Goal: Task Accomplishment & Management: Manage account settings

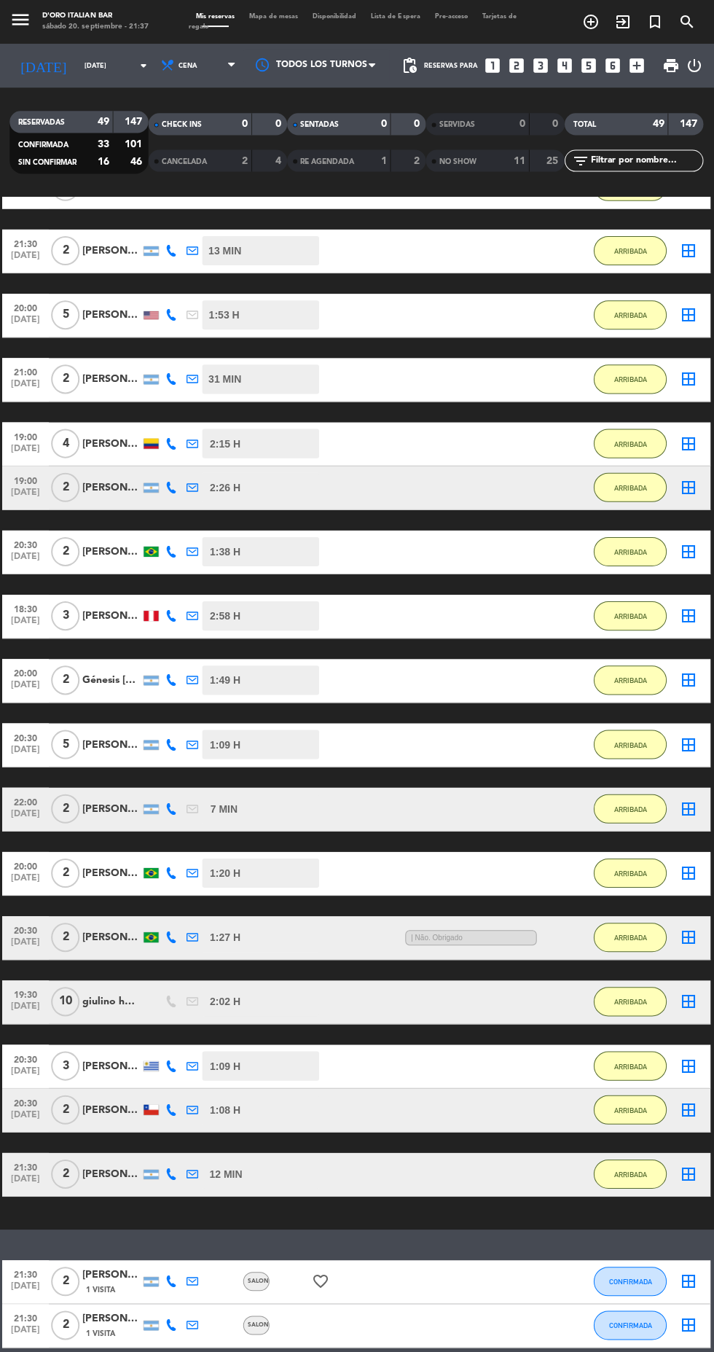
scroll to position [1044, 0]
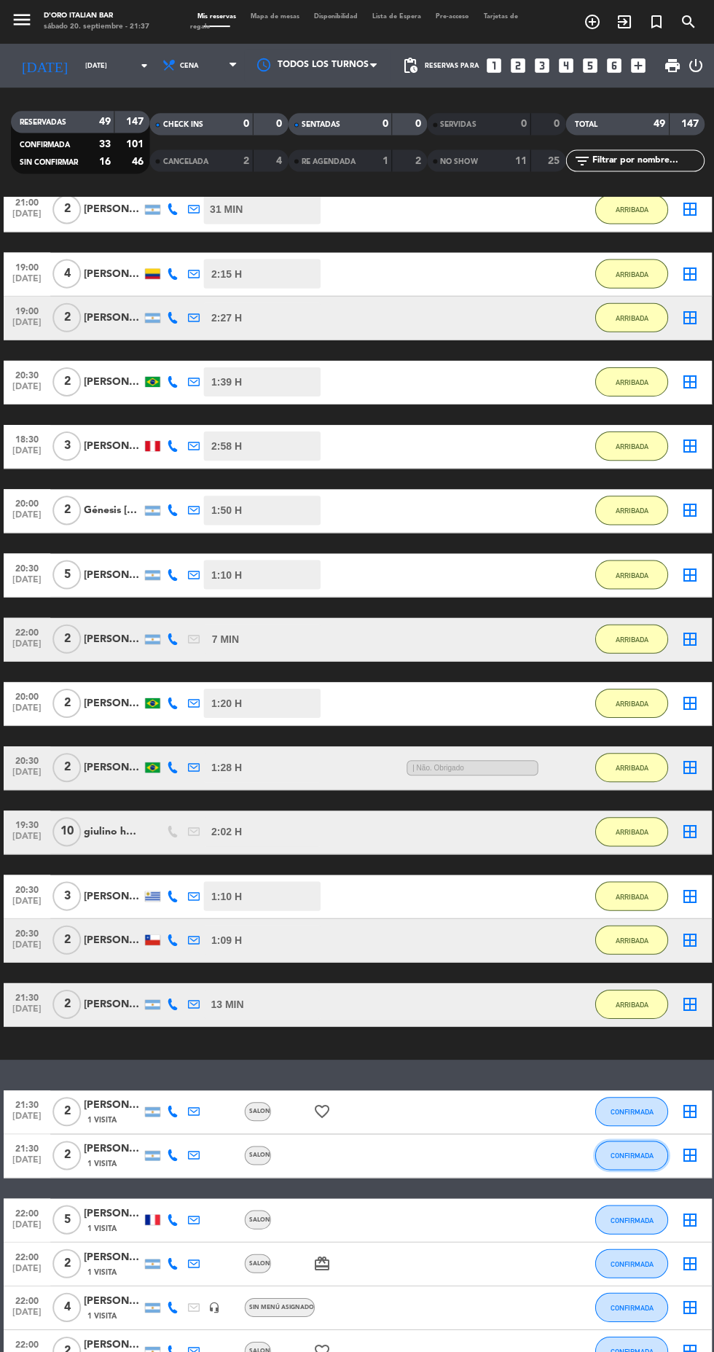
click at [645, 1138] on button "CONFIRMADA" at bounding box center [630, 1152] width 73 height 29
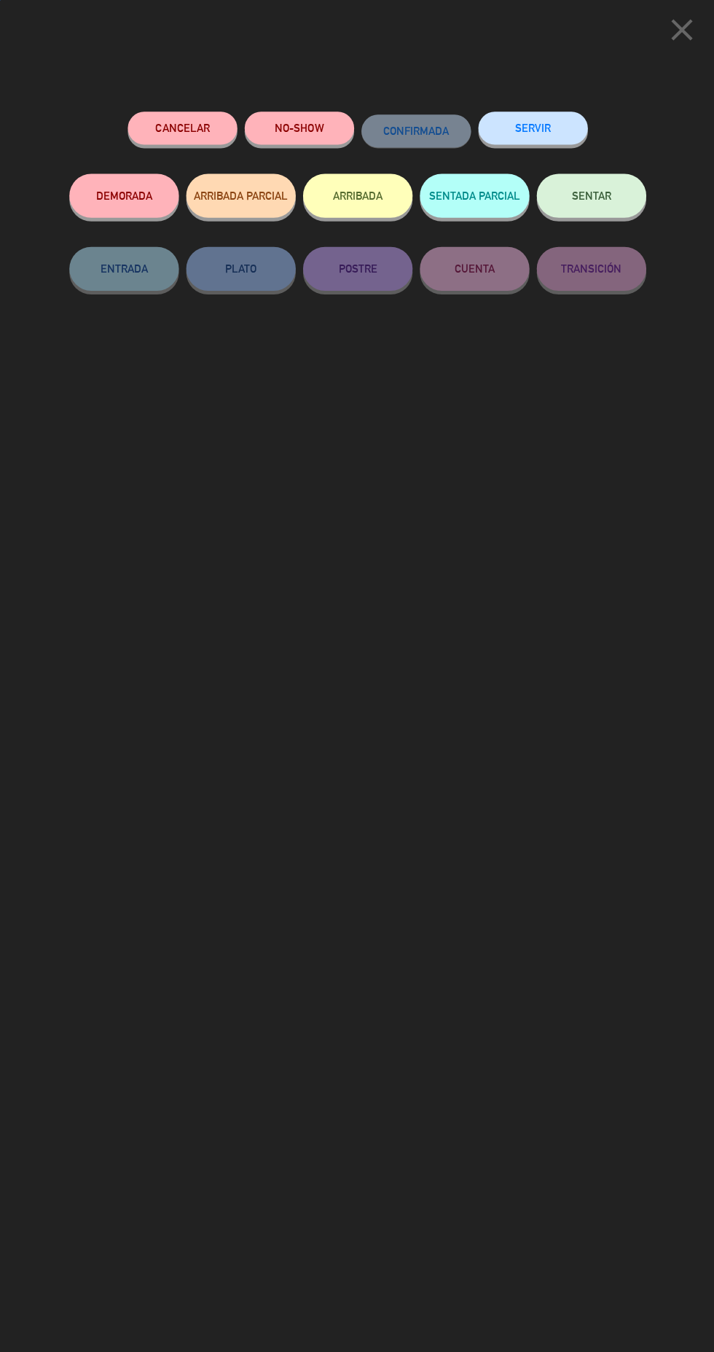
click at [358, 173] on div "ARRIBADA" at bounding box center [356, 209] width 109 height 73
click at [670, 31] on icon "close" at bounding box center [680, 30] width 36 height 36
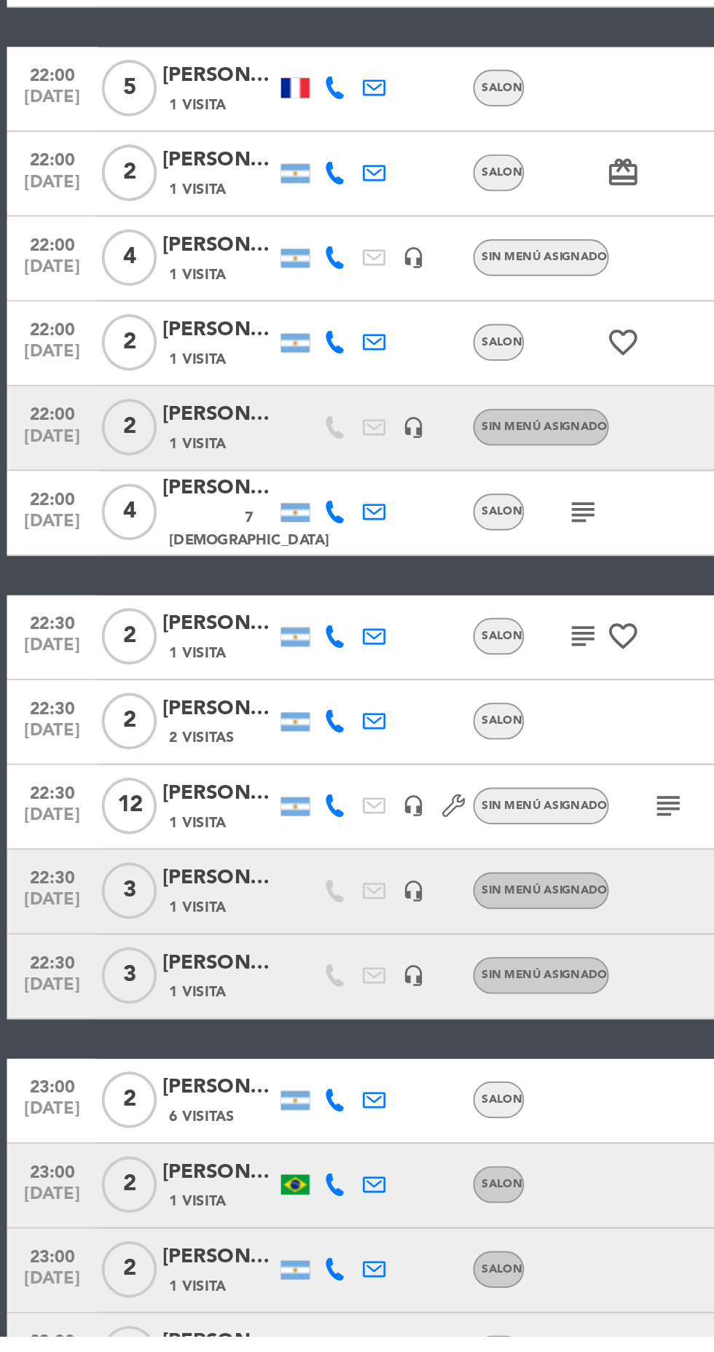
scroll to position [1512, 0]
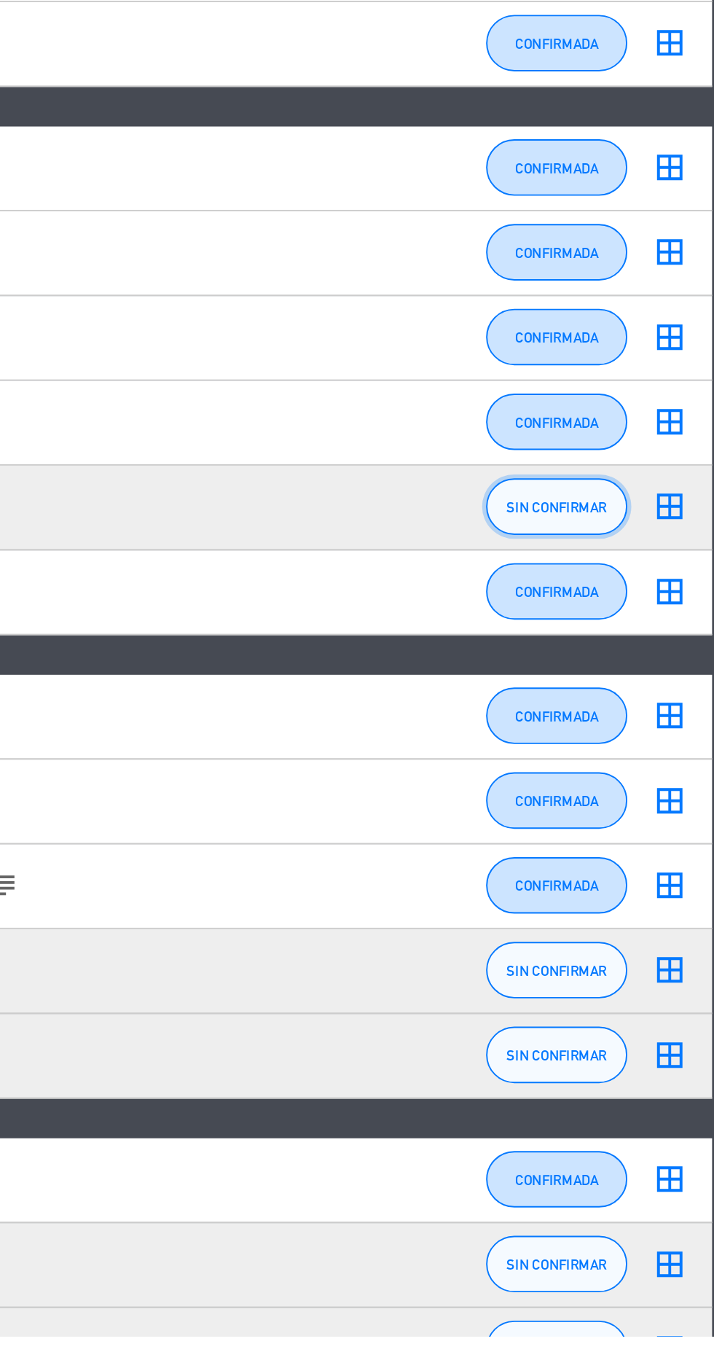
click at [632, 926] on span "SIN CONFIRMAR" at bounding box center [631, 924] width 52 height 8
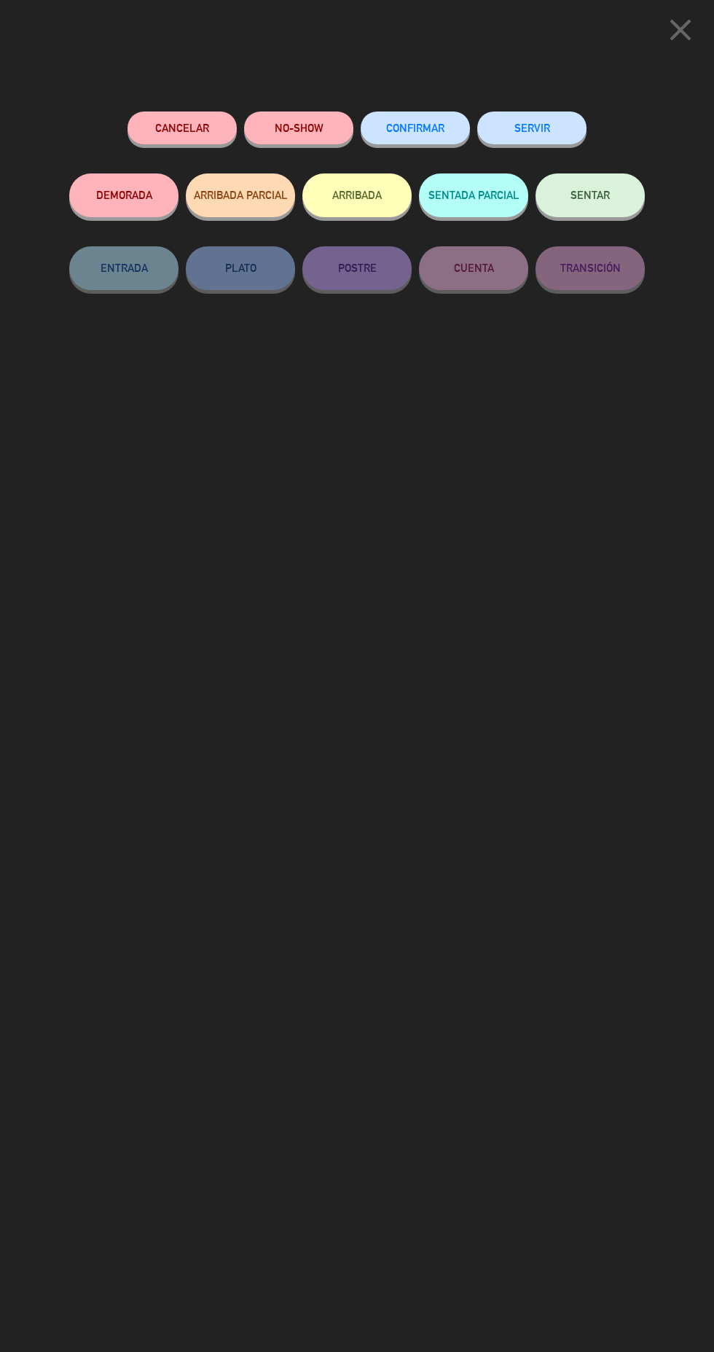
click at [367, 192] on button "ARRIBADA" at bounding box center [356, 195] width 109 height 44
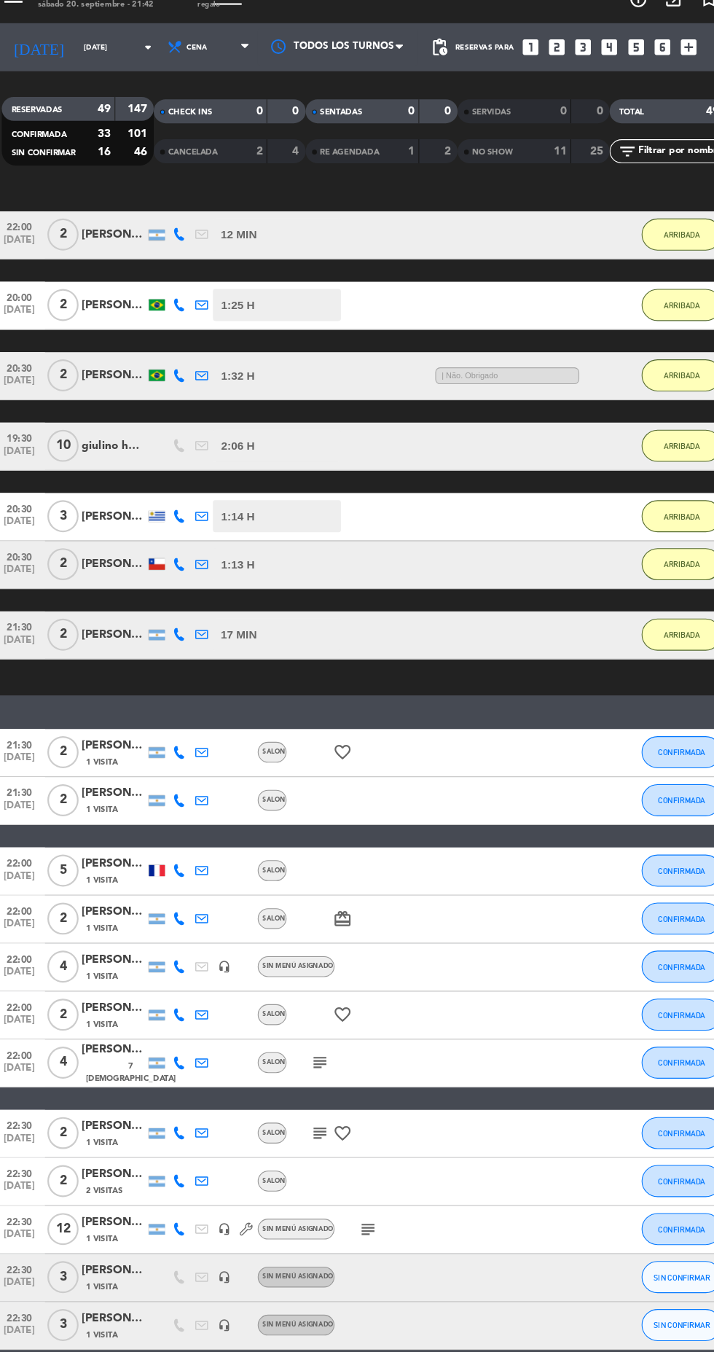
scroll to position [1509, 0]
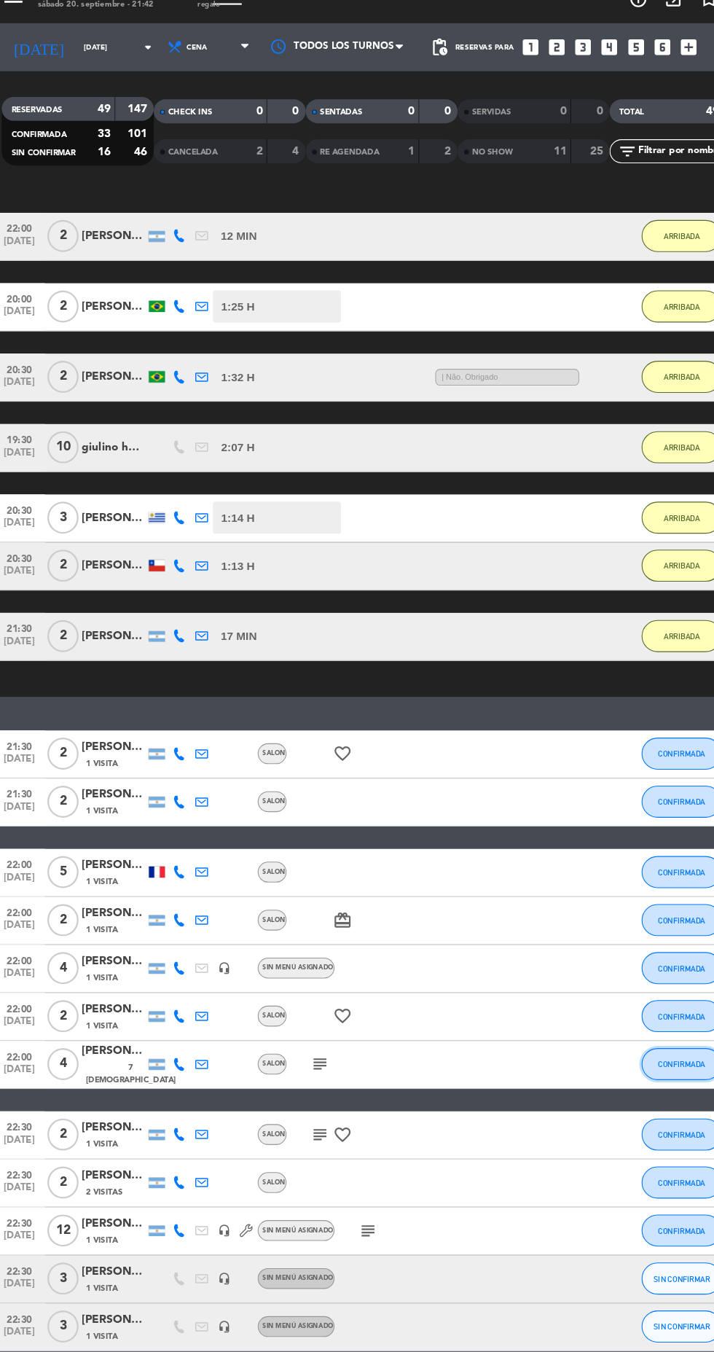
click at [635, 992] on span "CONFIRMADA" at bounding box center [630, 992] width 43 height 8
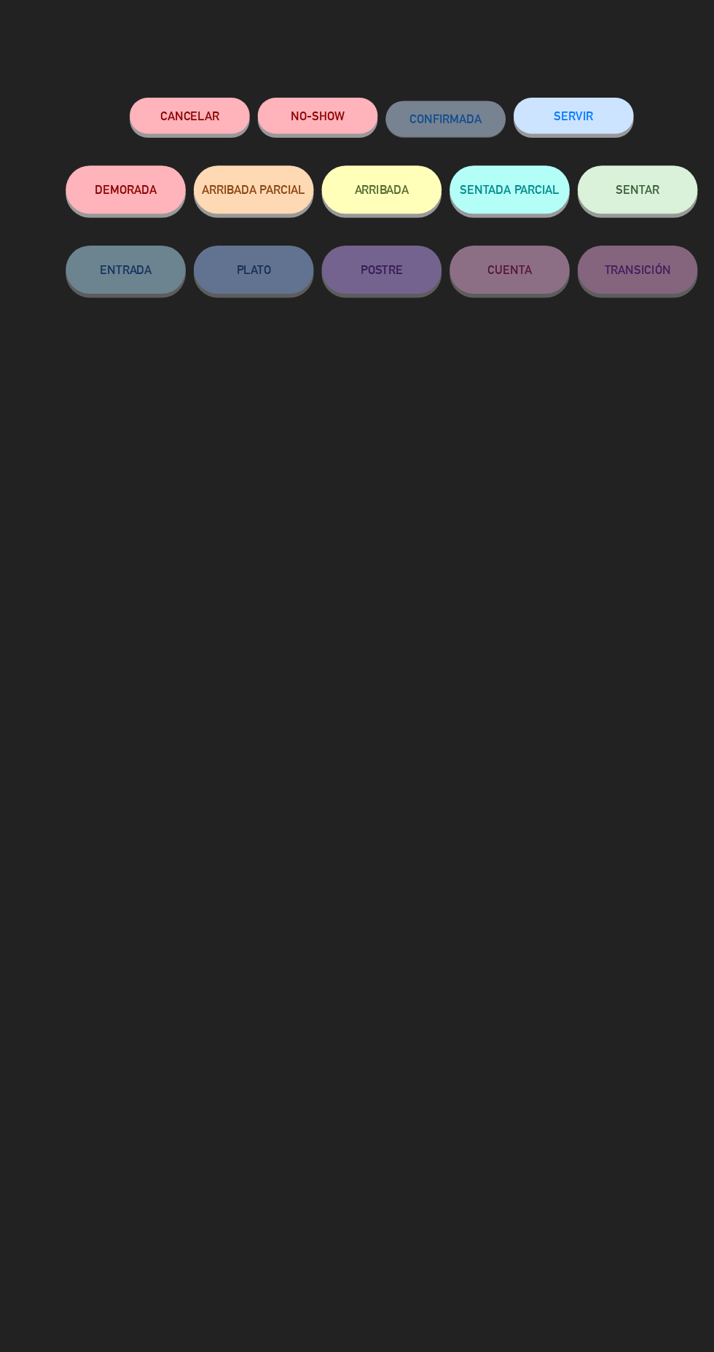
click at [369, 206] on button "ARRIBADA" at bounding box center [356, 195] width 109 height 44
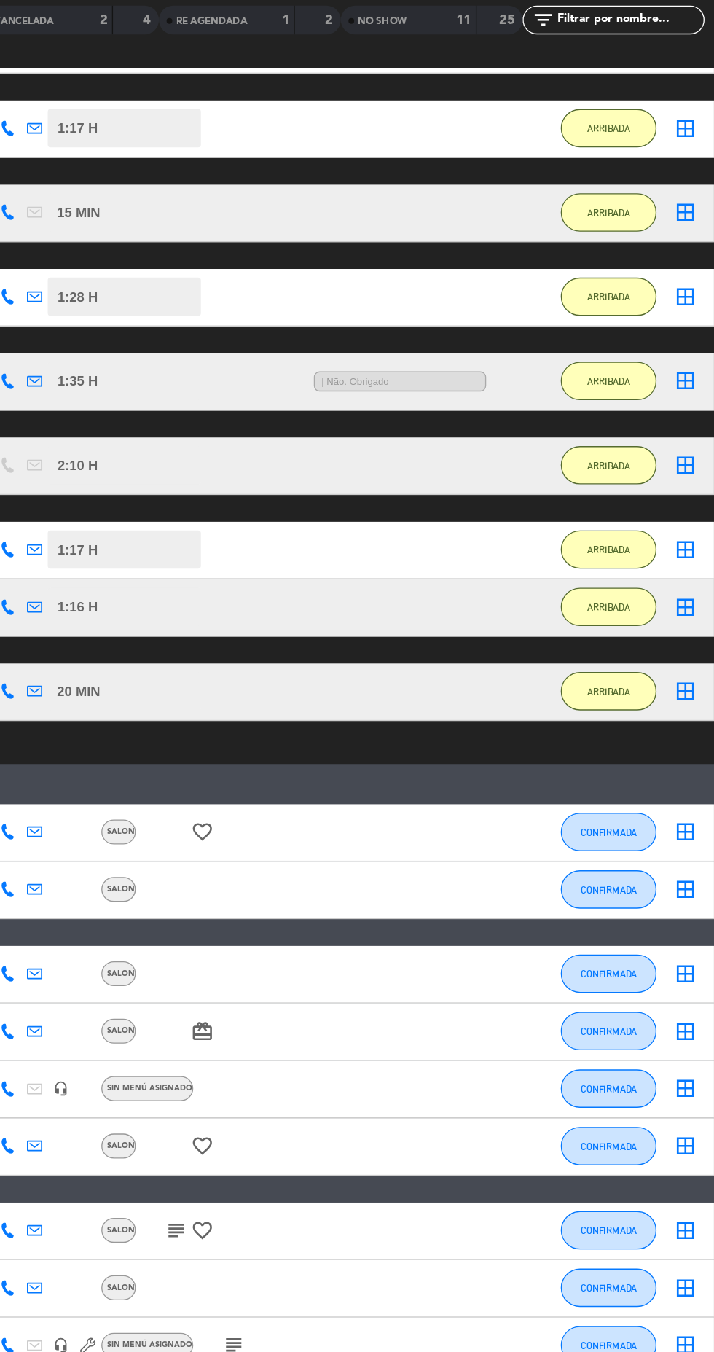
scroll to position [0, 0]
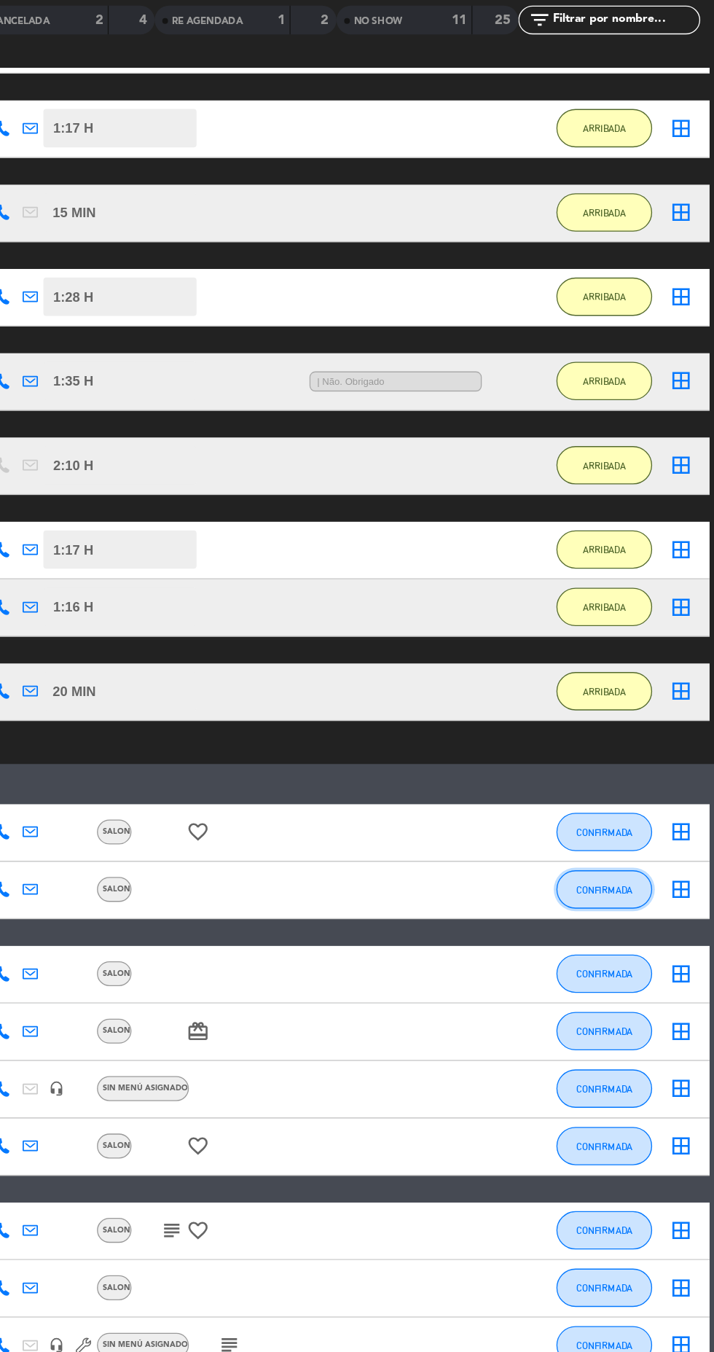
click at [635, 825] on span "CONFIRMADA" at bounding box center [630, 822] width 43 height 8
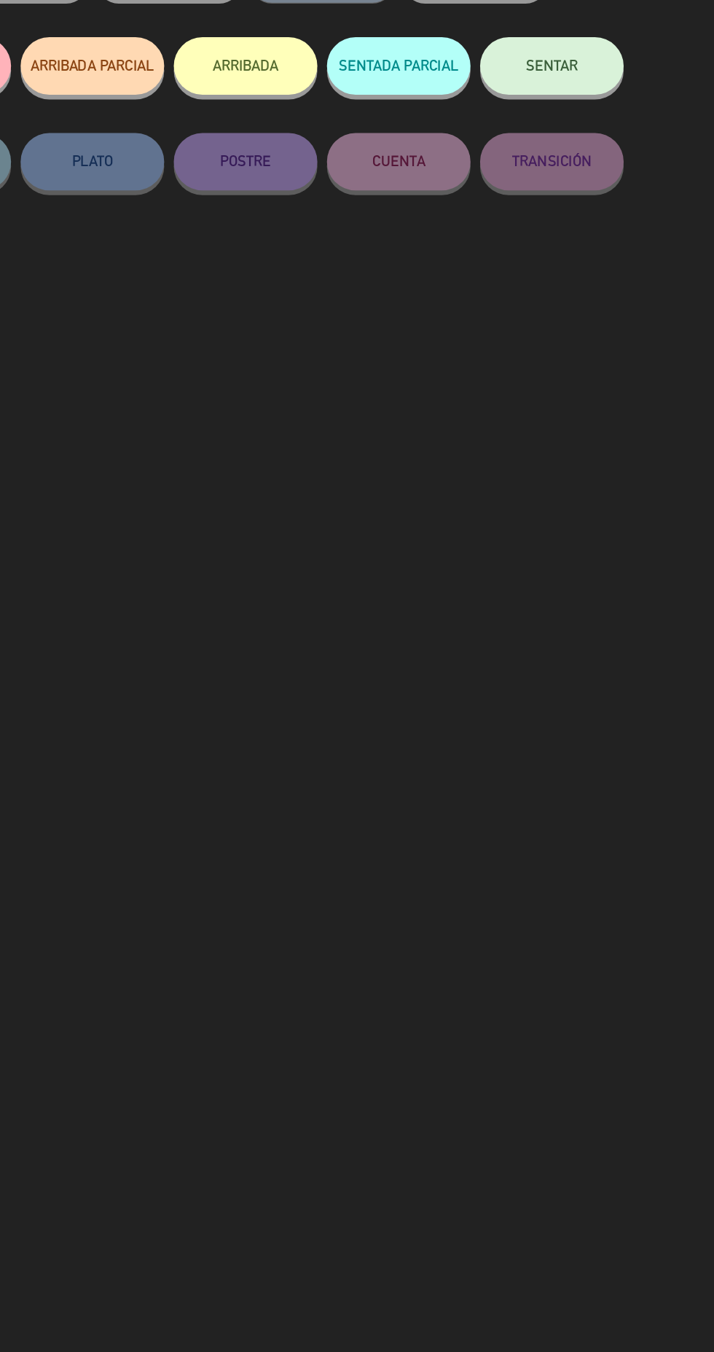
click at [367, 199] on button "ARRIBADA" at bounding box center [356, 195] width 109 height 44
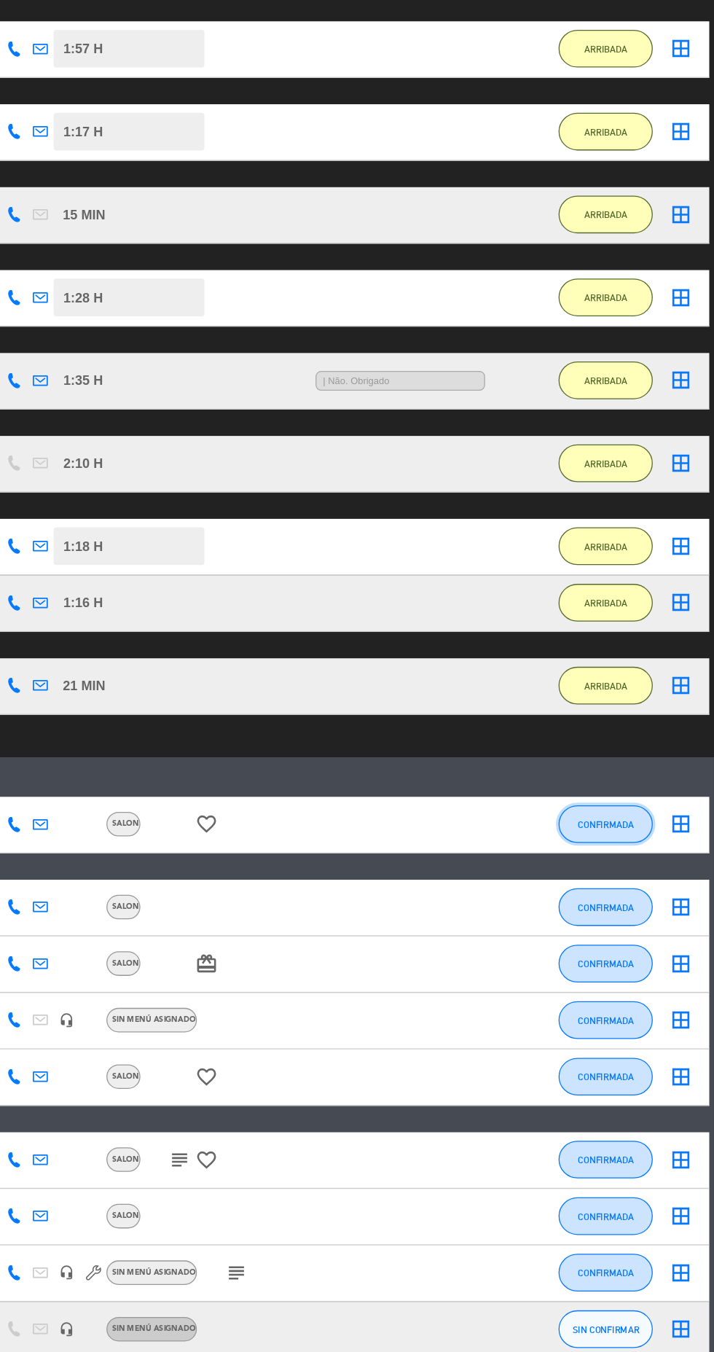
click at [633, 845] on span "CONFIRMADA" at bounding box center [630, 844] width 43 height 8
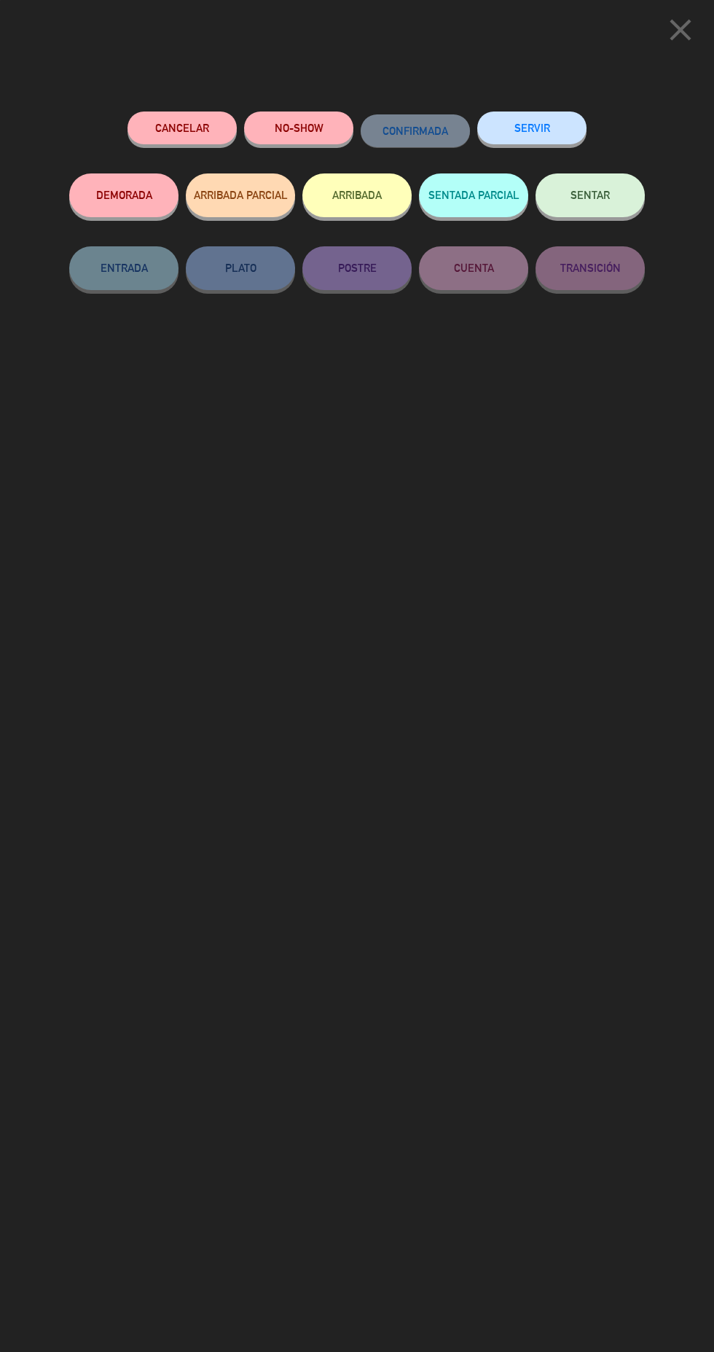
scroll to position [44, 0]
click at [691, 20] on icon "close" at bounding box center [680, 30] width 36 height 36
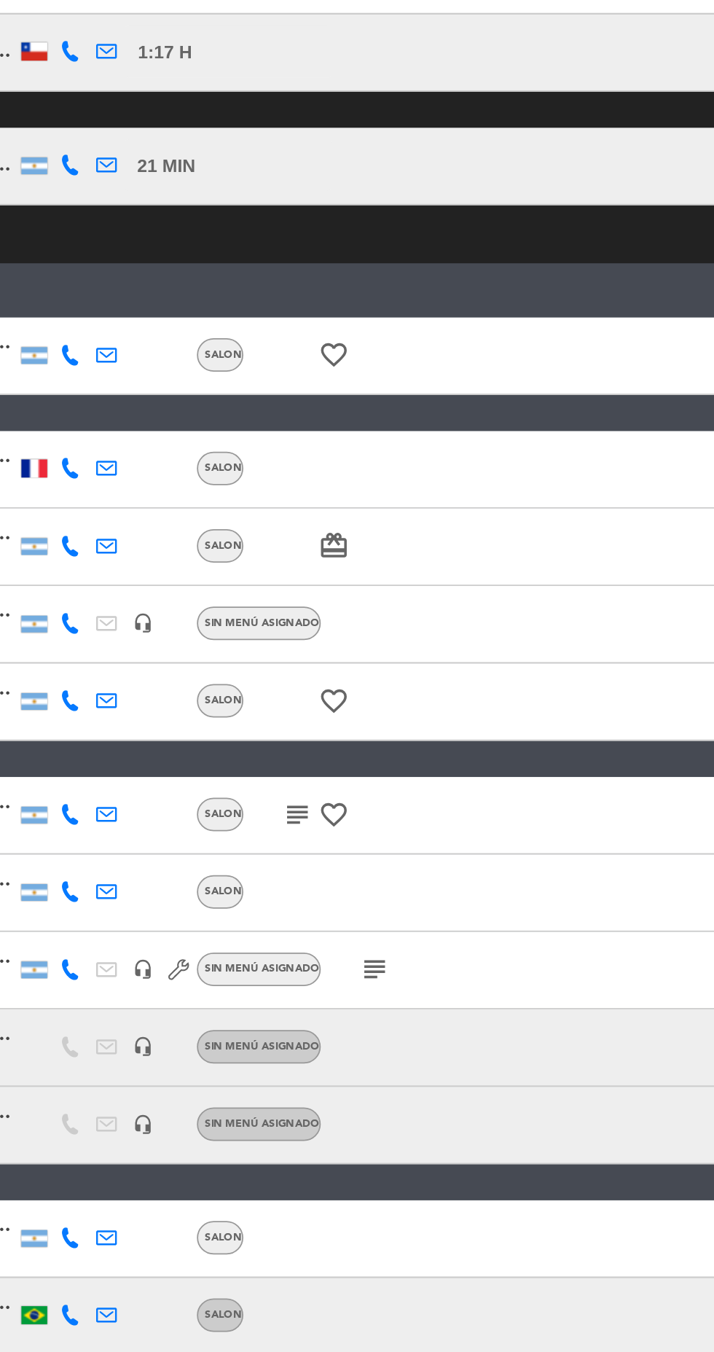
scroll to position [15, 0]
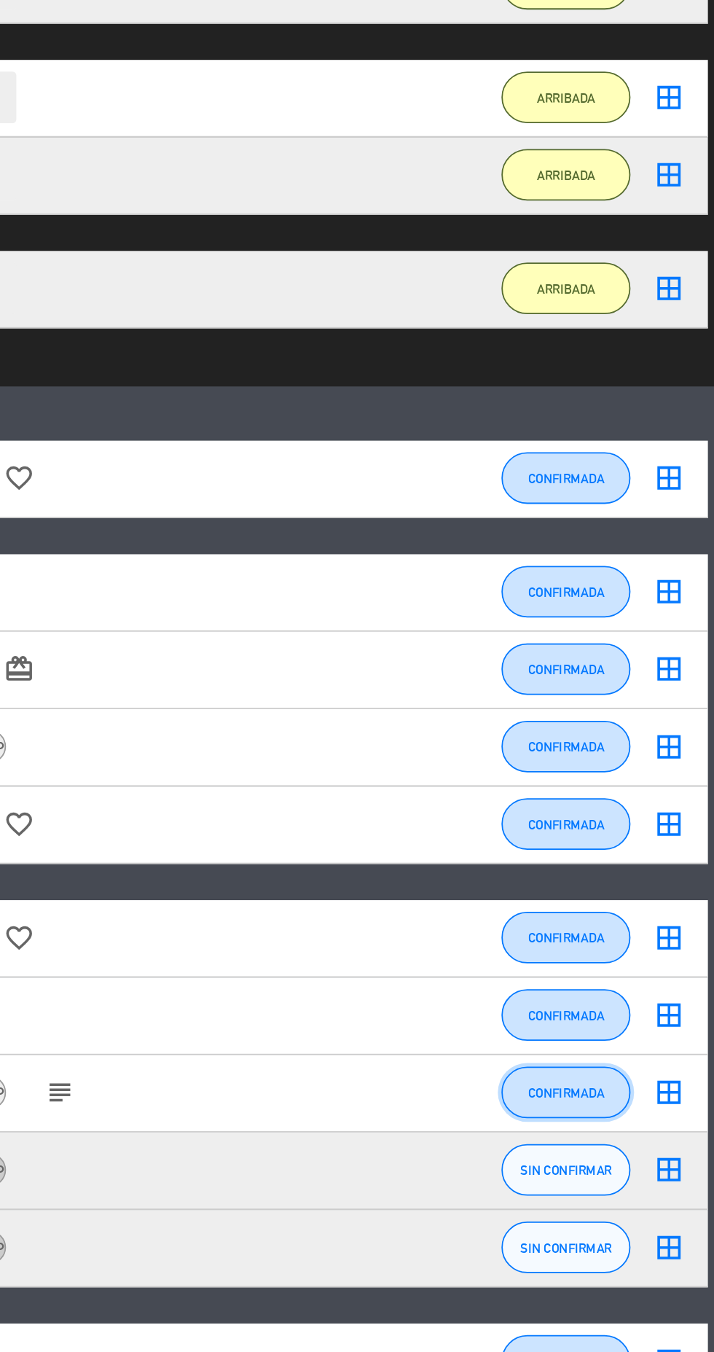
click at [642, 901] on span "CONFIRMADA" at bounding box center [630, 905] width 43 height 8
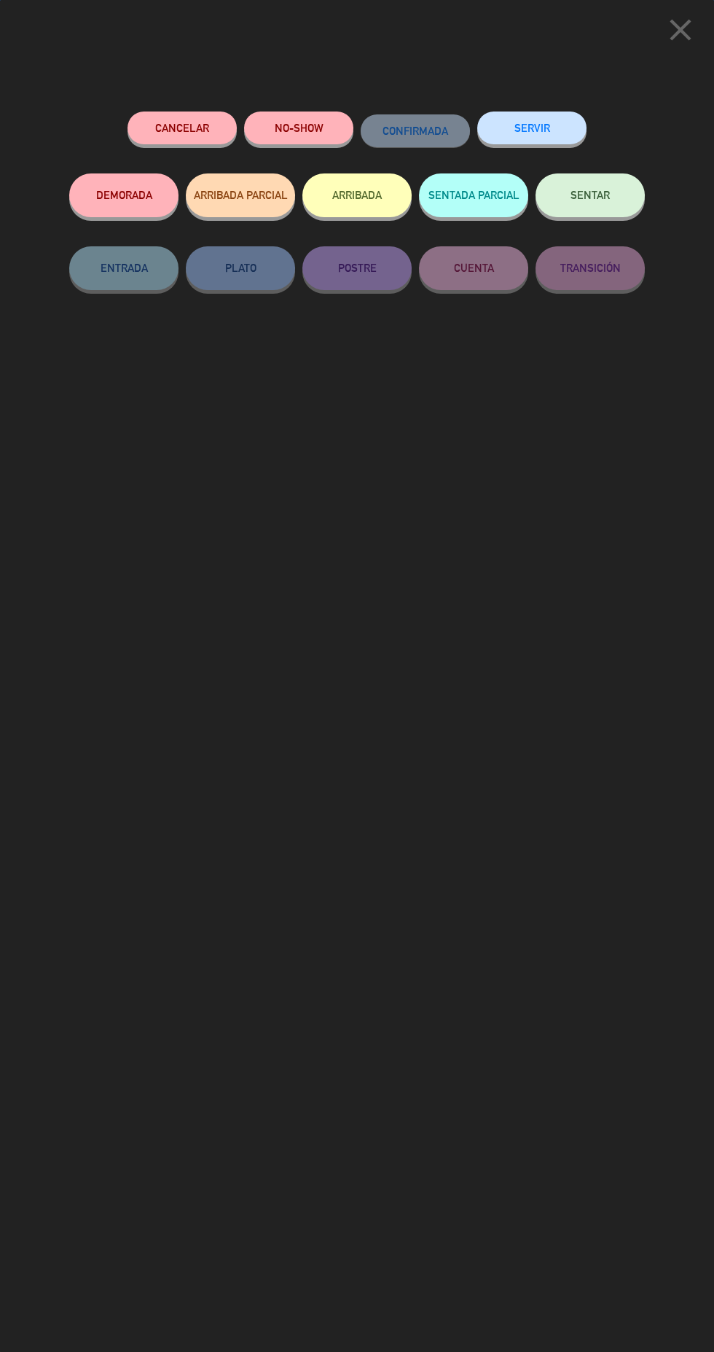
scroll to position [17, 0]
click at [380, 199] on button "ARRIBADA" at bounding box center [356, 195] width 109 height 44
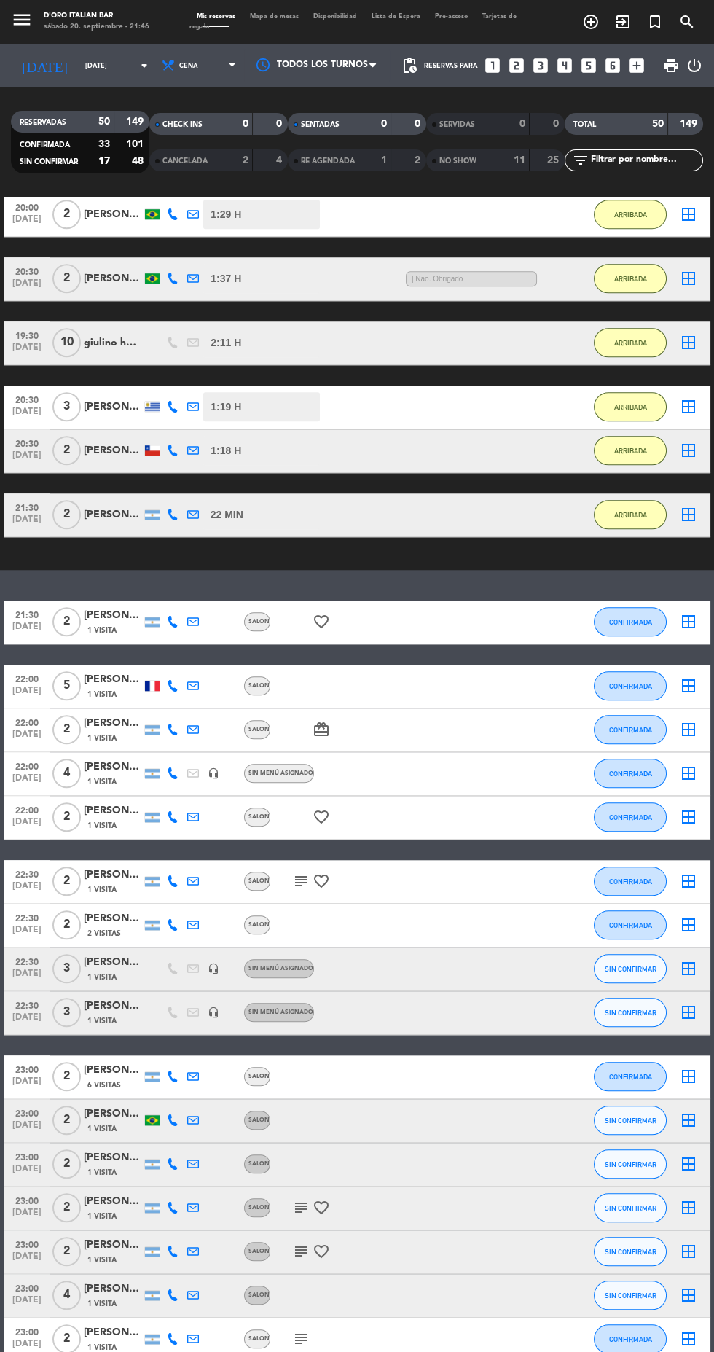
click at [172, 616] on icon at bounding box center [173, 622] width 12 height 12
click at [205, 592] on span at bounding box center [209, 598] width 12 height 12
click at [643, 618] on span "CONFIRMADA" at bounding box center [630, 622] width 43 height 8
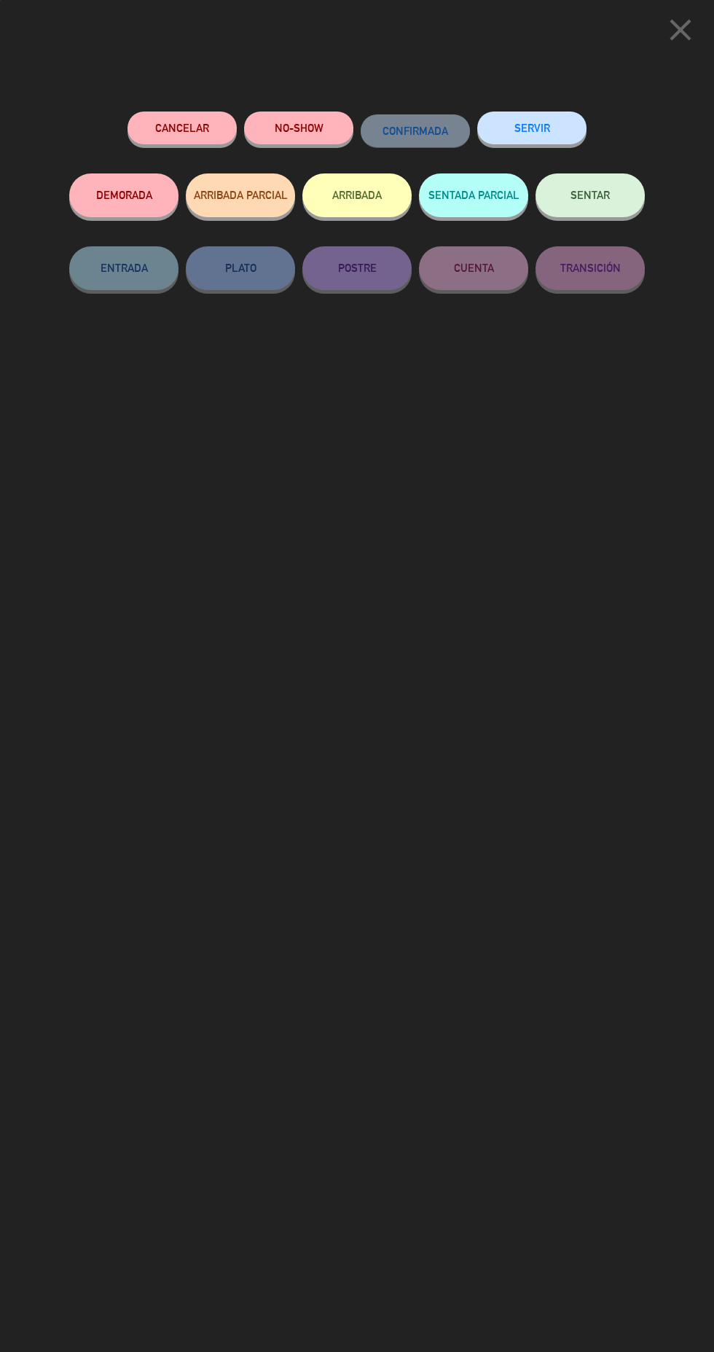
click at [308, 122] on button "NO-SHOW" at bounding box center [298, 128] width 109 height 33
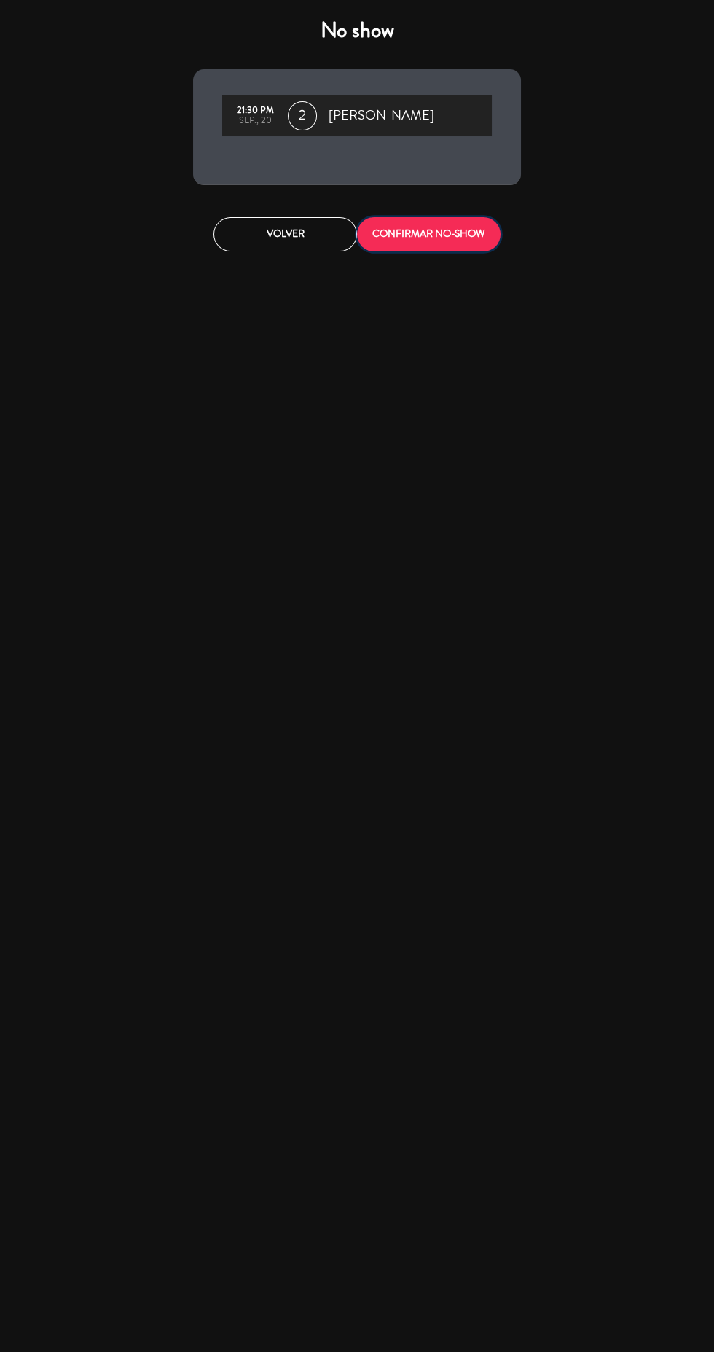
click at [470, 233] on button "CONFIRMAR NO-SHOW" at bounding box center [429, 234] width 144 height 34
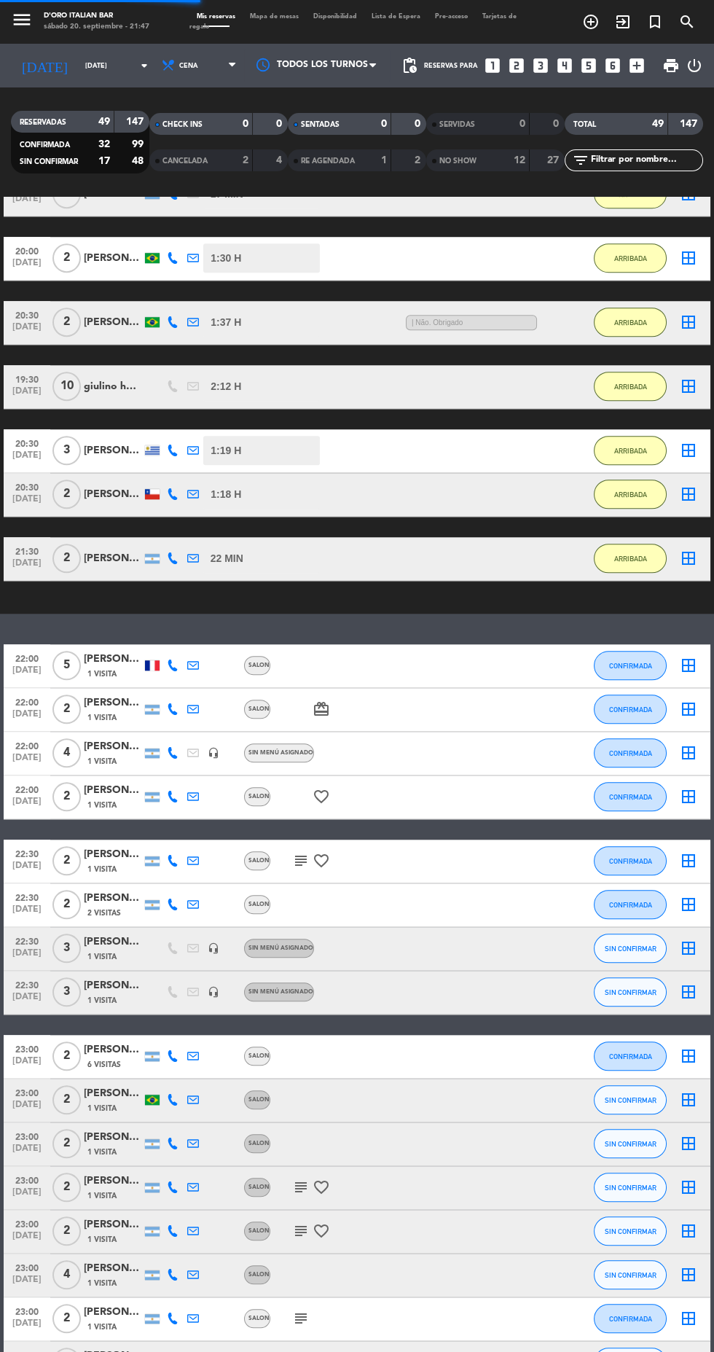
scroll to position [101, 0]
click at [641, 944] on span "SIN CONFIRMAR" at bounding box center [631, 948] width 52 height 8
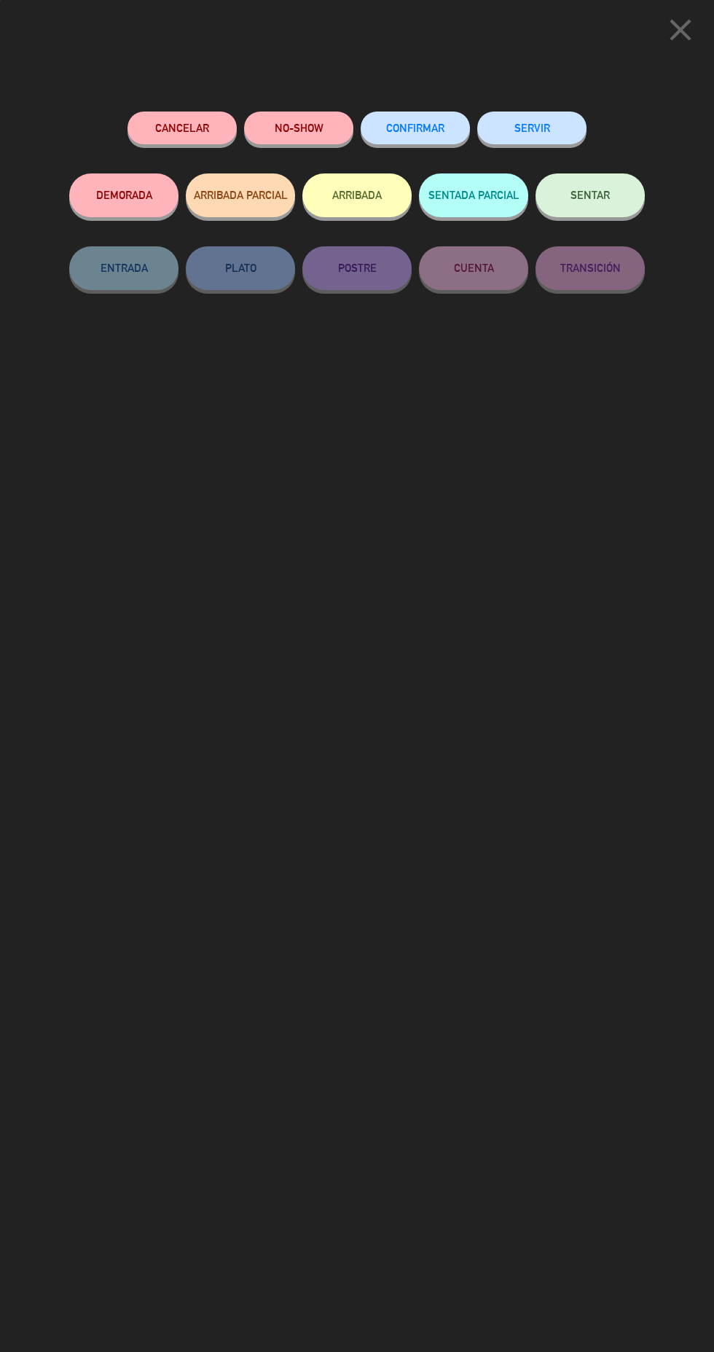
click at [281, 122] on button "NO-SHOW" at bounding box center [298, 128] width 109 height 33
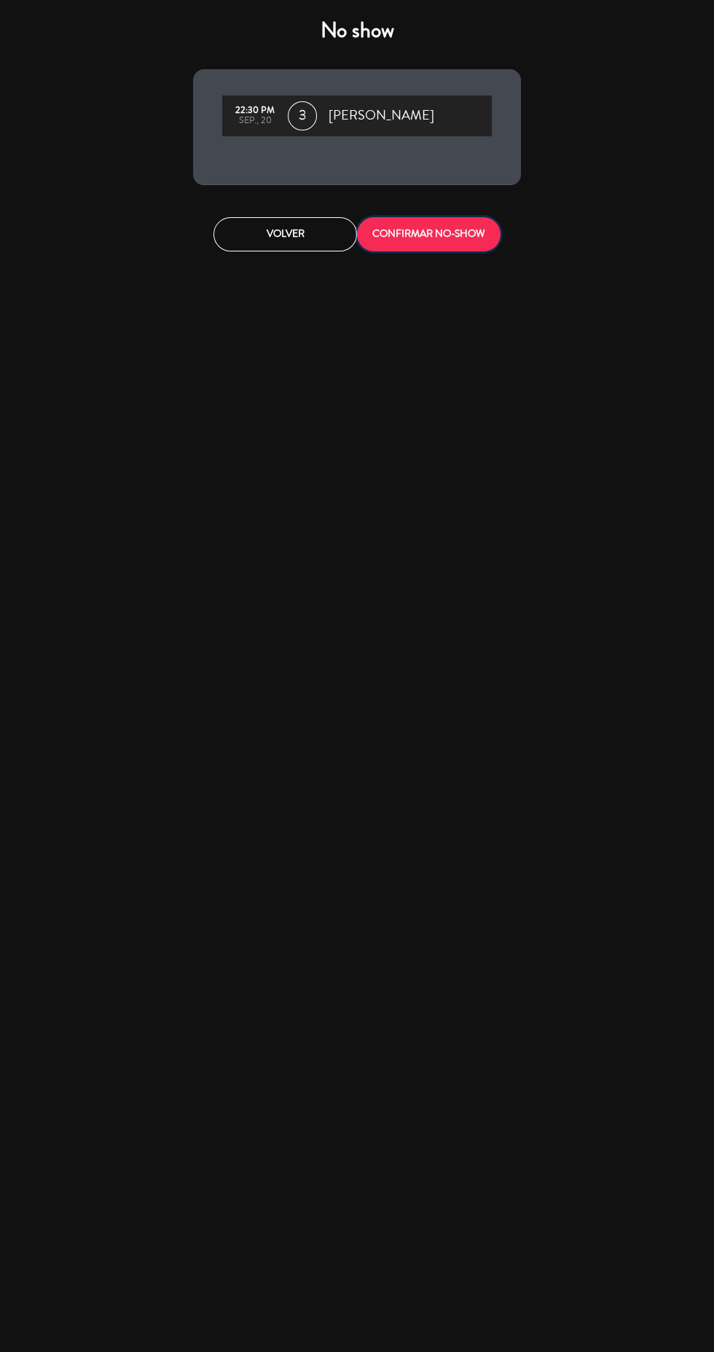
click at [424, 233] on button "CONFIRMAR NO-SHOW" at bounding box center [429, 234] width 144 height 34
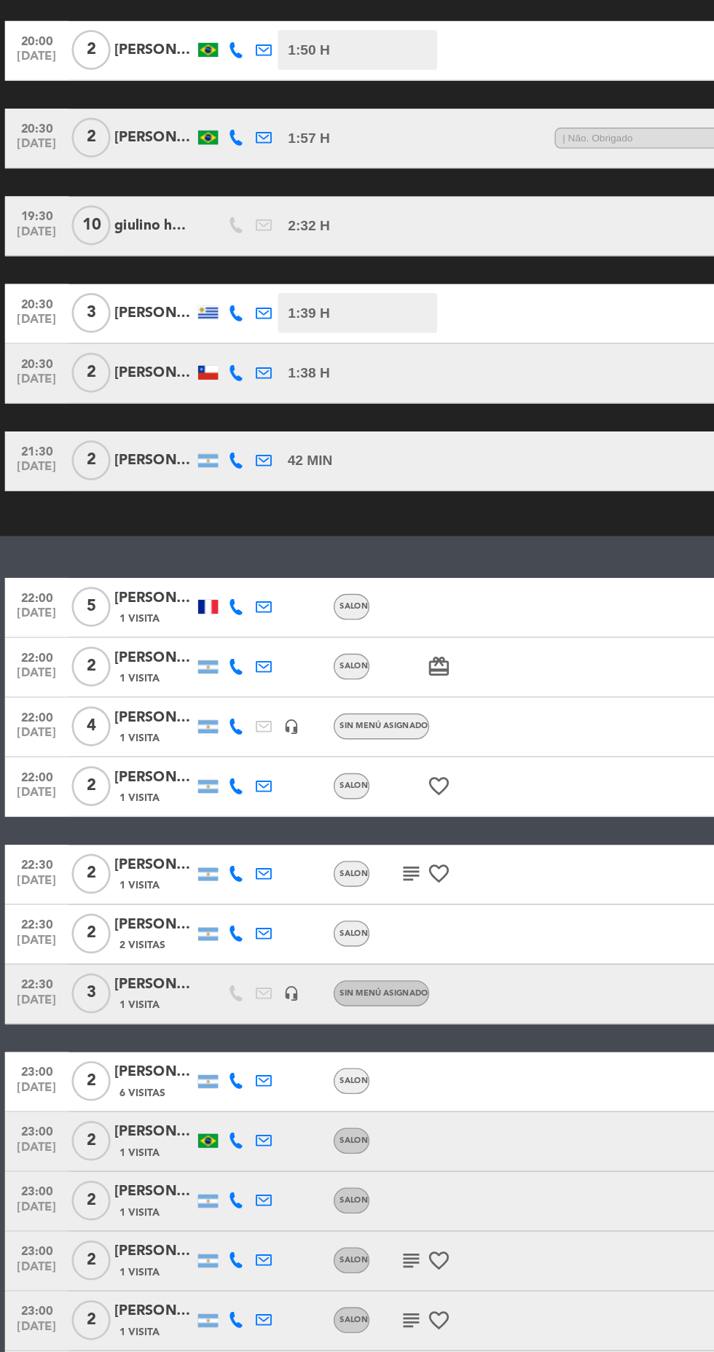
scroll to position [1702, 0]
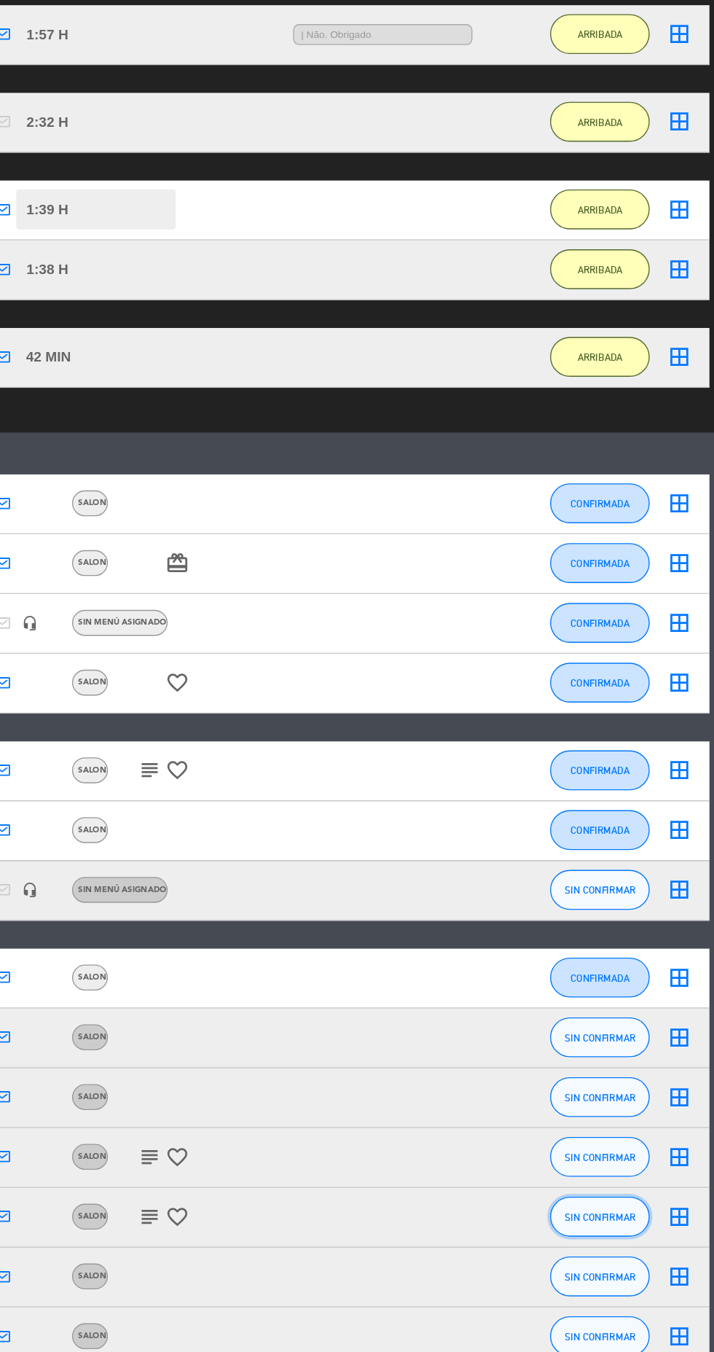
click at [644, 1247] on span "SIN CONFIRMAR" at bounding box center [631, 1251] width 52 height 8
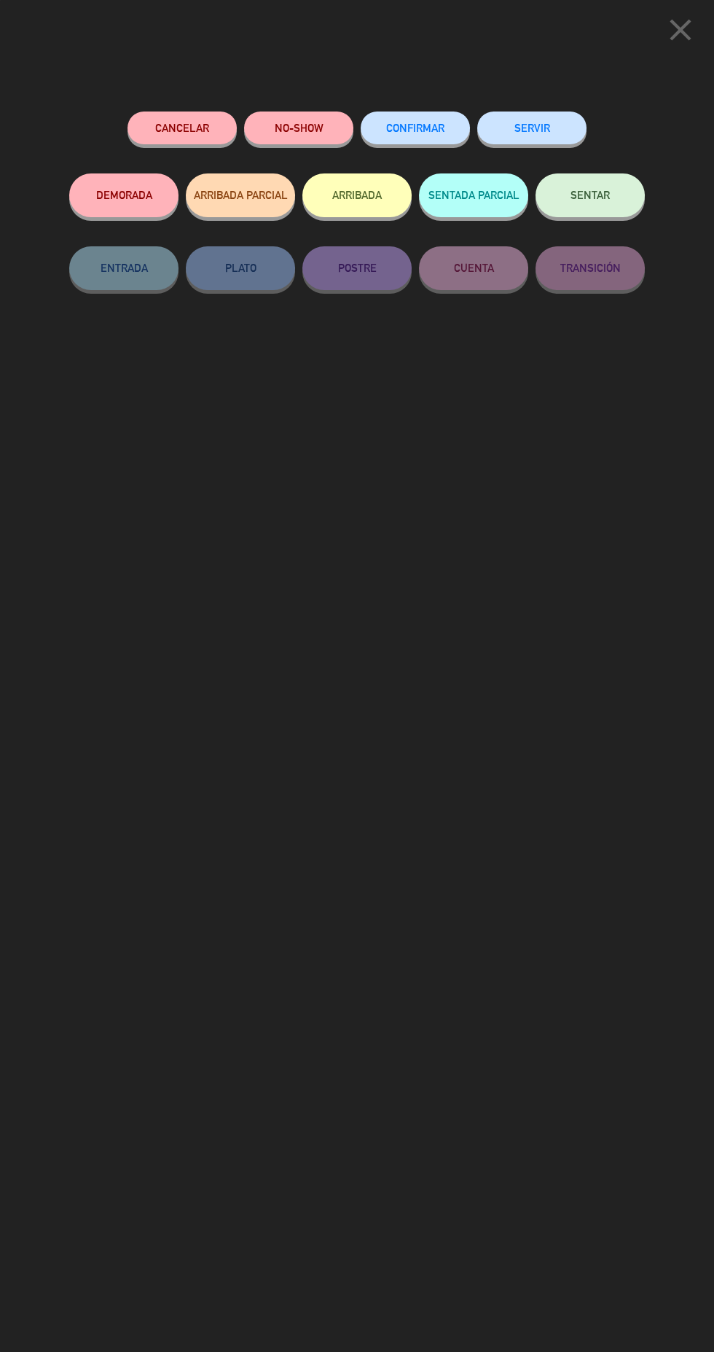
click at [691, 19] on icon "close" at bounding box center [680, 30] width 36 height 36
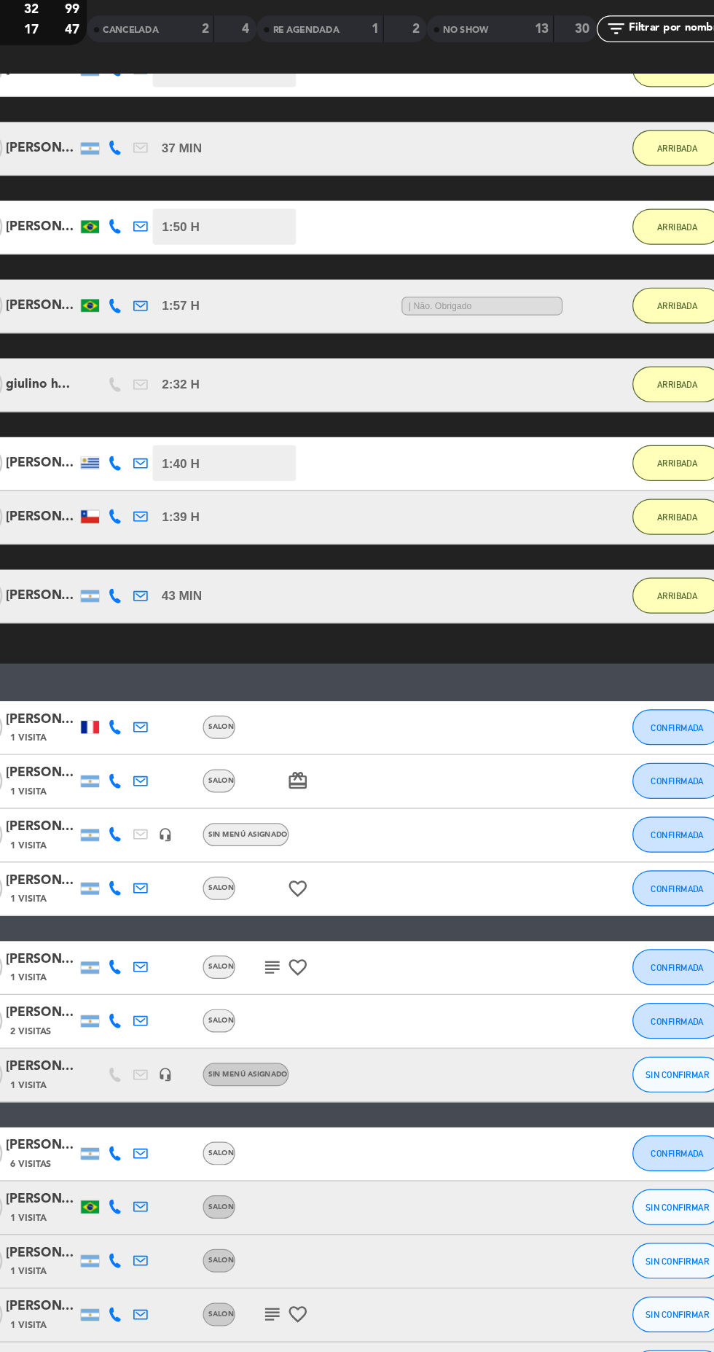
scroll to position [1708, 0]
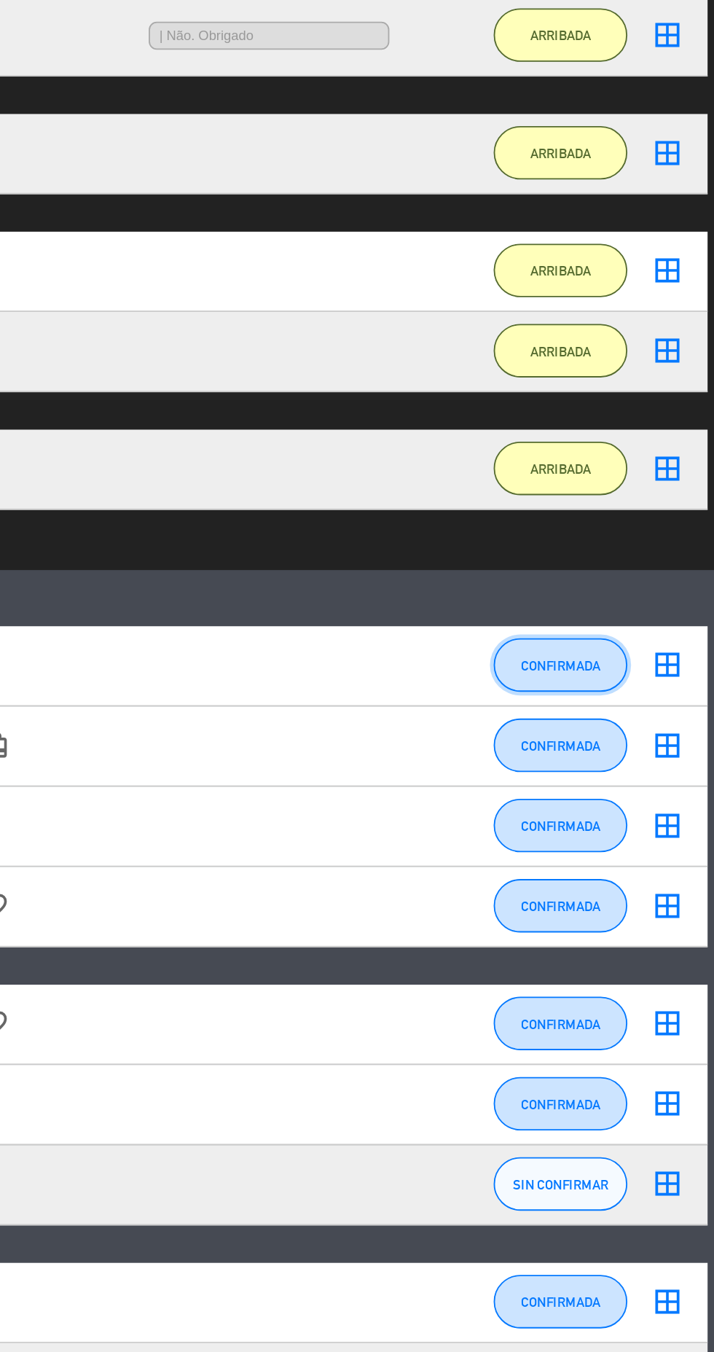
click at [634, 708] on button "CONFIRMADA" at bounding box center [630, 722] width 73 height 29
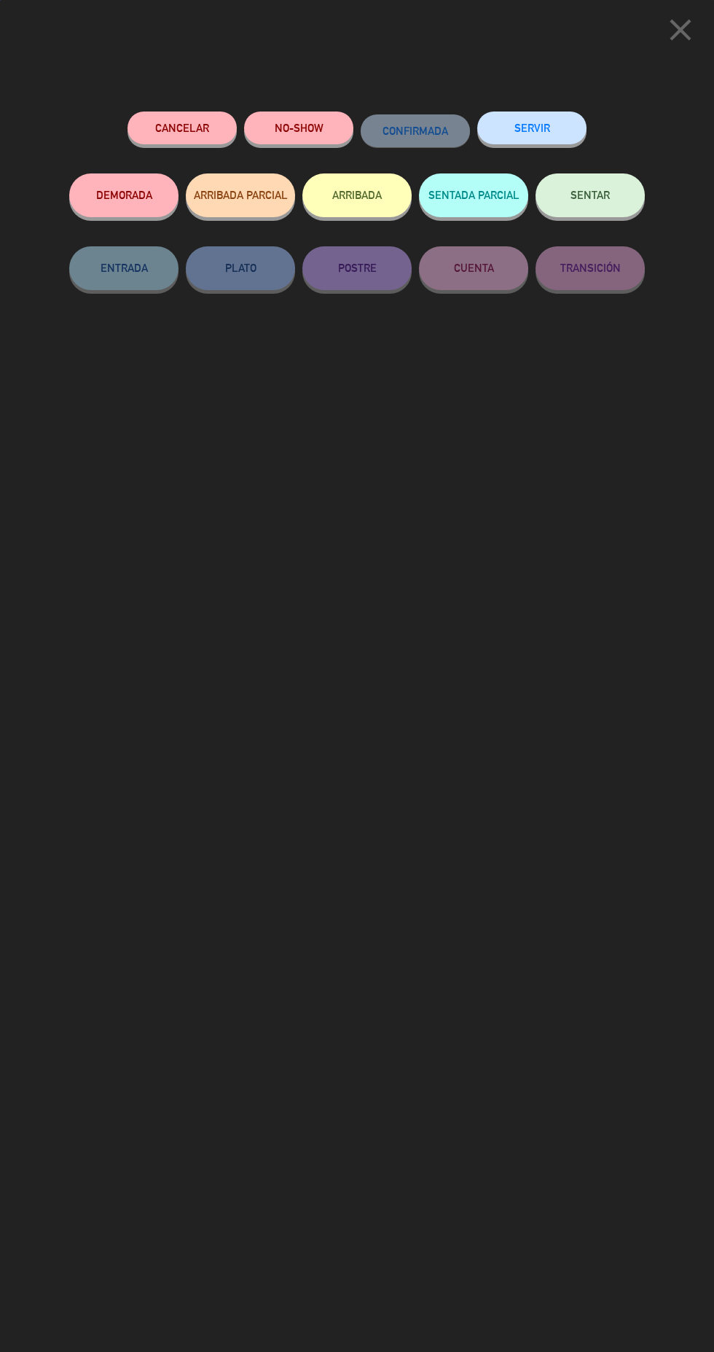
click at [367, 196] on button "ARRIBADA" at bounding box center [356, 195] width 109 height 44
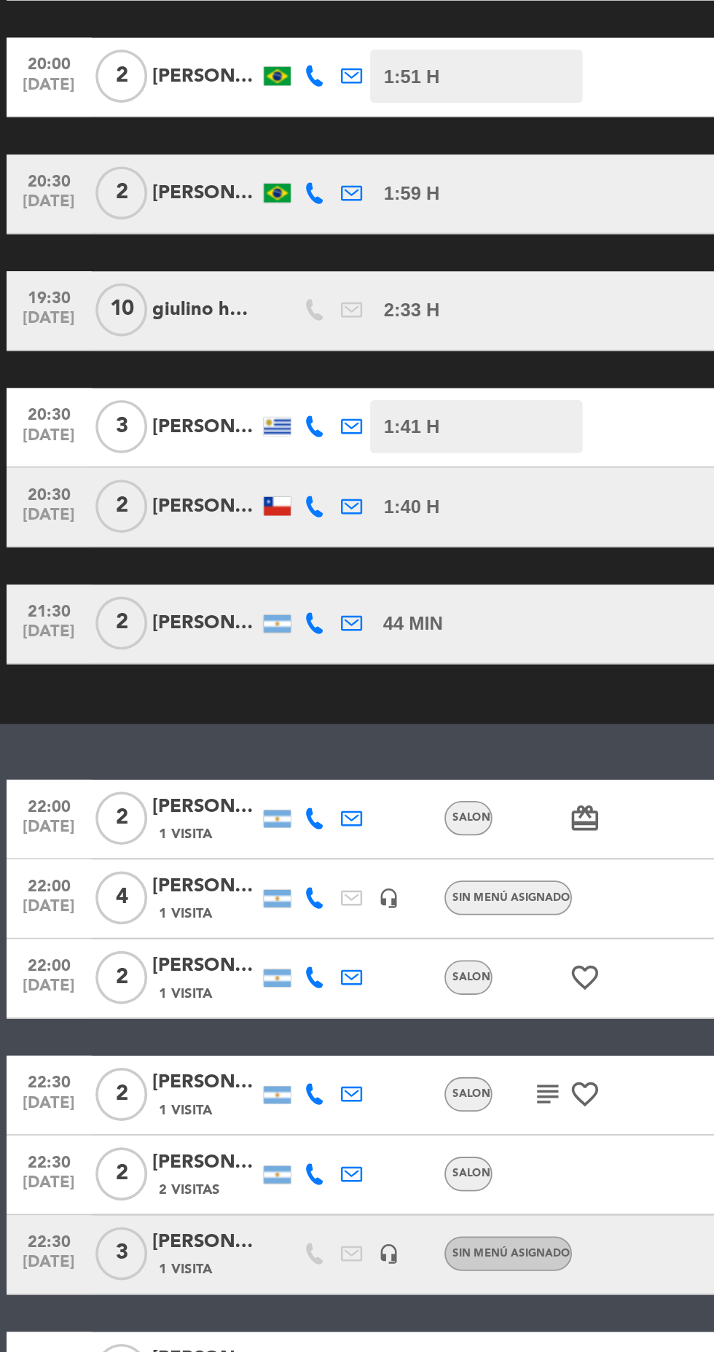
scroll to position [1762, 0]
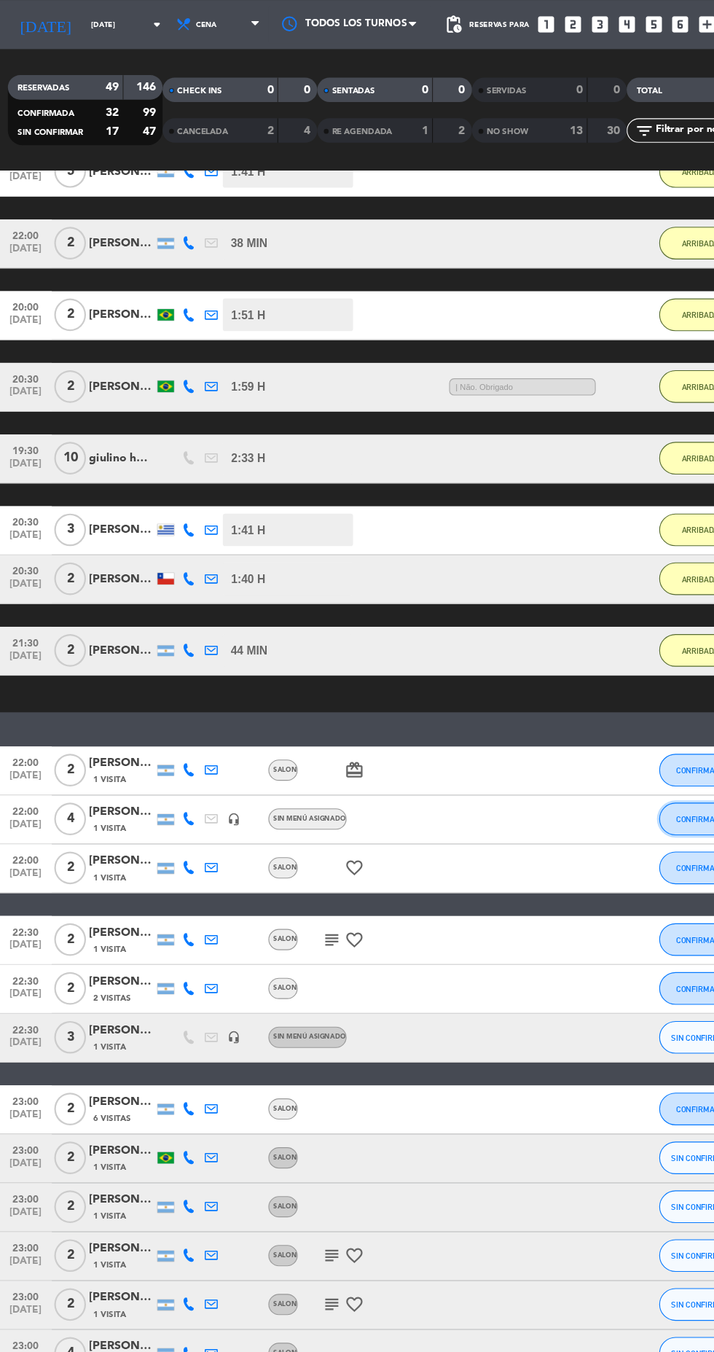
click at [622, 762] on button "CONFIRMADA" at bounding box center [630, 776] width 73 height 29
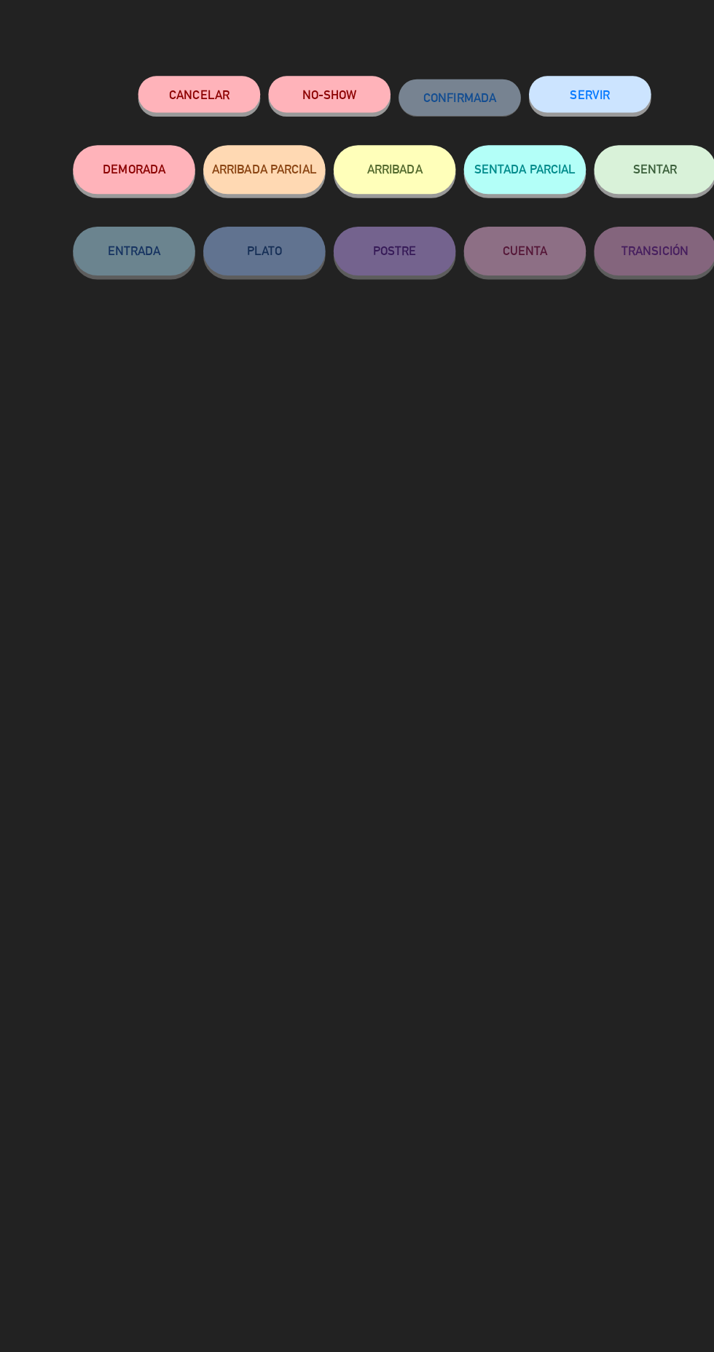
click at [353, 197] on button "ARRIBADA" at bounding box center [356, 195] width 109 height 44
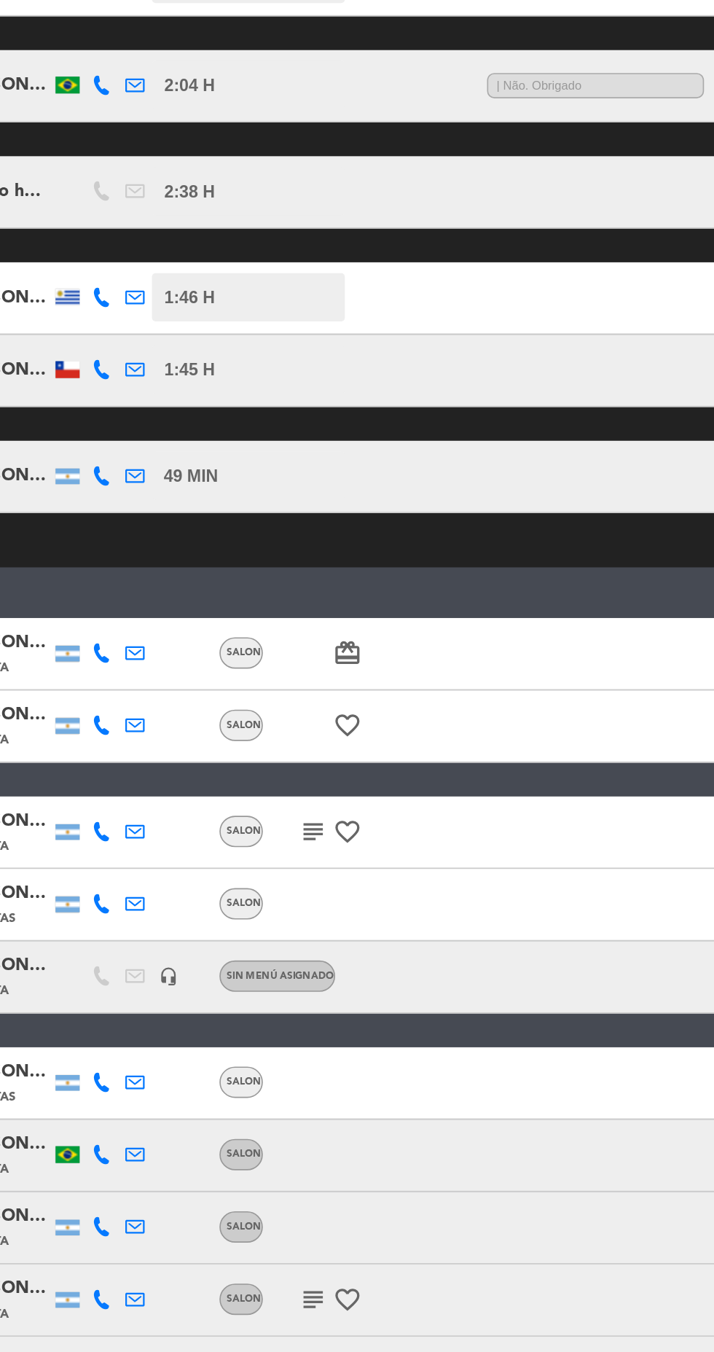
scroll to position [86, 0]
click at [316, 852] on icon "favorite_border" at bounding box center [321, 860] width 17 height 17
click at [301, 852] on icon "subject" at bounding box center [300, 860] width 17 height 17
click at [304, 852] on icon "subject" at bounding box center [300, 860] width 17 height 17
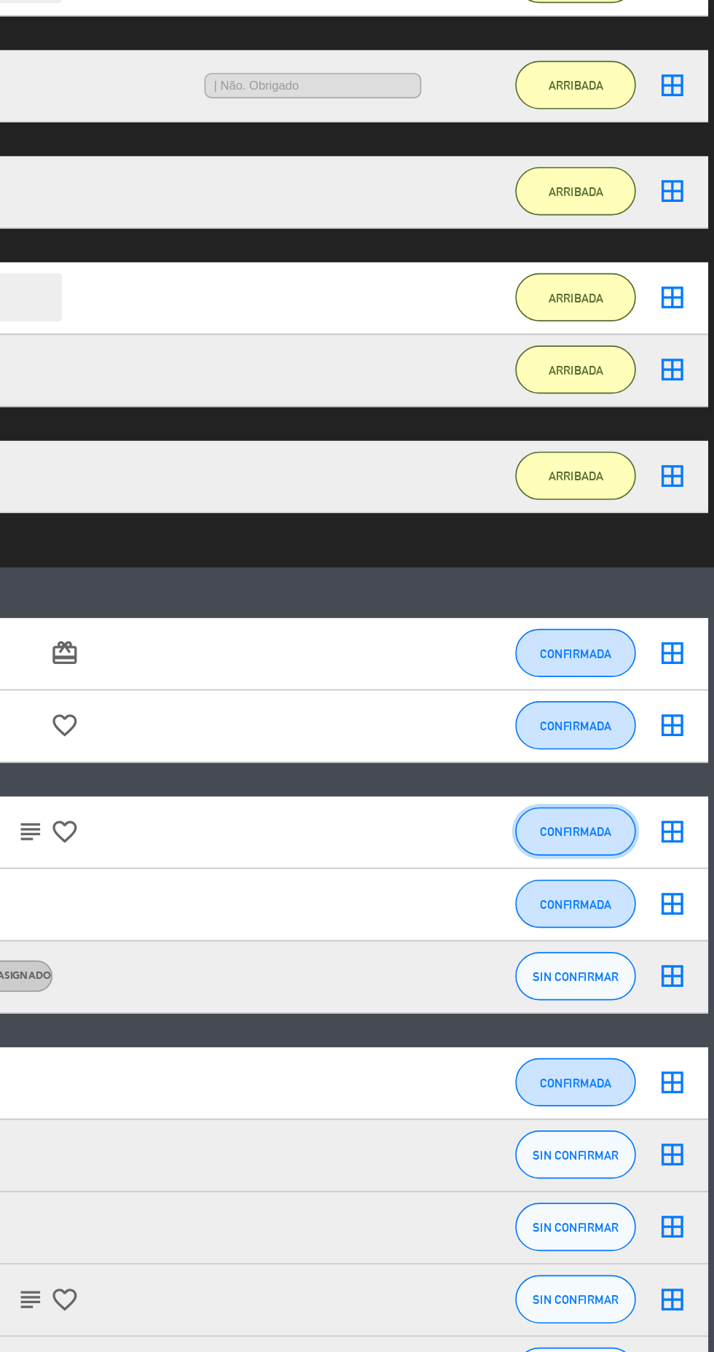
click at [644, 846] on button "CONFIRMADA" at bounding box center [630, 860] width 73 height 29
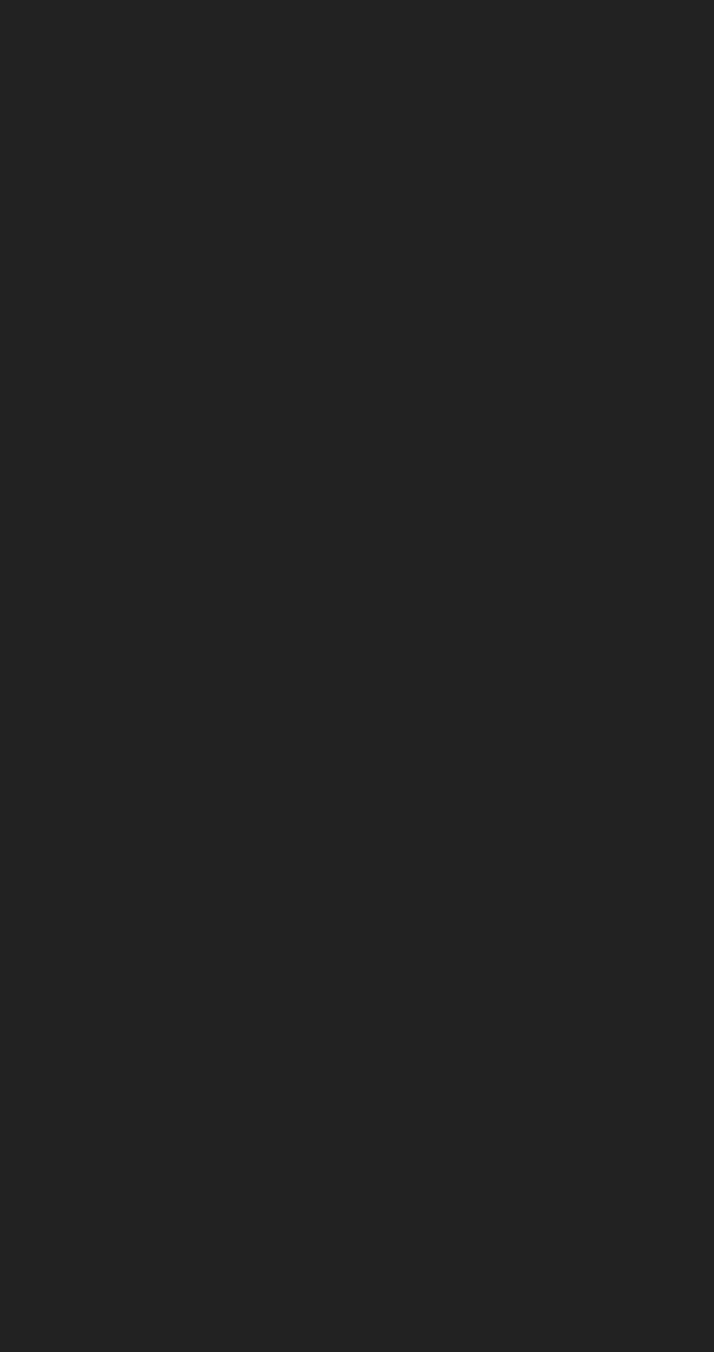
click at [375, 204] on button "ARRIBADA" at bounding box center [356, 195] width 109 height 44
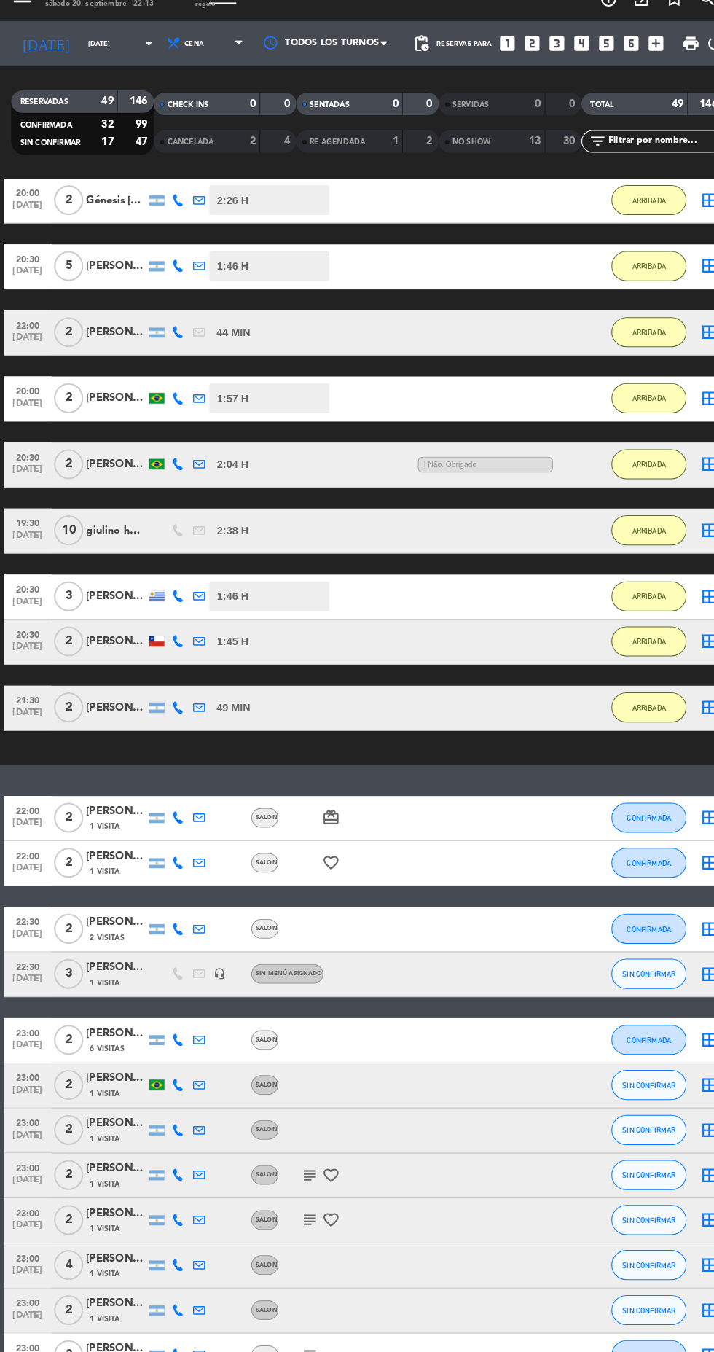
scroll to position [96, 0]
click at [624, 802] on button "CONFIRMADA" at bounding box center [630, 816] width 73 height 29
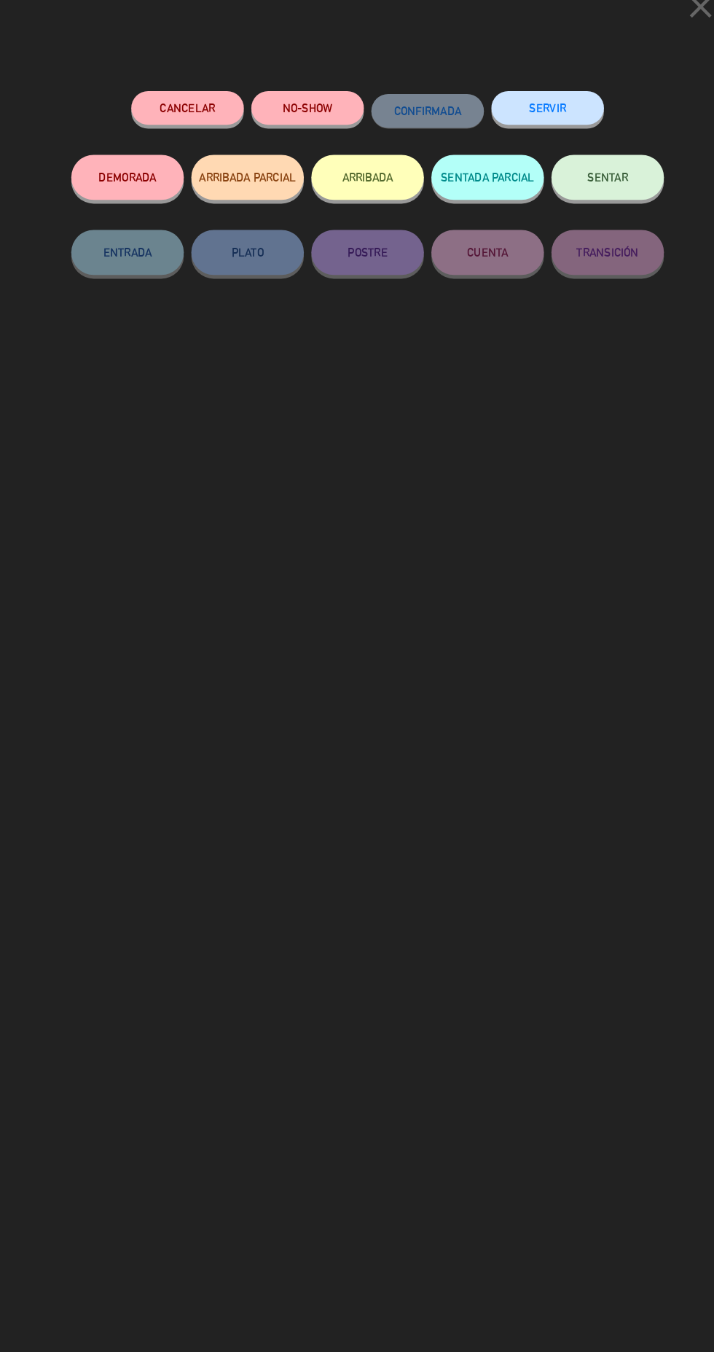
click at [681, 31] on icon "close" at bounding box center [680, 30] width 36 height 36
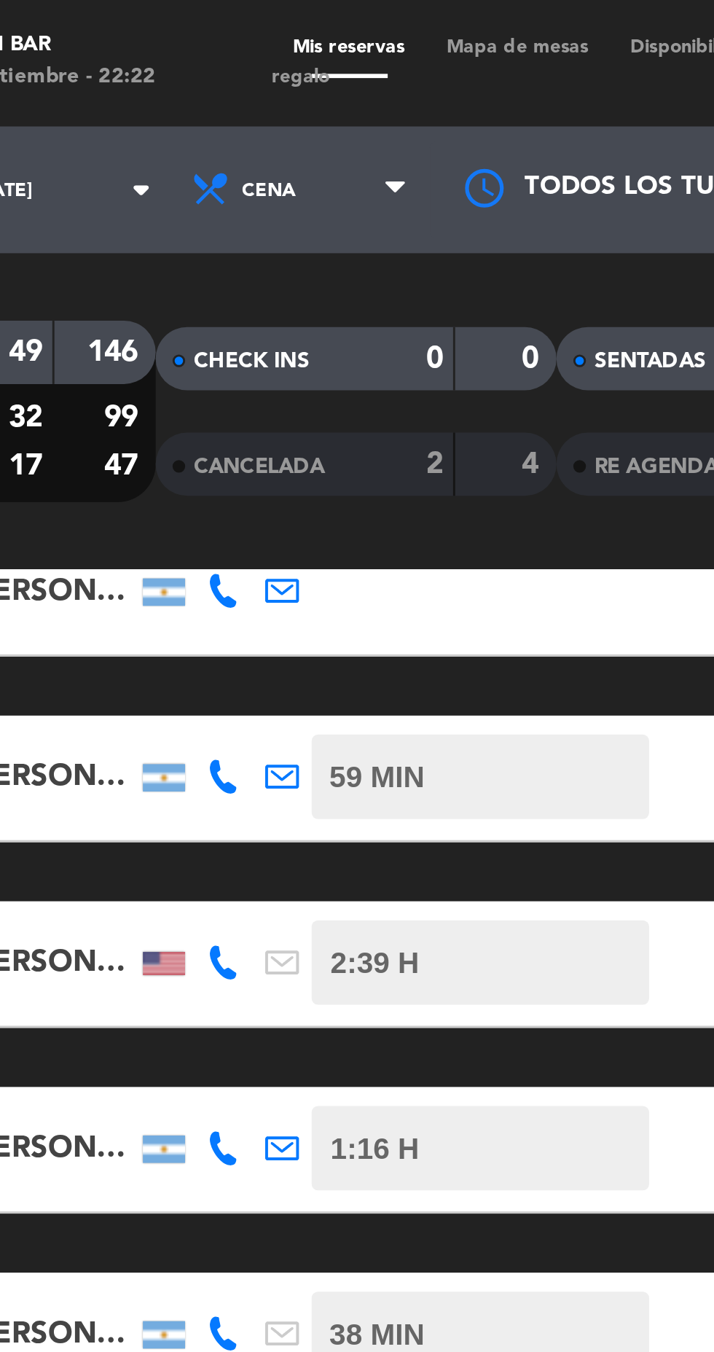
scroll to position [0, 0]
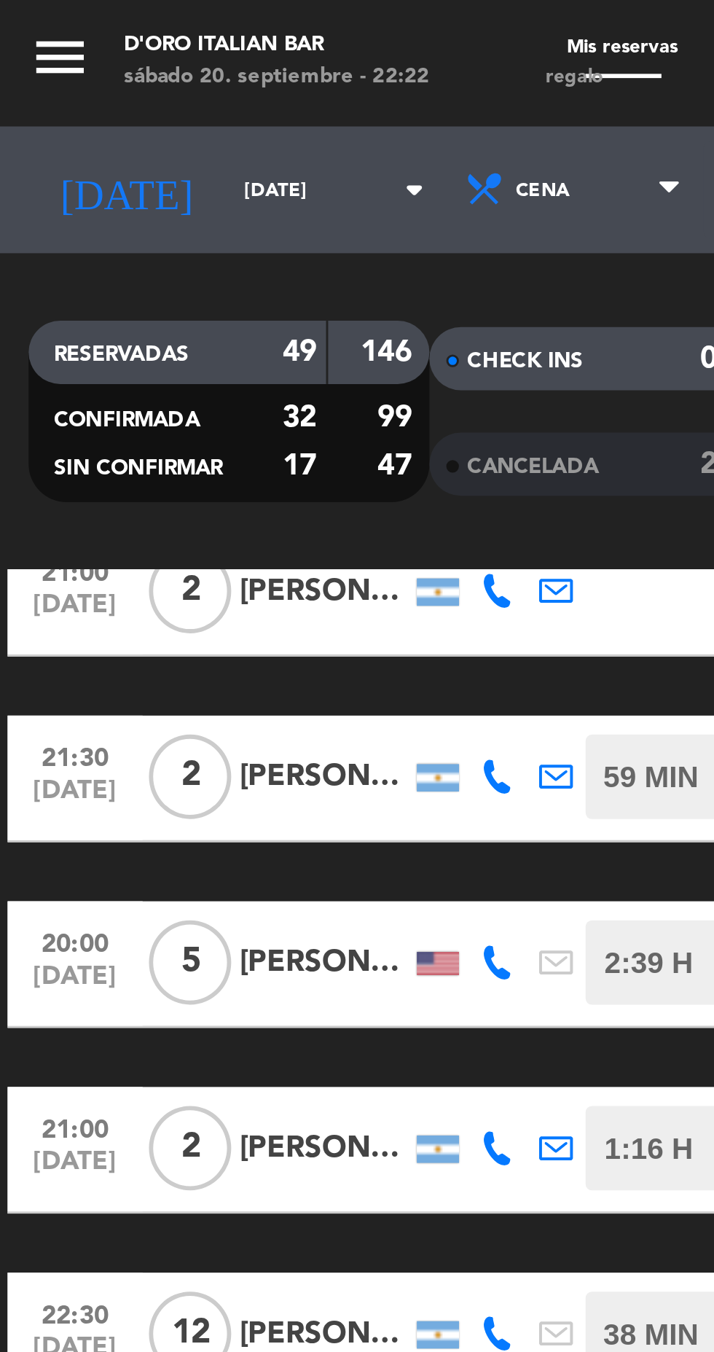
click at [103, 68] on input "[DATE]" at bounding box center [124, 66] width 92 height 23
click at [136, 68] on icon "arrow_drop_down" at bounding box center [144, 65] width 17 height 17
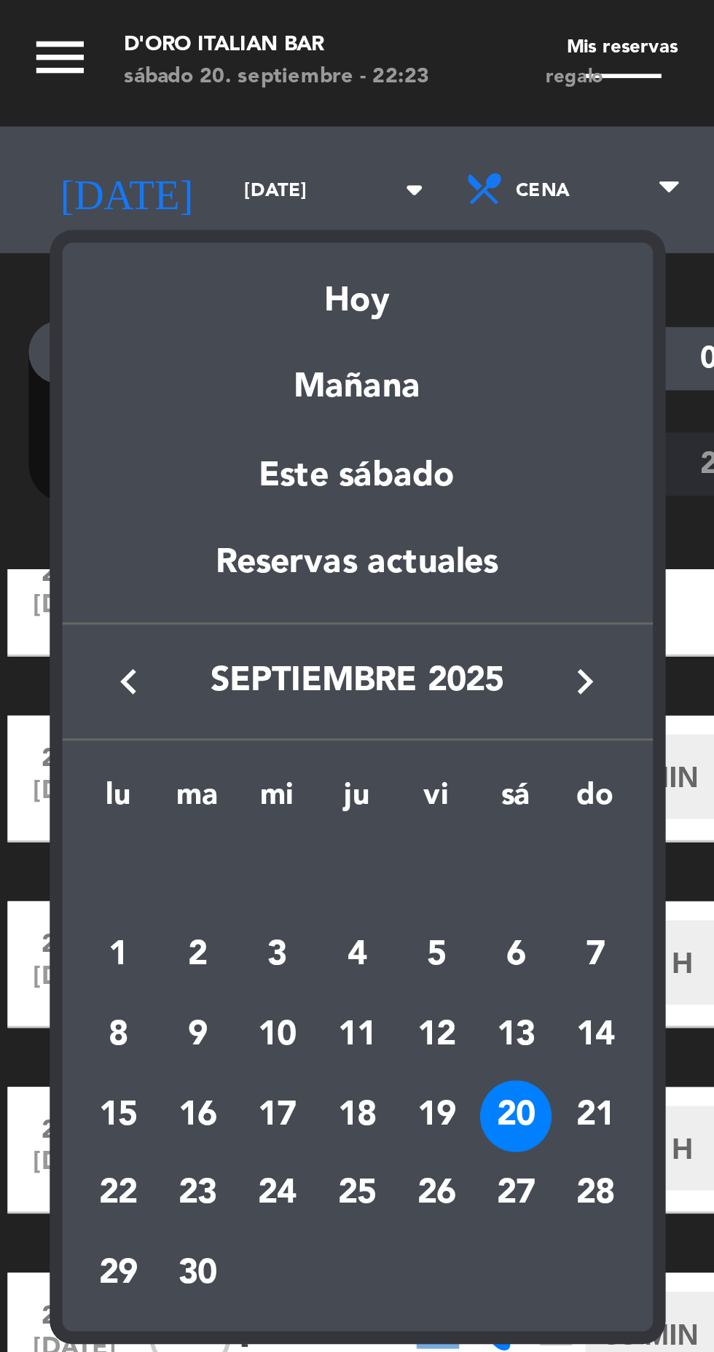
click at [203, 385] on div "21" at bounding box center [207, 385] width 25 height 25
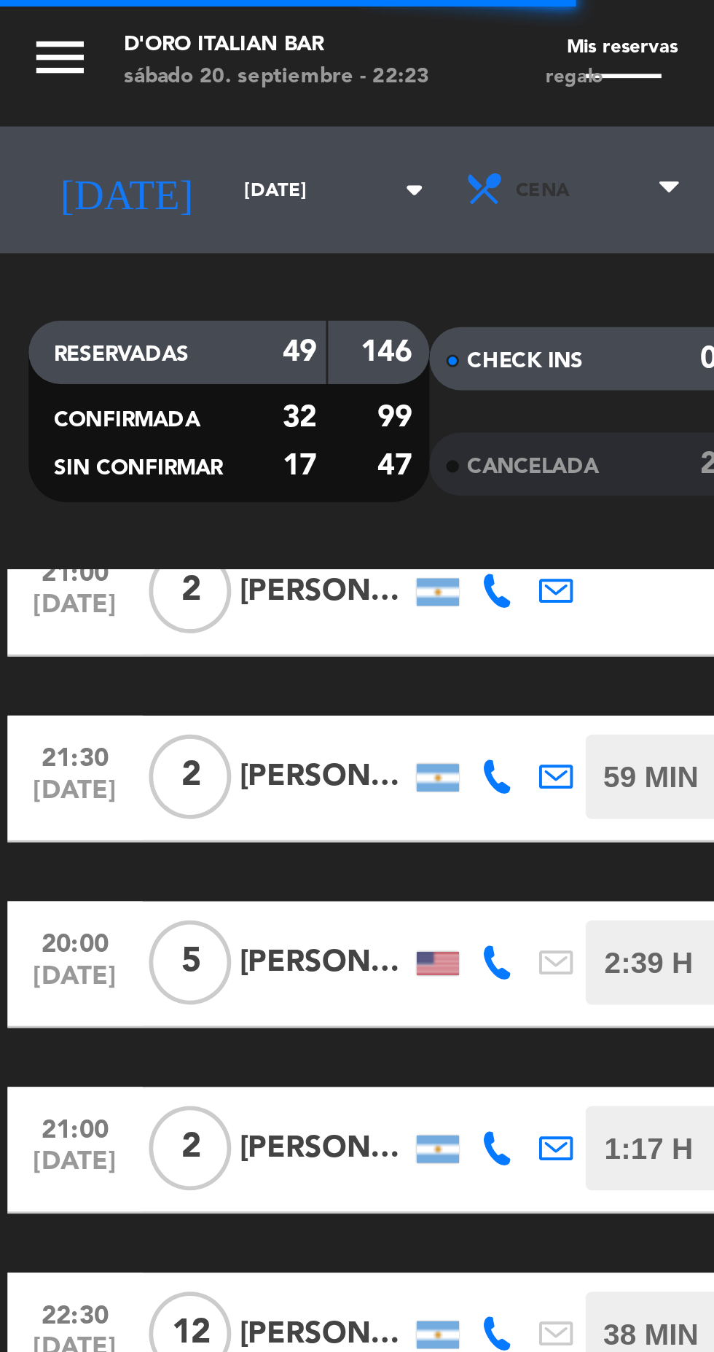
click at [232, 60] on icon at bounding box center [232, 66] width 7 height 12
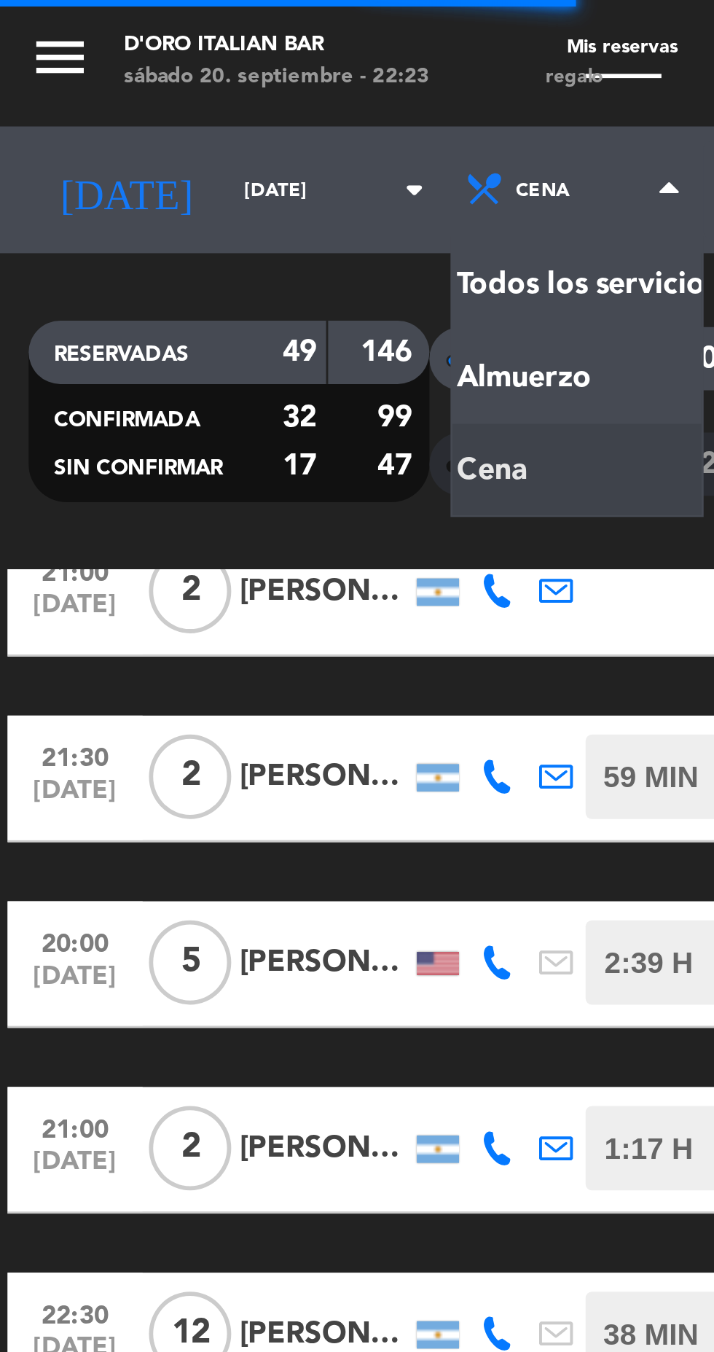
click at [205, 135] on div "menu D'oro Italian Bar [DATE] 20. septiembre - 22:23 Mis reservas Mapa de mesas…" at bounding box center [357, 98] width 714 height 197
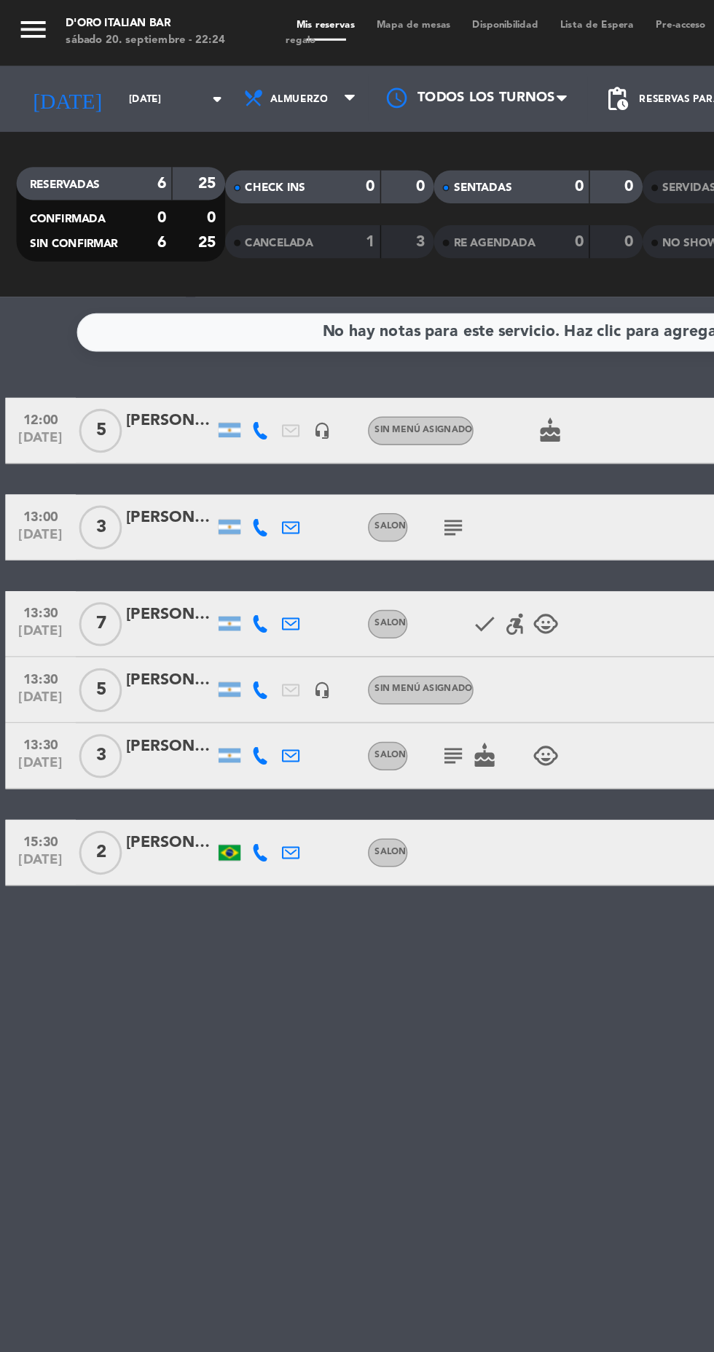
click at [136, 63] on icon "arrow_drop_down" at bounding box center [144, 65] width 17 height 17
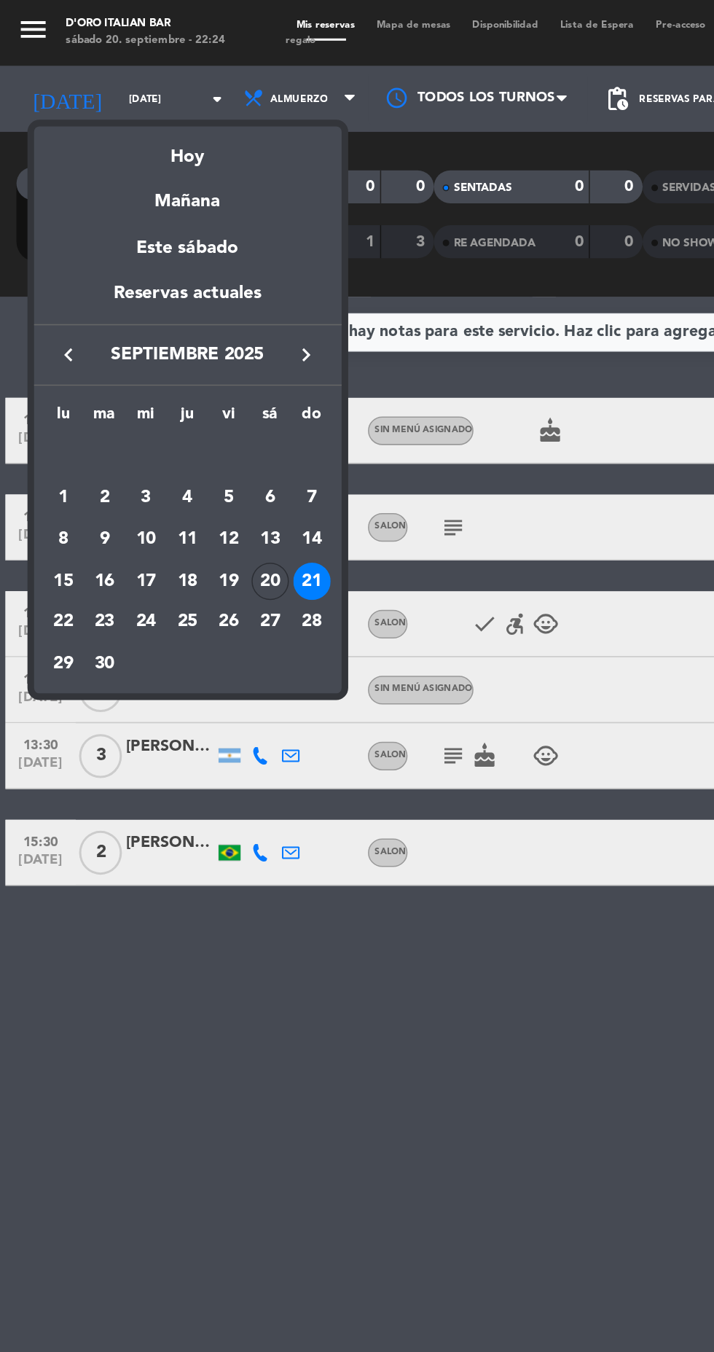
click at [180, 386] on div "20" at bounding box center [179, 385] width 25 height 25
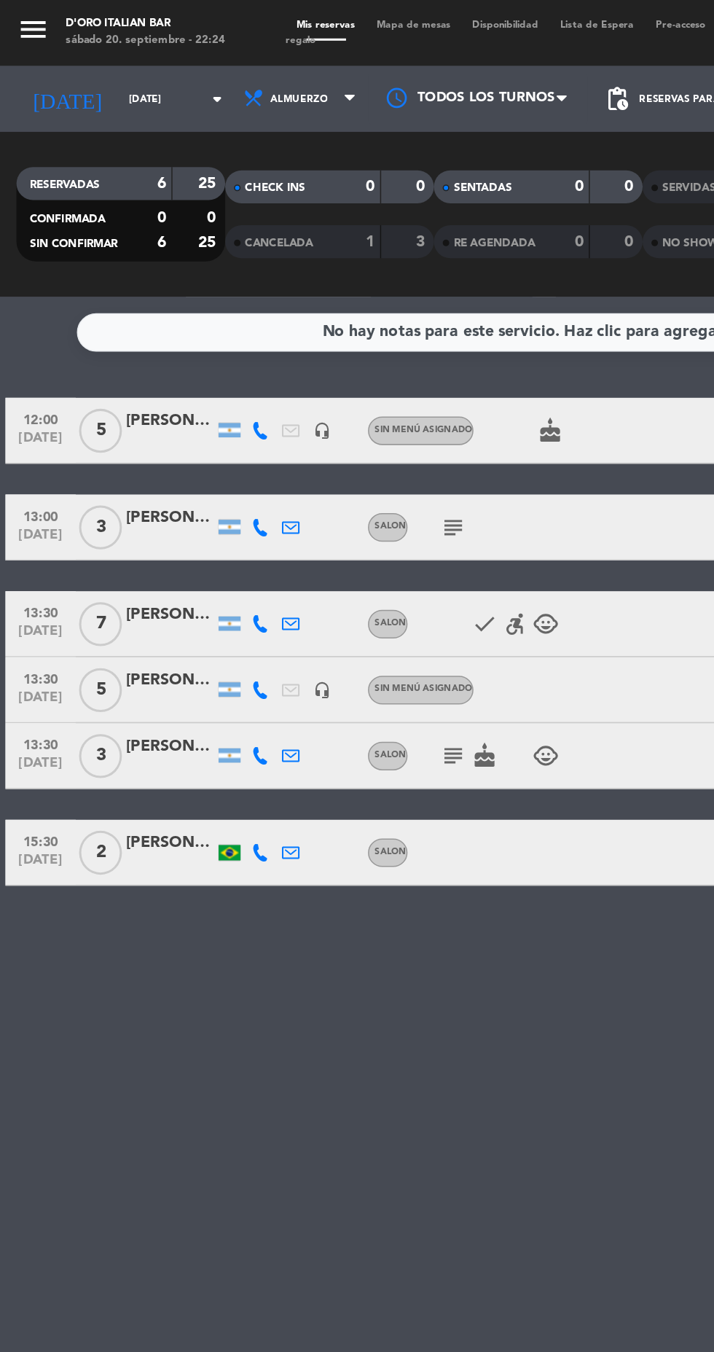
type input "[DATE]"
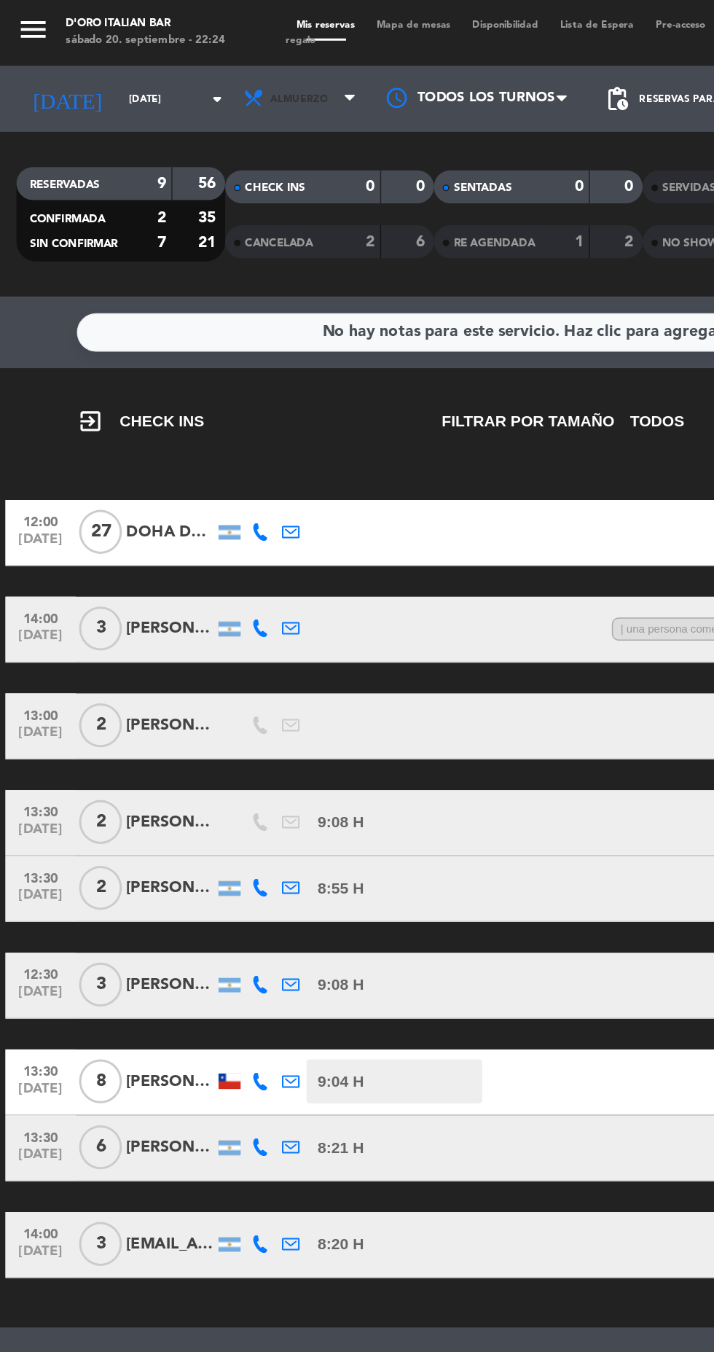
click at [230, 66] on span "Almuerzo" at bounding box center [200, 66] width 87 height 32
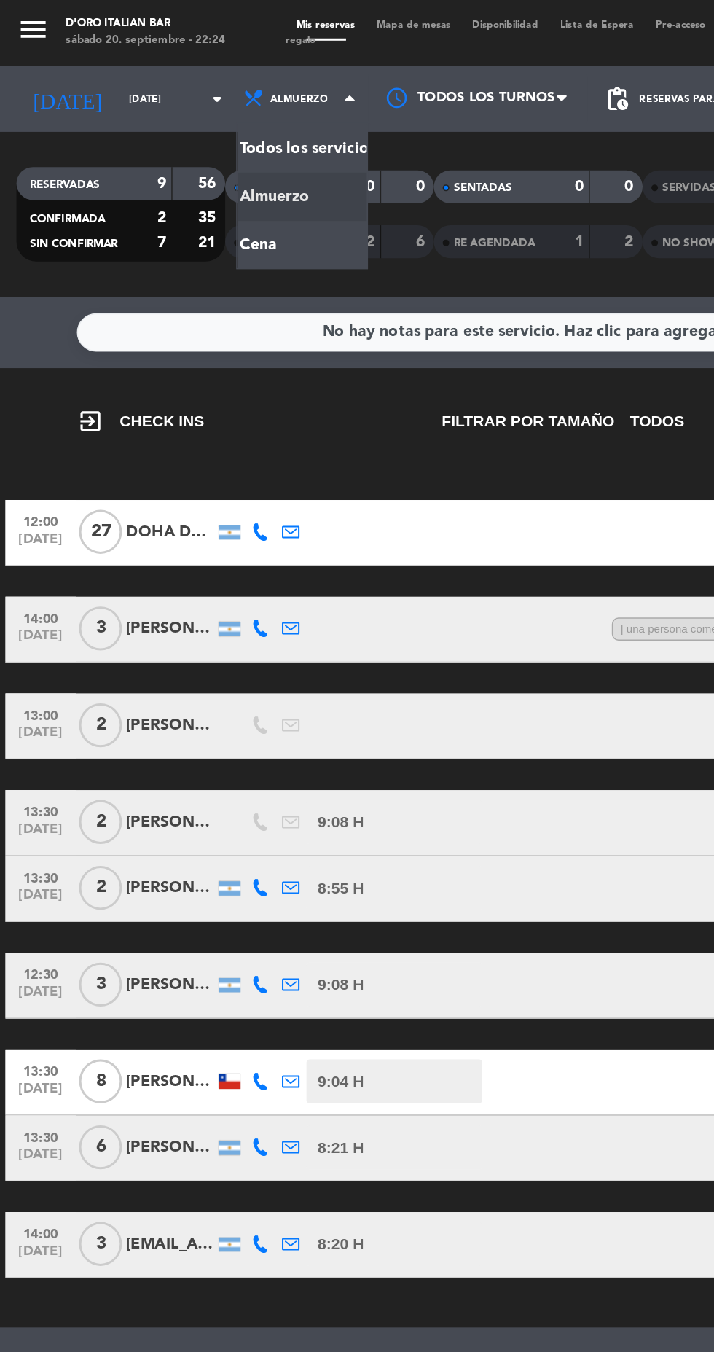
click at [154, 164] on div "menu D'oro Italian Bar [DATE] 20. septiembre - 22:24 Mis reservas Mapa de mesas…" at bounding box center [357, 98] width 714 height 197
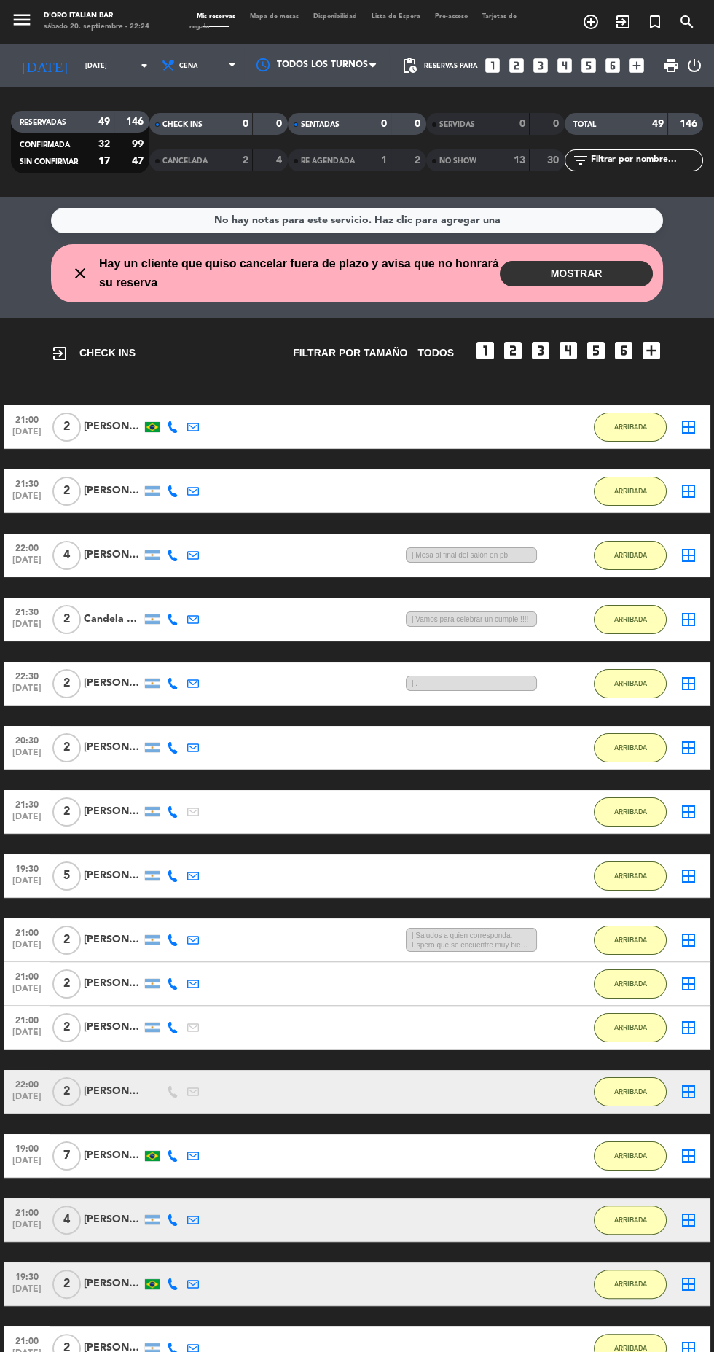
scroll to position [4, 0]
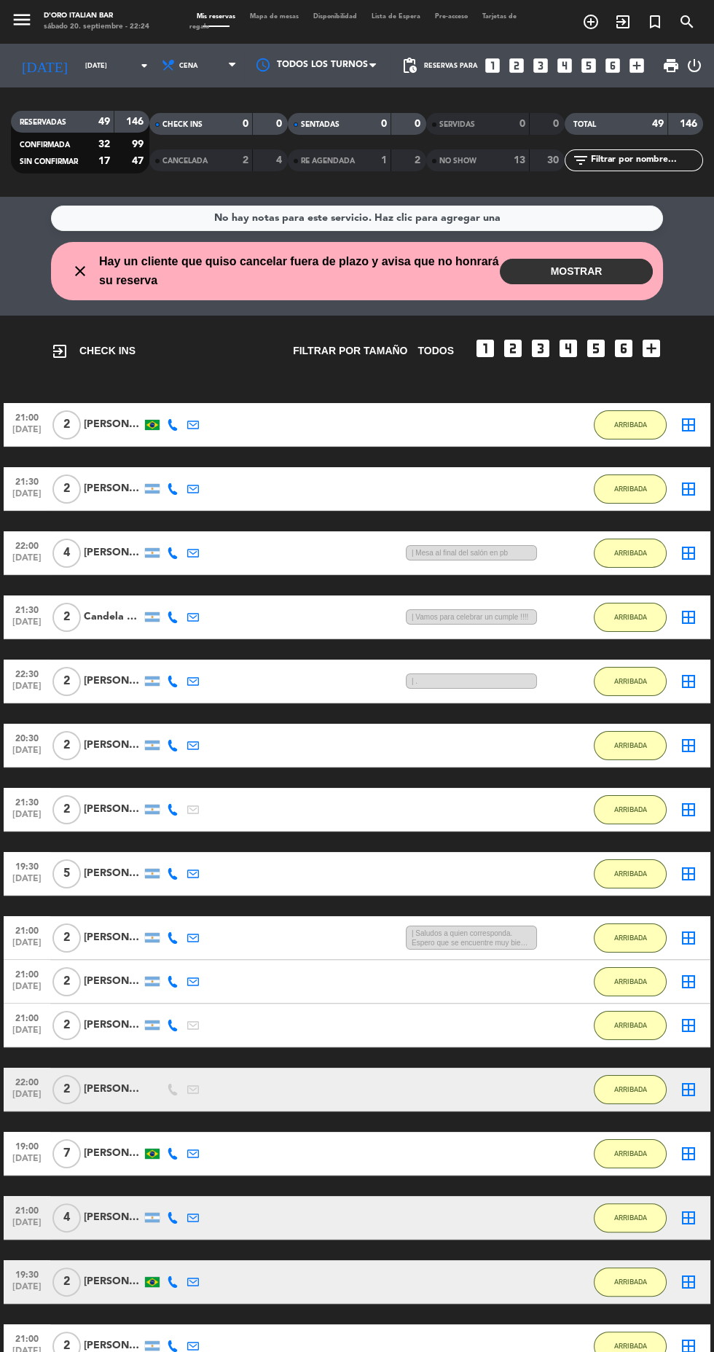
click at [614, 269] on button "MOSTRAR" at bounding box center [576, 272] width 153 height 26
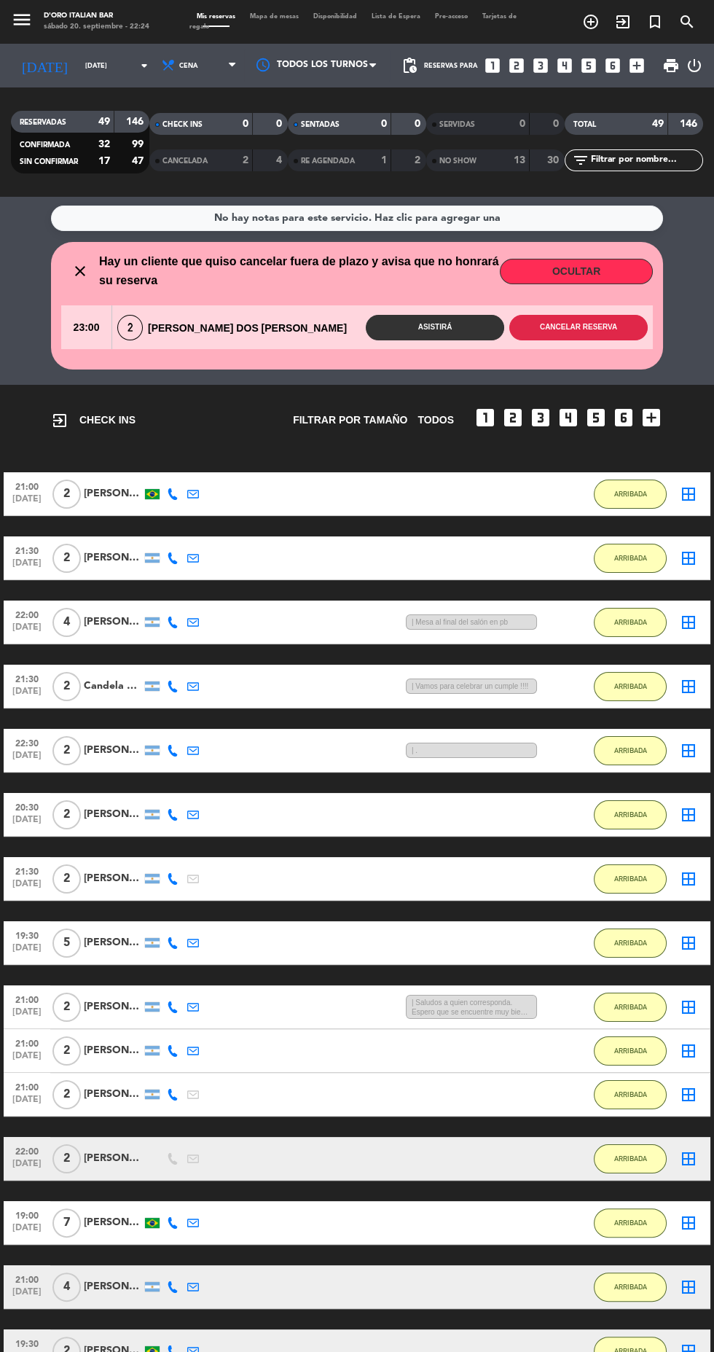
click at [628, 326] on button "Cancelar reserva" at bounding box center [578, 328] width 138 height 26
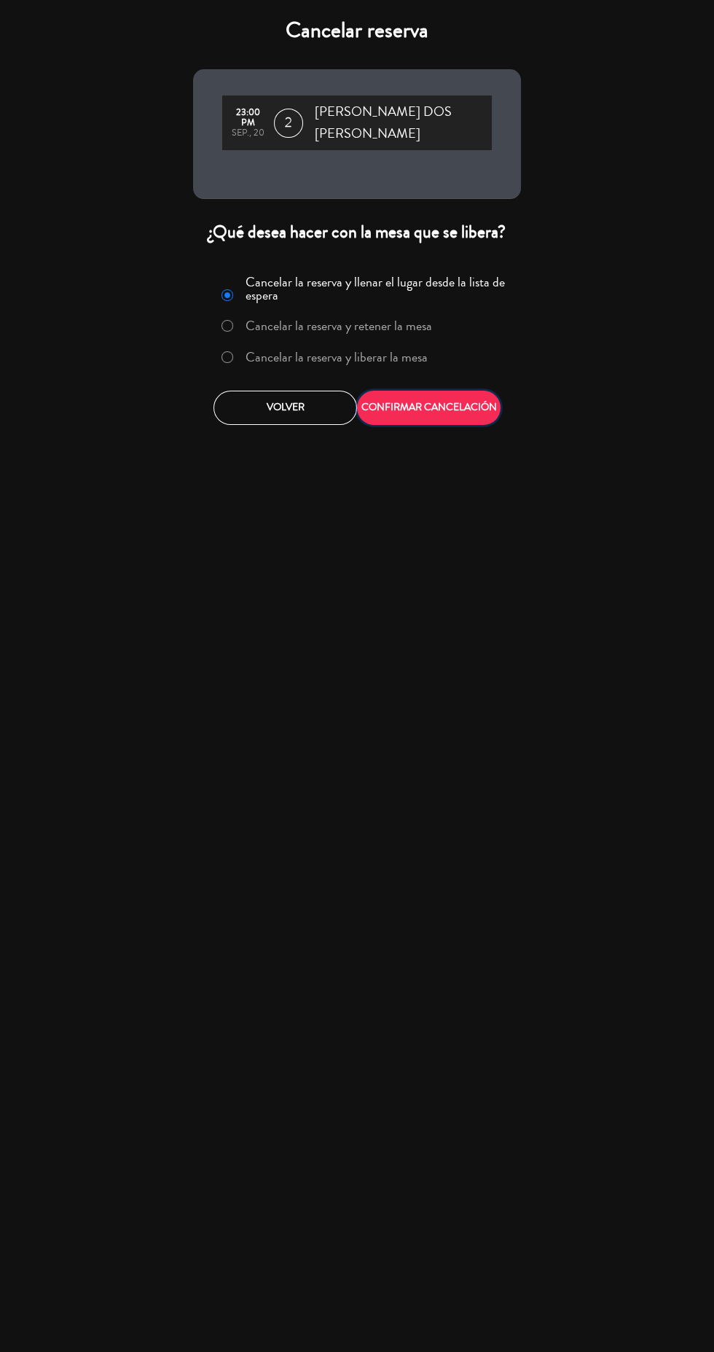
click at [474, 403] on button "CONFIRMAR CANCELACIÓN" at bounding box center [429, 408] width 144 height 34
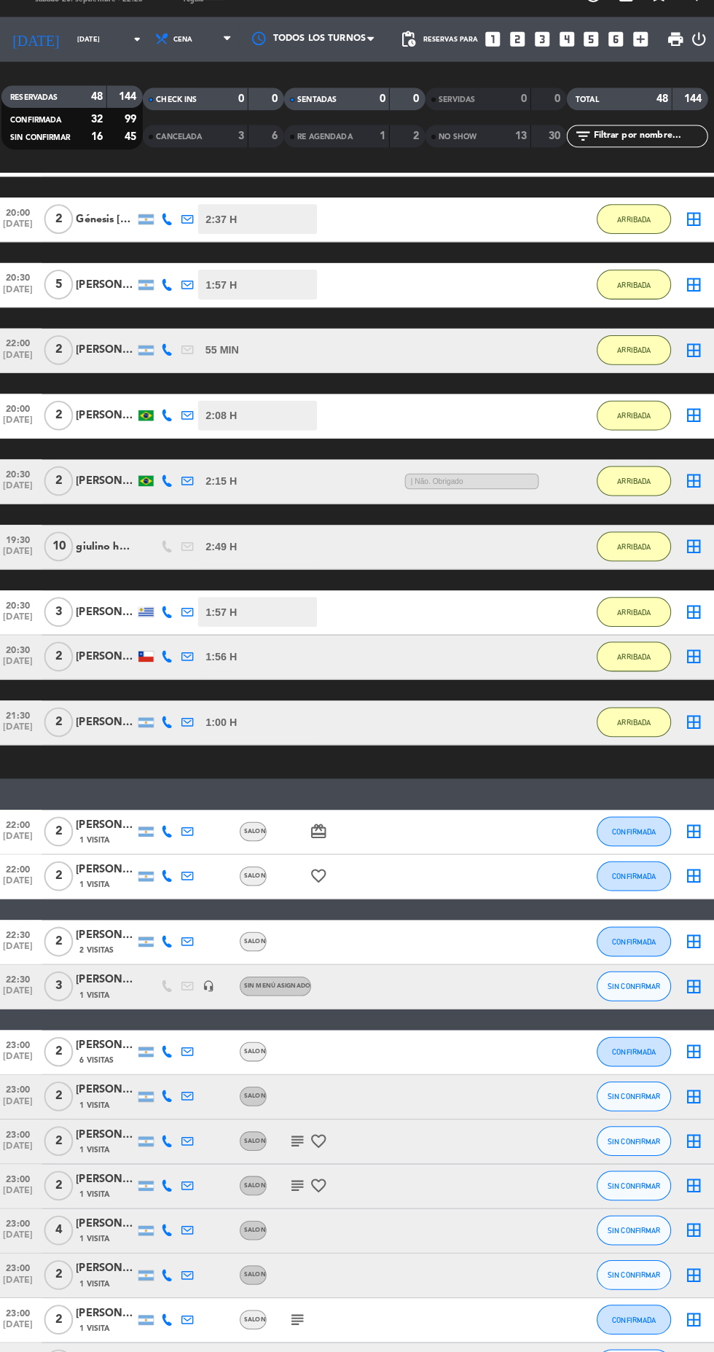
scroll to position [1783, 0]
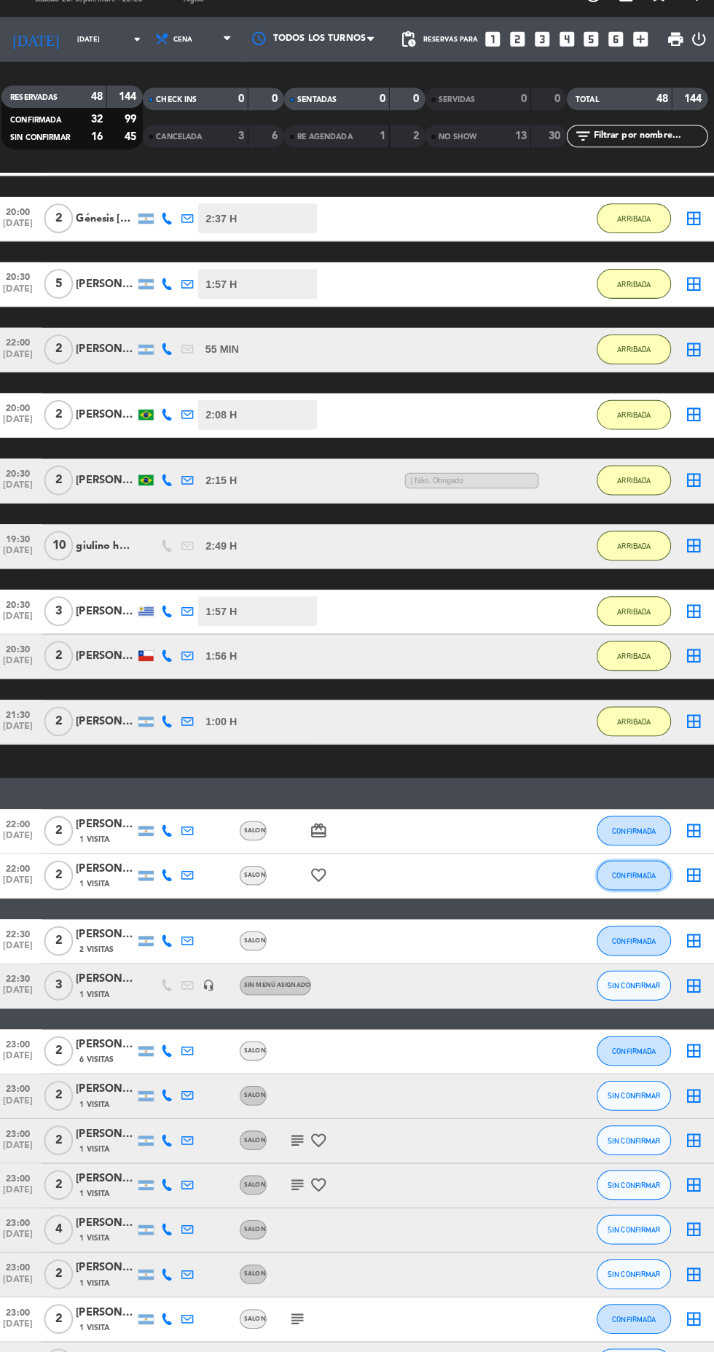
click at [636, 885] on span "CONFIRMADA" at bounding box center [630, 884] width 43 height 8
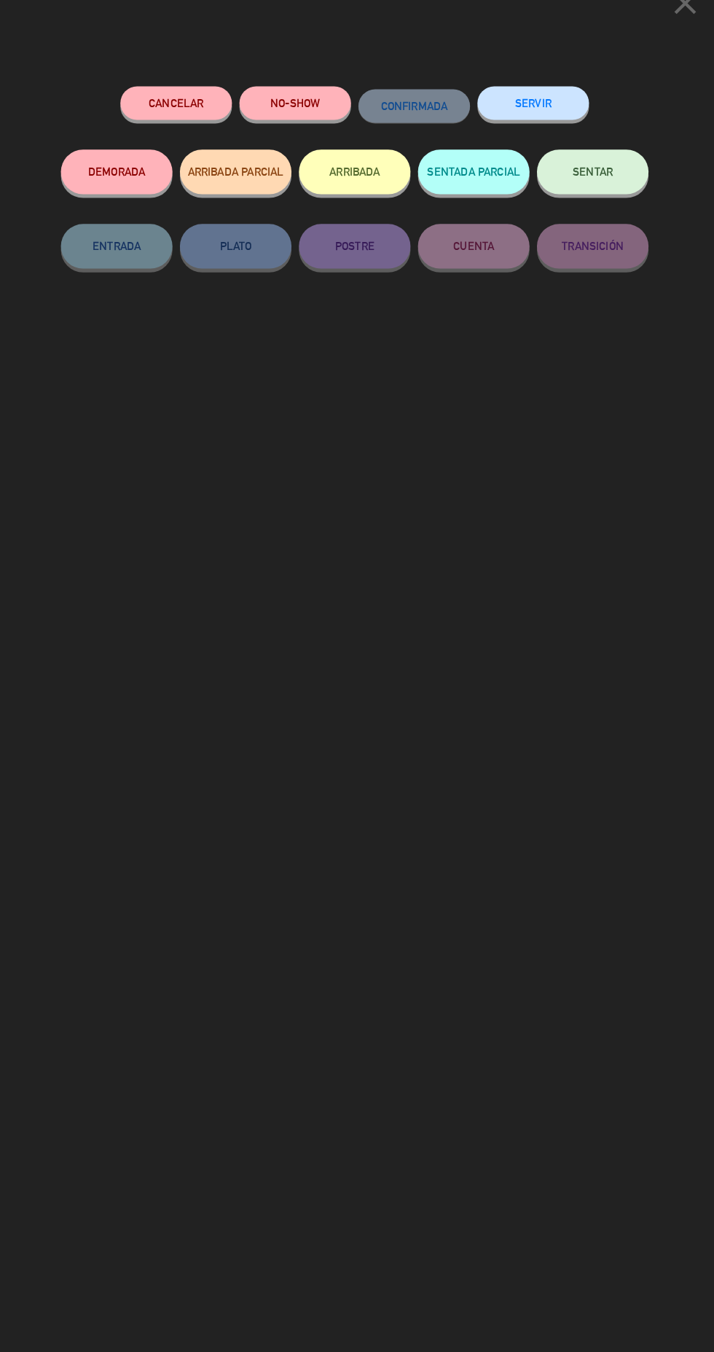
click at [368, 200] on button "ARRIBADA" at bounding box center [356, 195] width 109 height 44
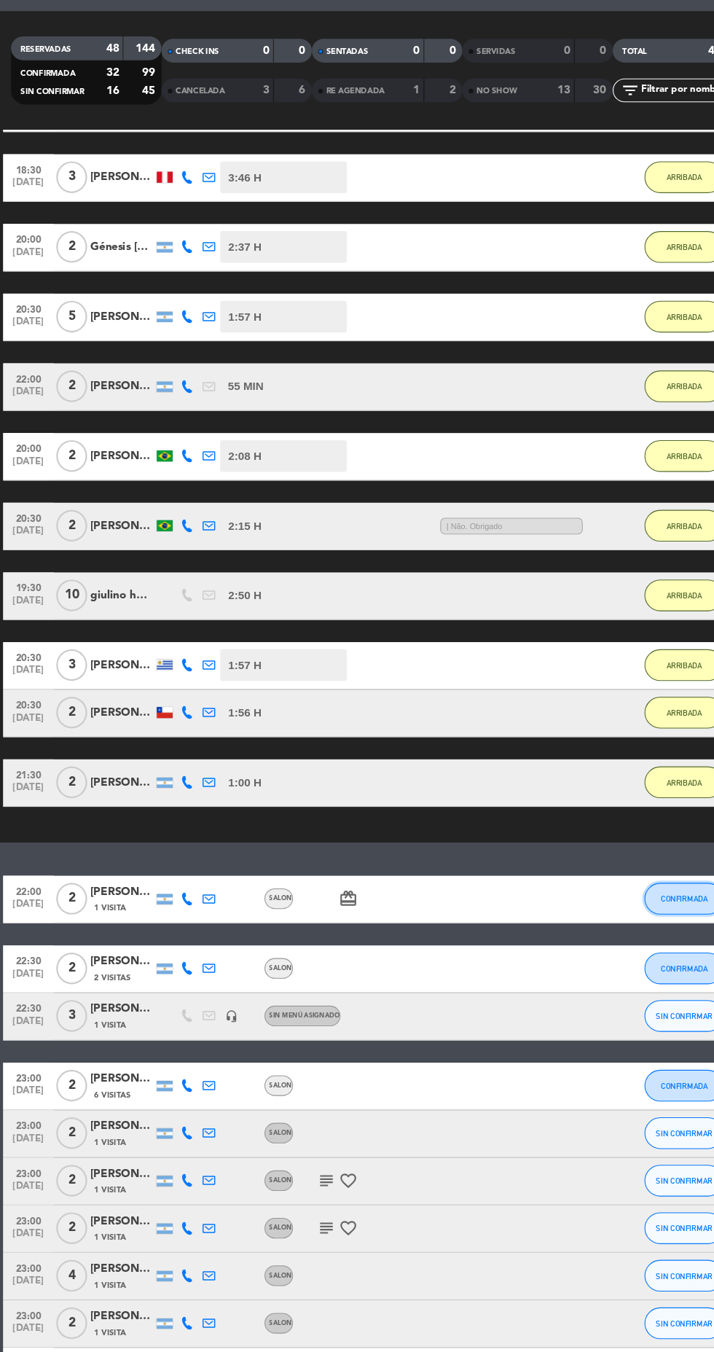
click at [625, 904] on span "CONFIRMADA" at bounding box center [630, 905] width 43 height 8
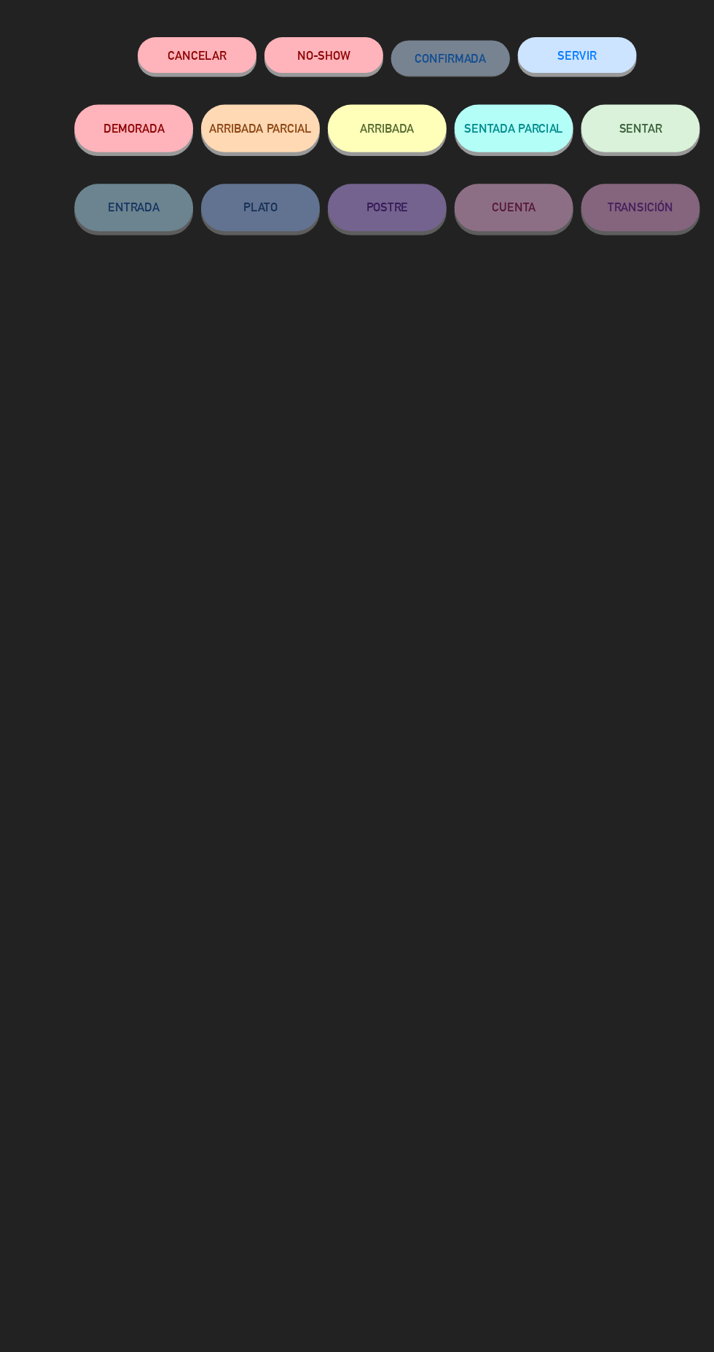
click at [313, 130] on button "NO-SHOW" at bounding box center [298, 128] width 109 height 33
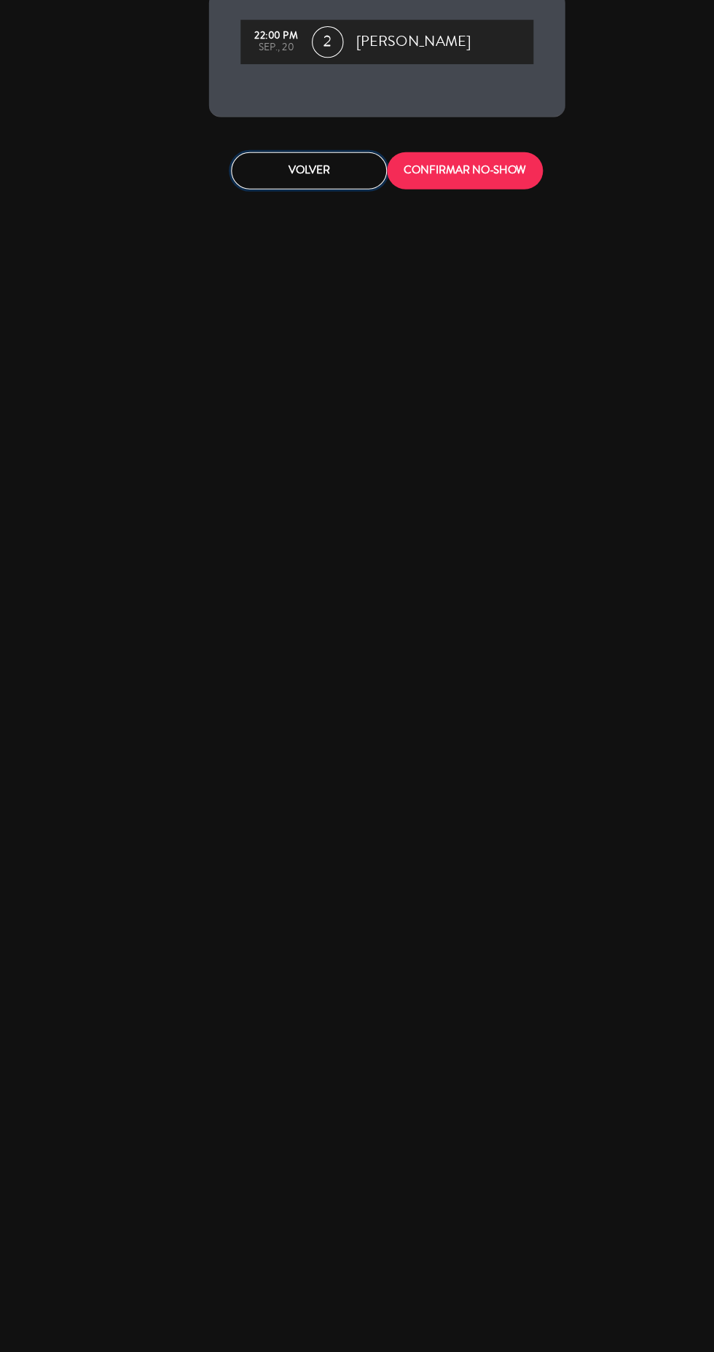
click at [300, 242] on button "Volver" at bounding box center [286, 234] width 144 height 34
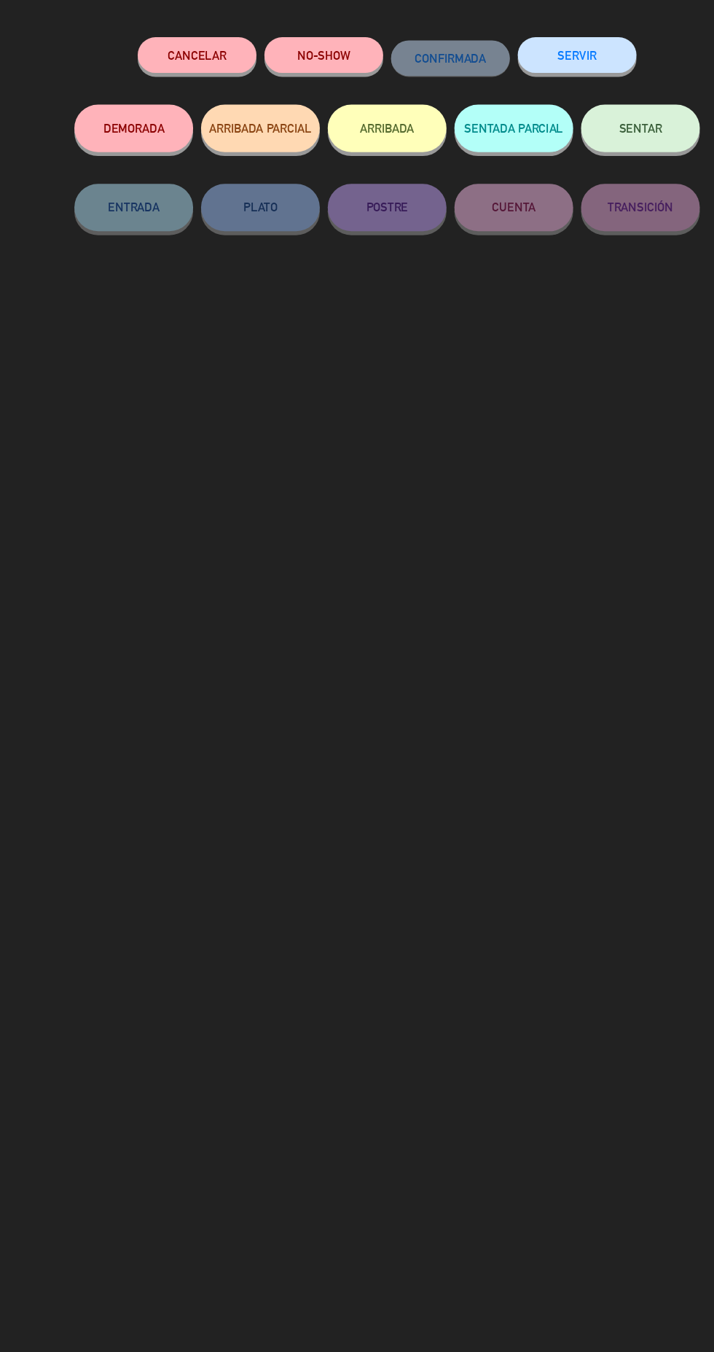
click at [358, 200] on button "ARRIBADA" at bounding box center [356, 195] width 109 height 44
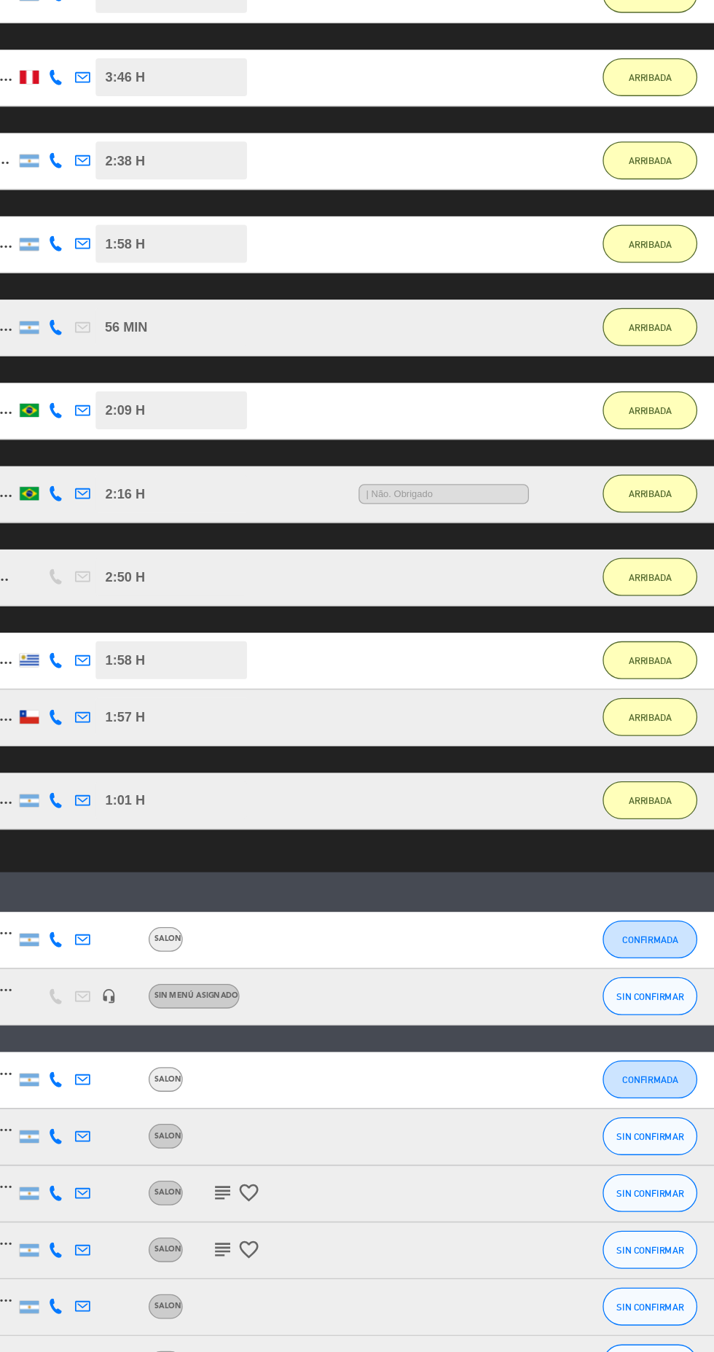
scroll to position [0, 0]
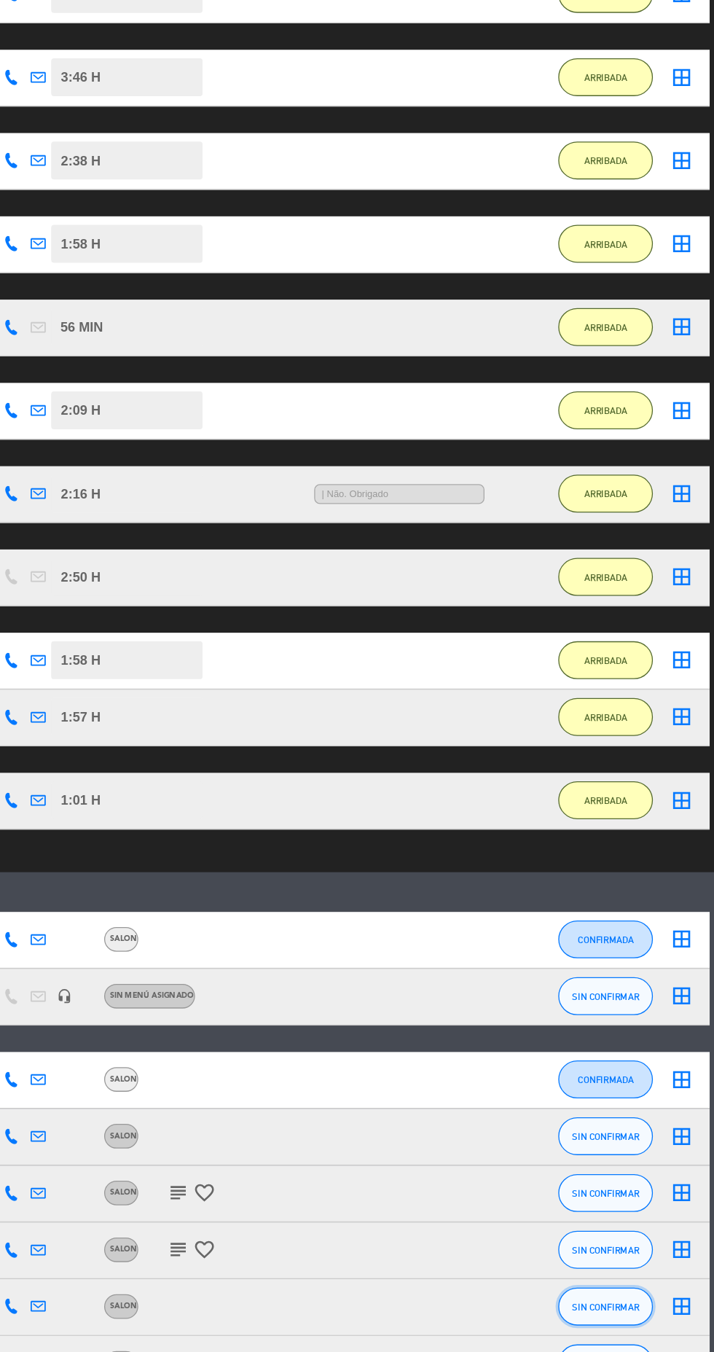
click at [623, 1230] on span "SIN CONFIRMAR" at bounding box center [631, 1231] width 52 height 8
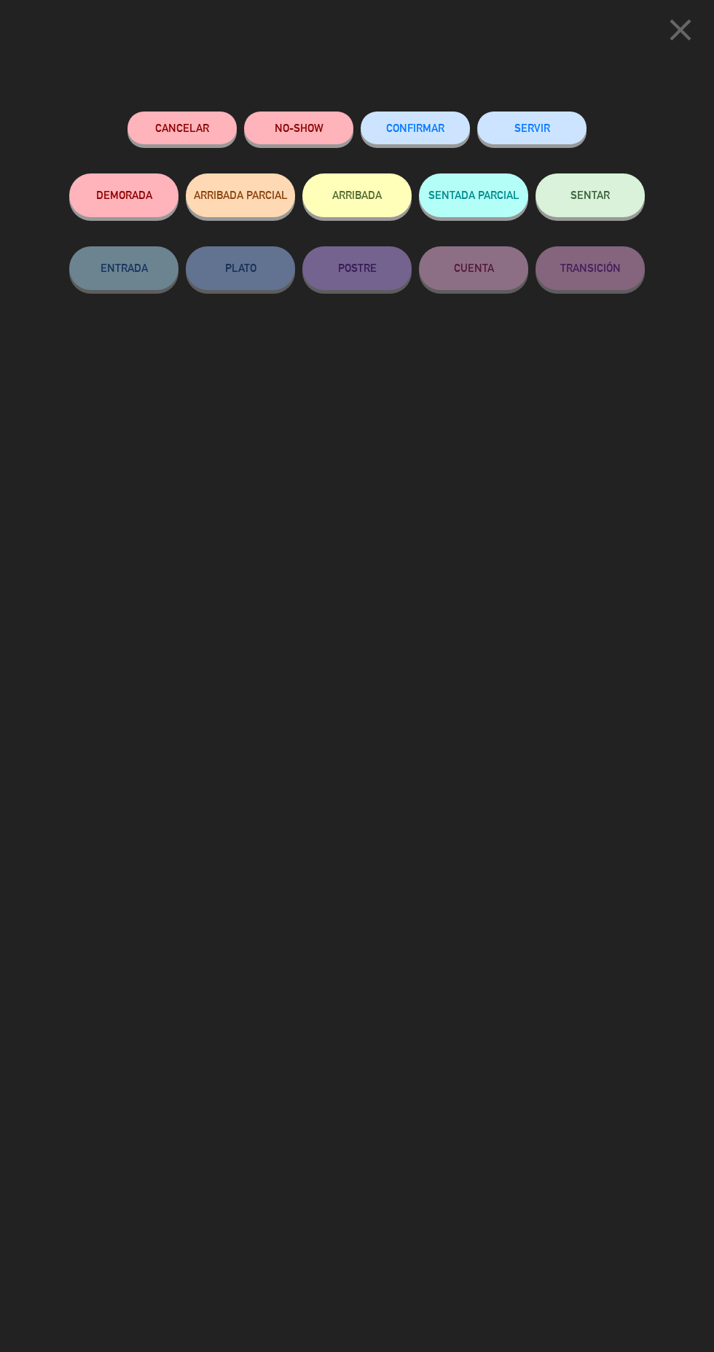
click at [340, 203] on button "ARRIBADA" at bounding box center [356, 195] width 109 height 44
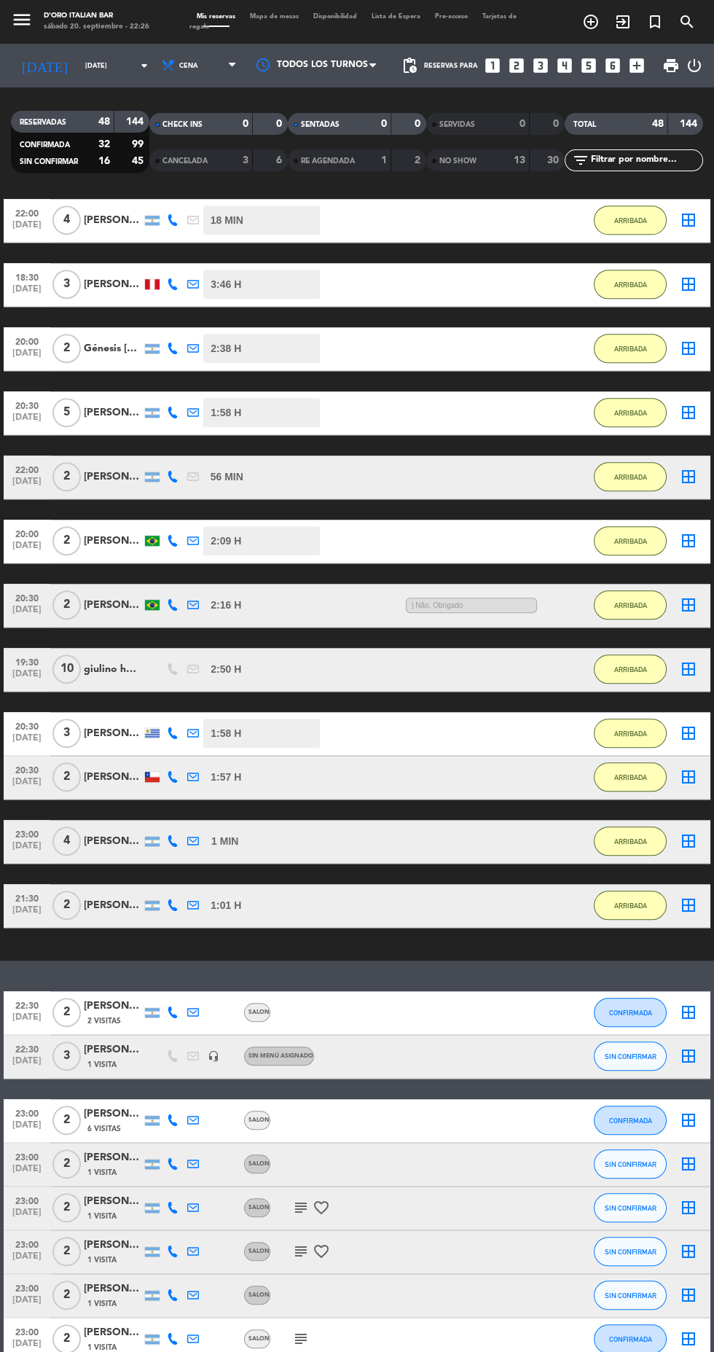
scroll to position [1803, 0]
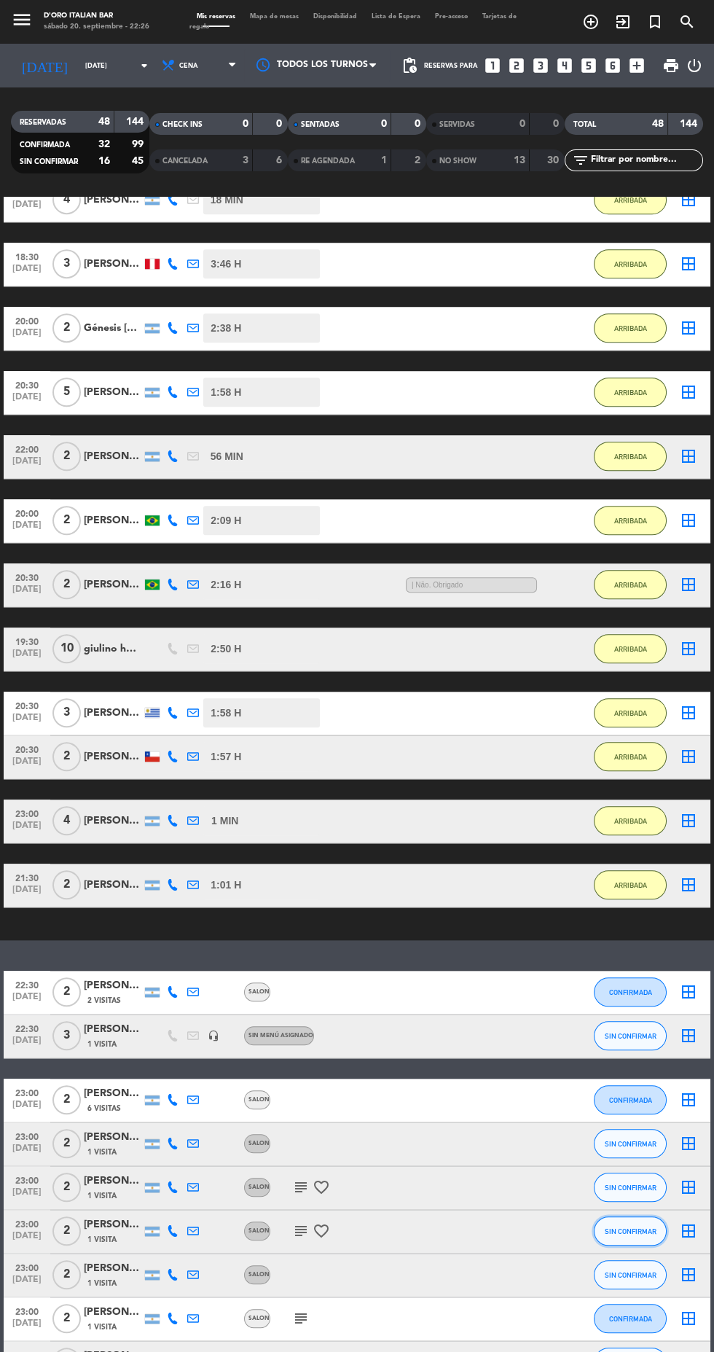
click at [652, 1243] on button "SIN CONFIRMAR" at bounding box center [630, 1230] width 73 height 29
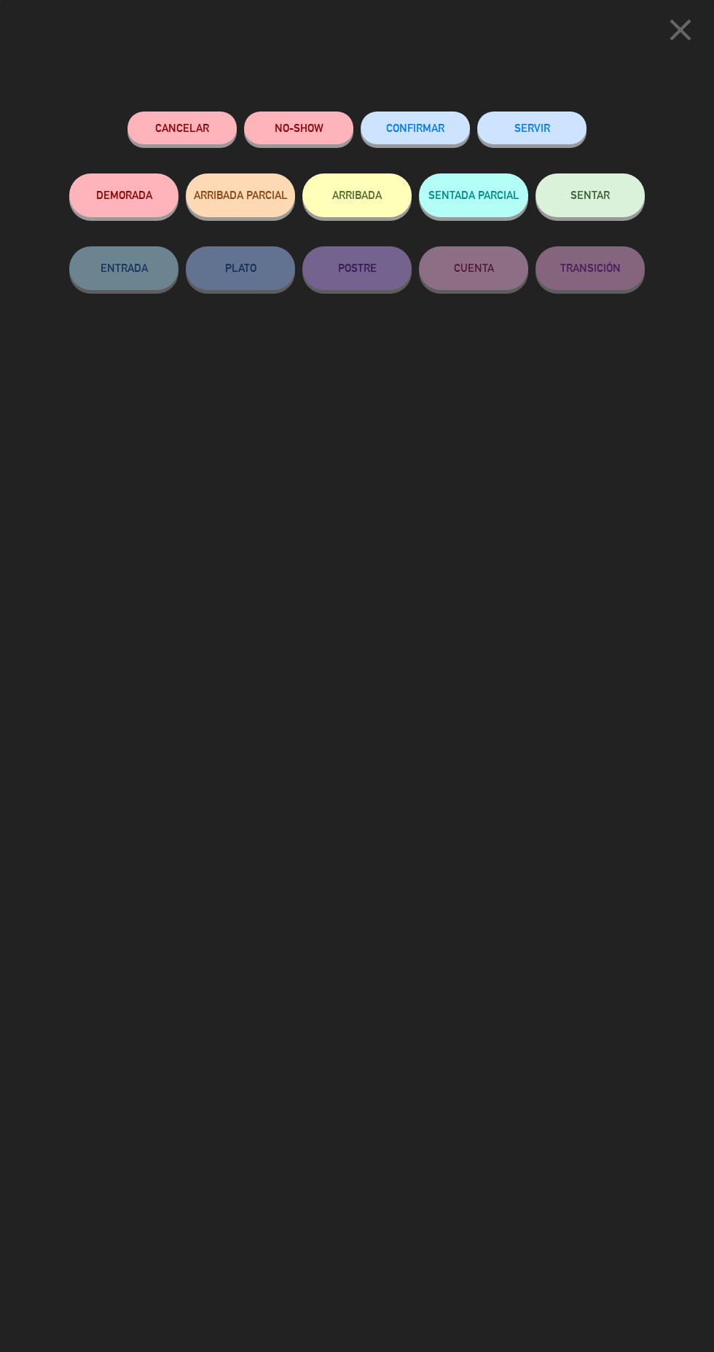
click at [368, 211] on button "ARRIBADA" at bounding box center [356, 195] width 109 height 44
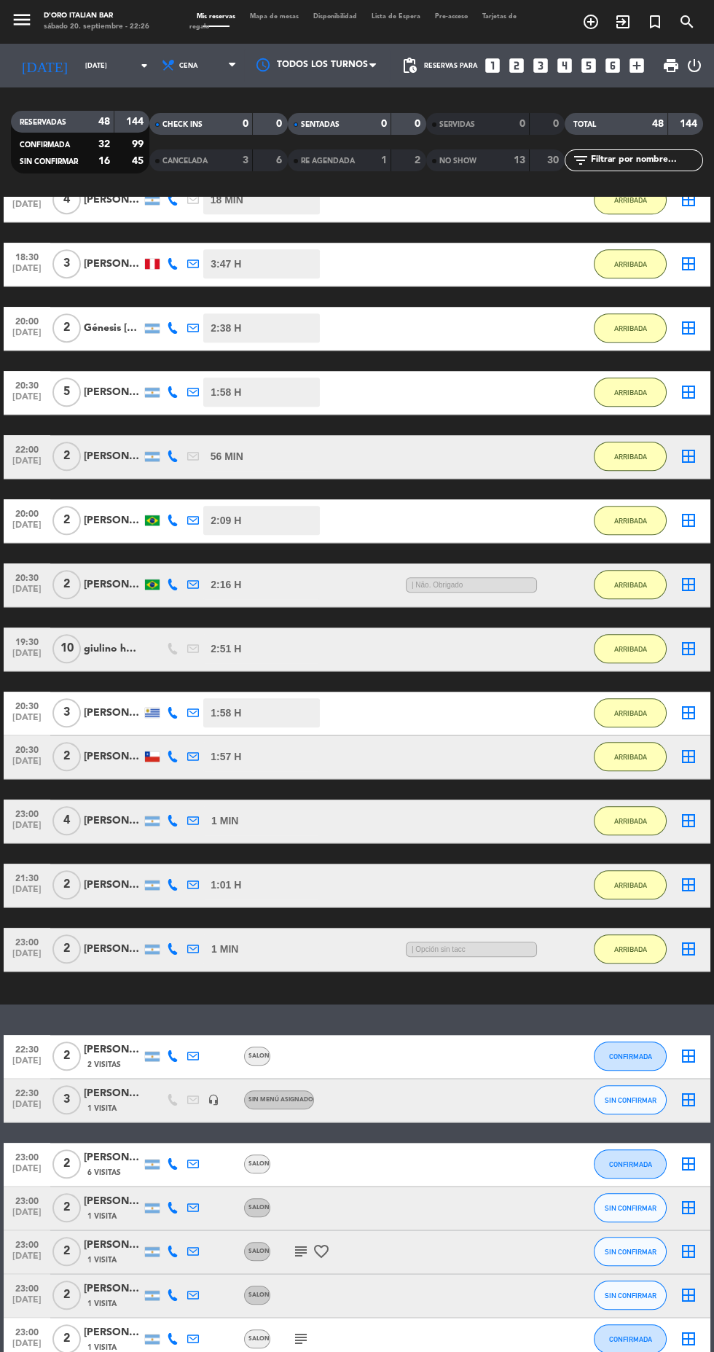
scroll to position [1821, 0]
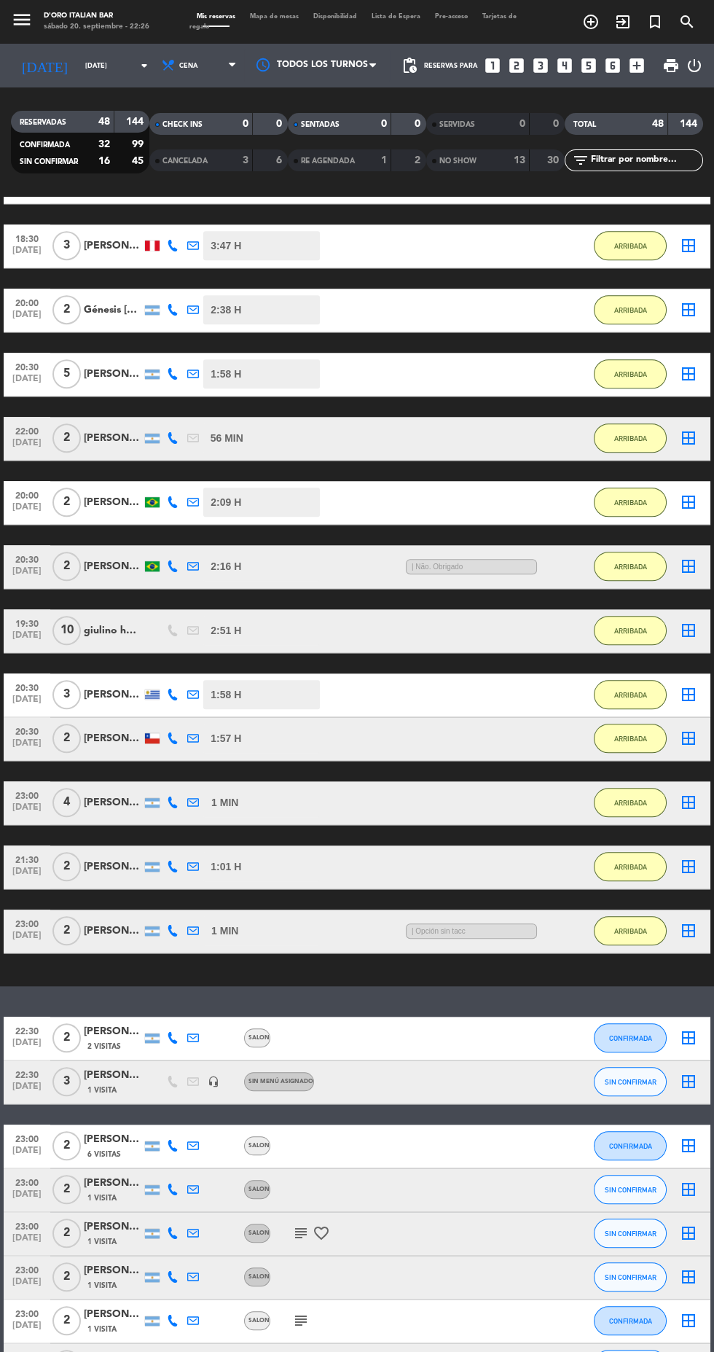
click at [300, 1232] on icon "subject" at bounding box center [300, 1232] width 17 height 17
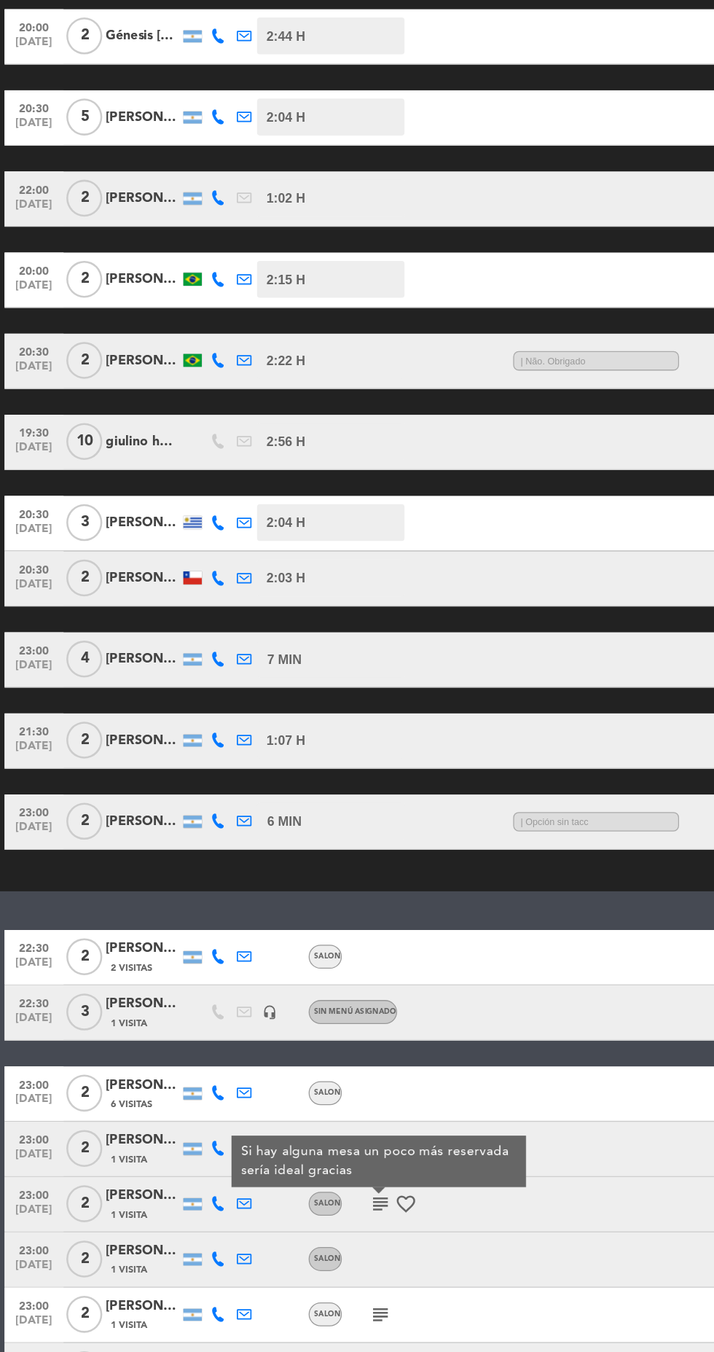
scroll to position [0, 0]
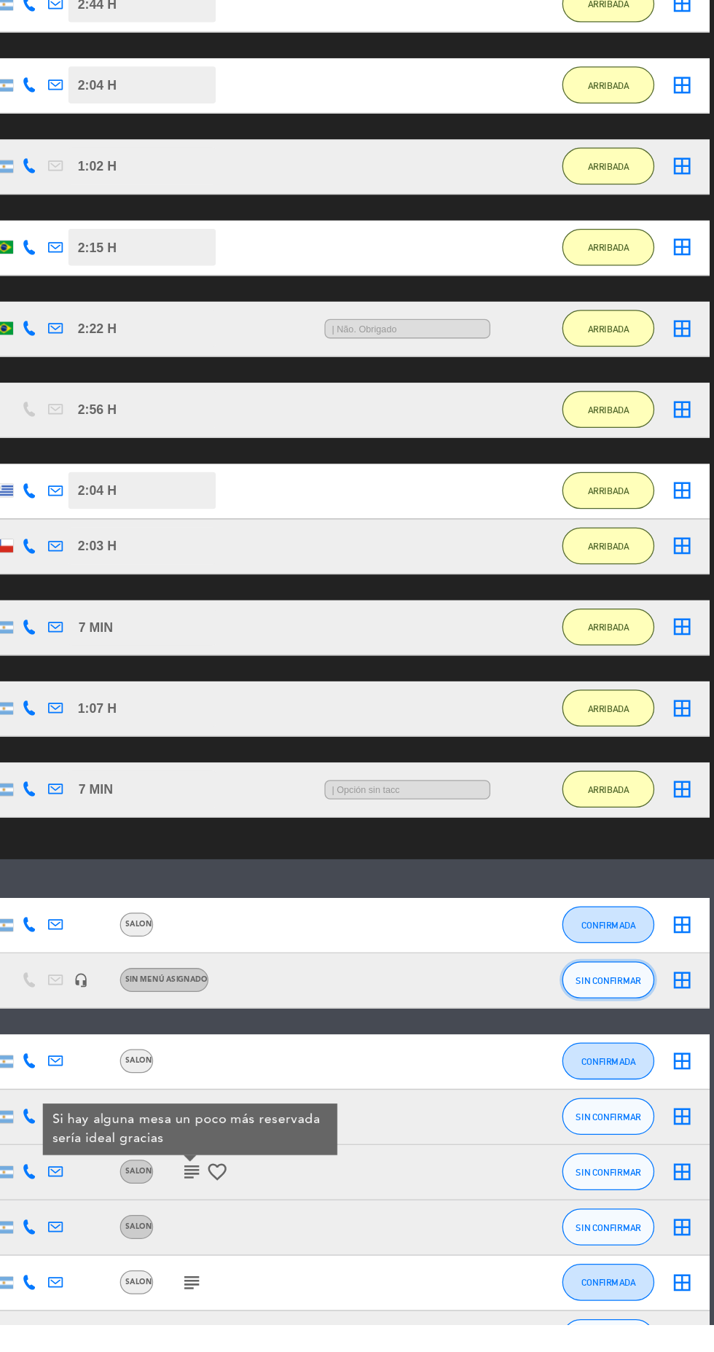
click at [644, 1077] on span "SIN CONFIRMAR" at bounding box center [631, 1080] width 52 height 8
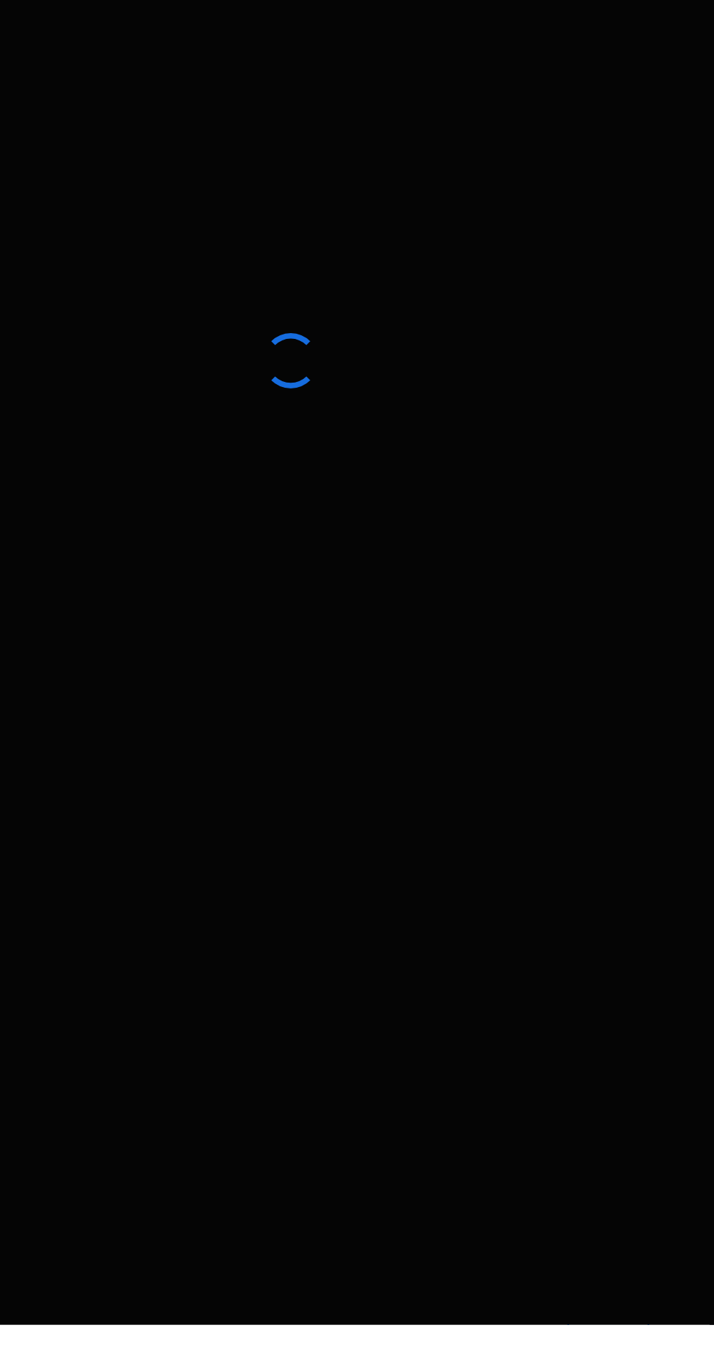
click at [358, 197] on button "ARRIBADA" at bounding box center [356, 195] width 109 height 44
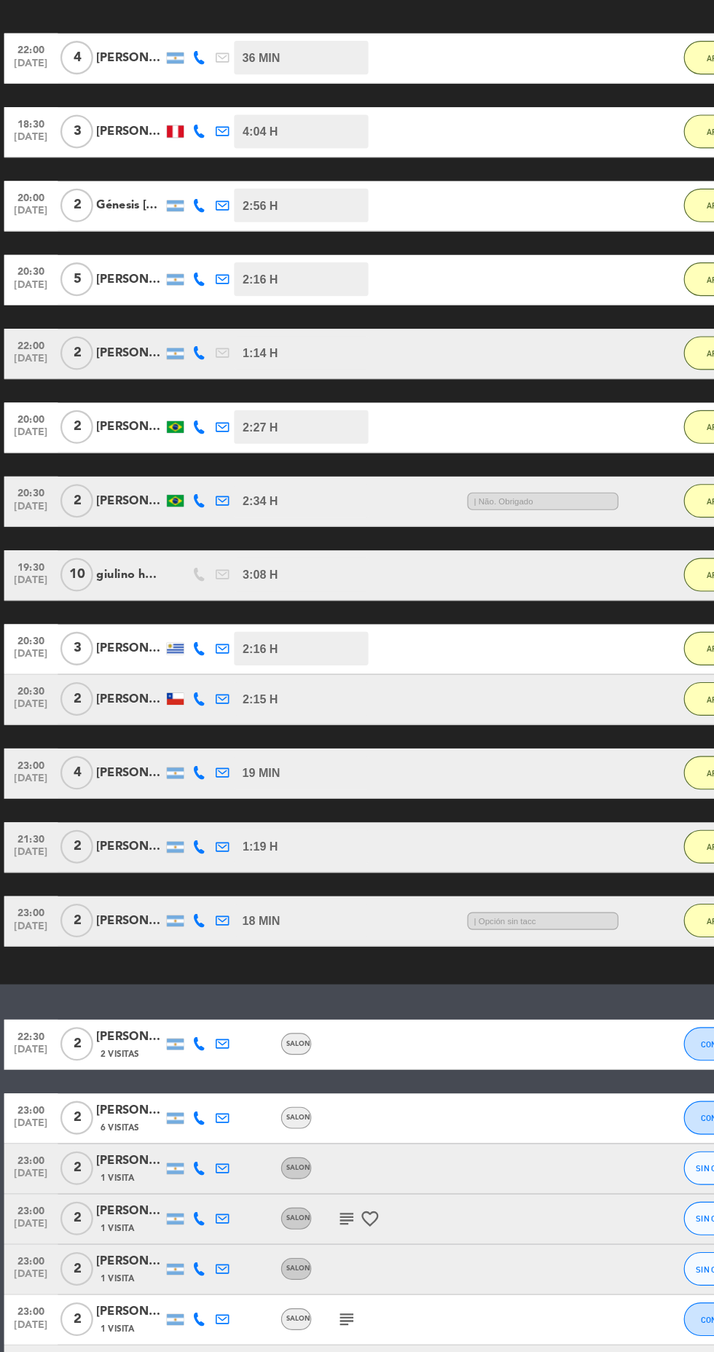
scroll to position [1844, 0]
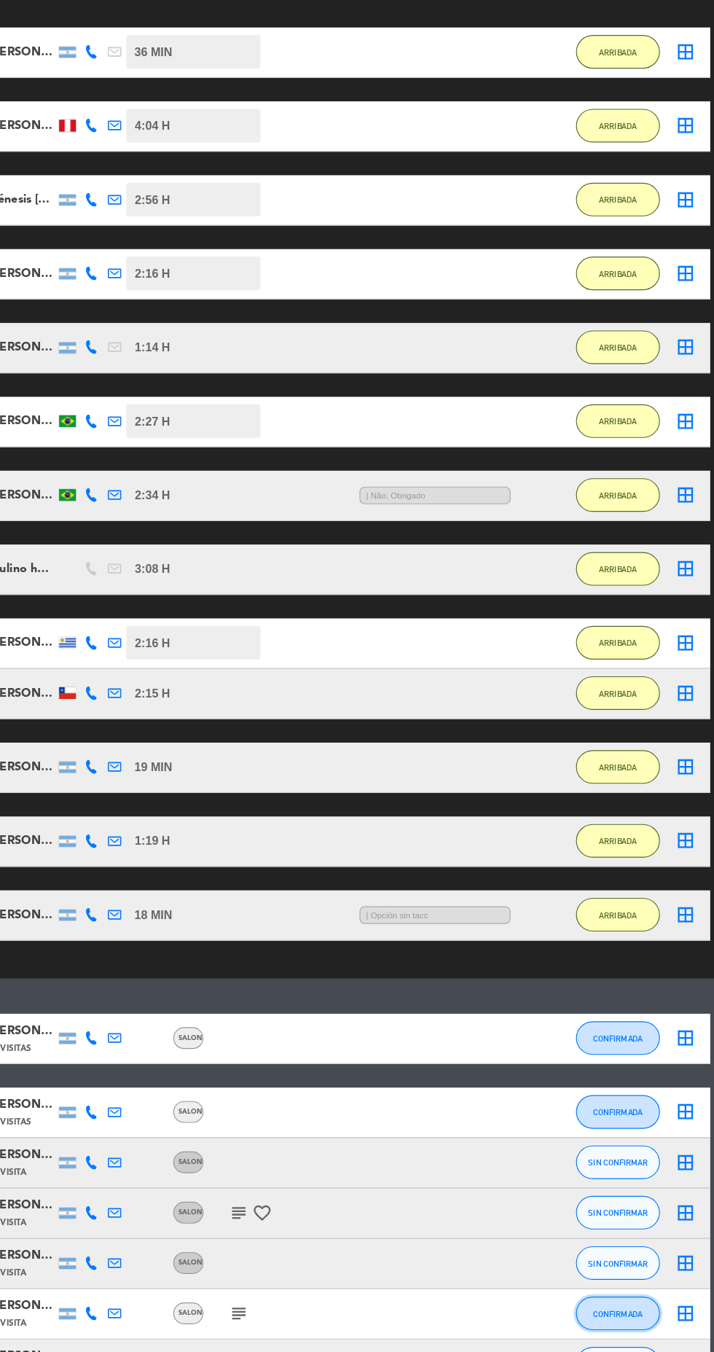
click at [647, 1304] on button "CONFIRMADA" at bounding box center [630, 1318] width 73 height 29
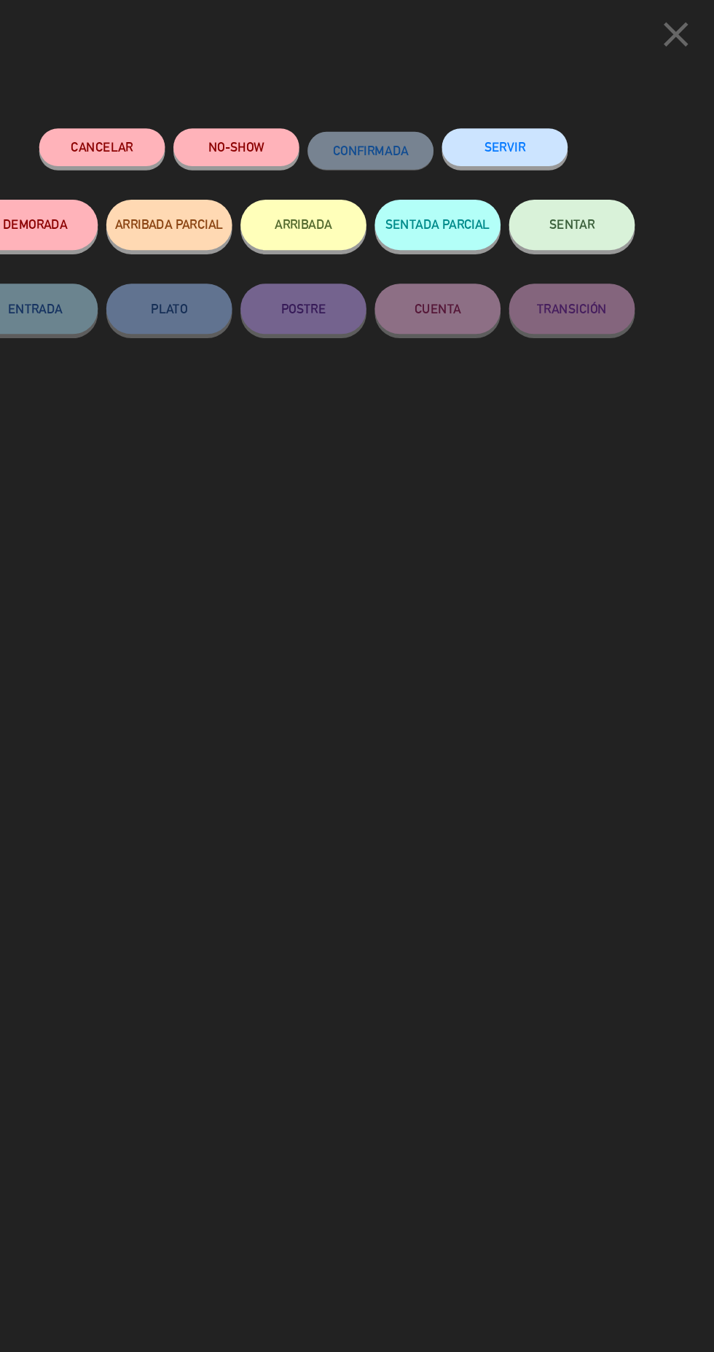
scroll to position [96, 0]
click at [356, 195] on button "ARRIBADA" at bounding box center [356, 195] width 109 height 44
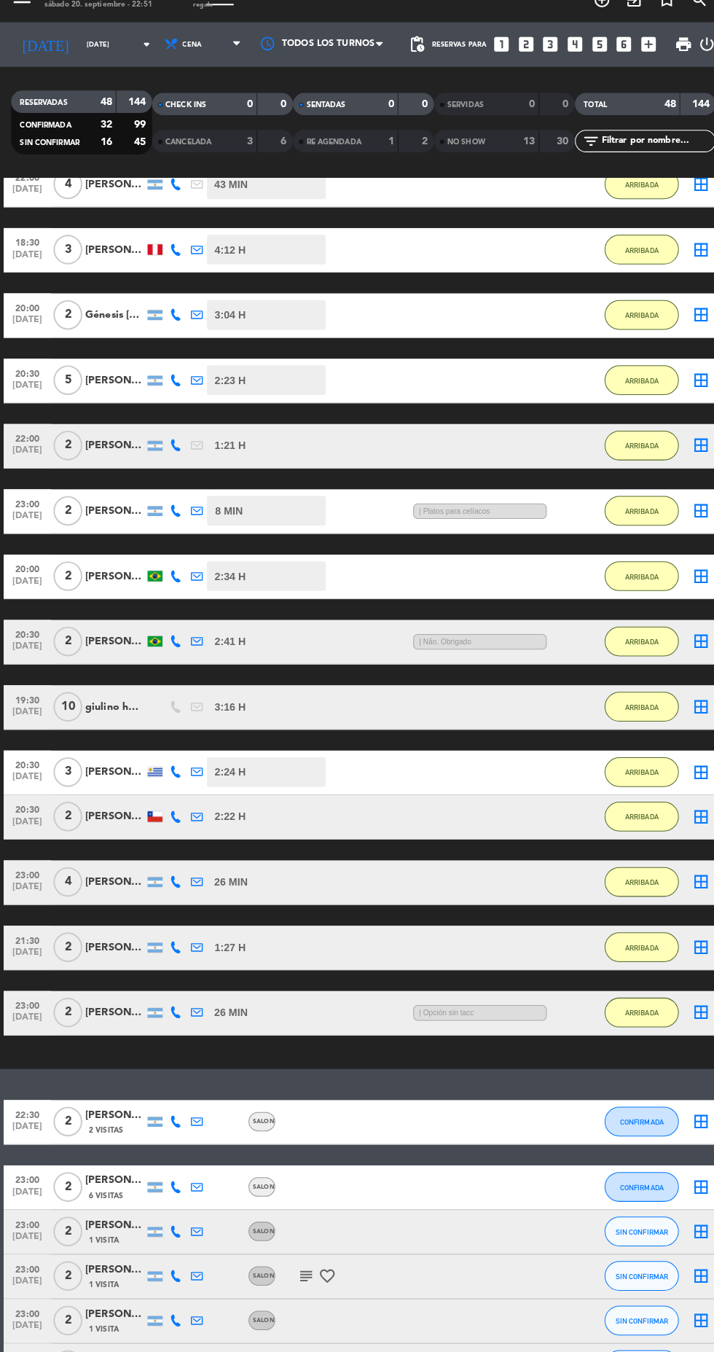
scroll to position [103, 0]
click at [648, 1348] on button "SIN CONFIRMAR" at bounding box center [630, 1362] width 73 height 29
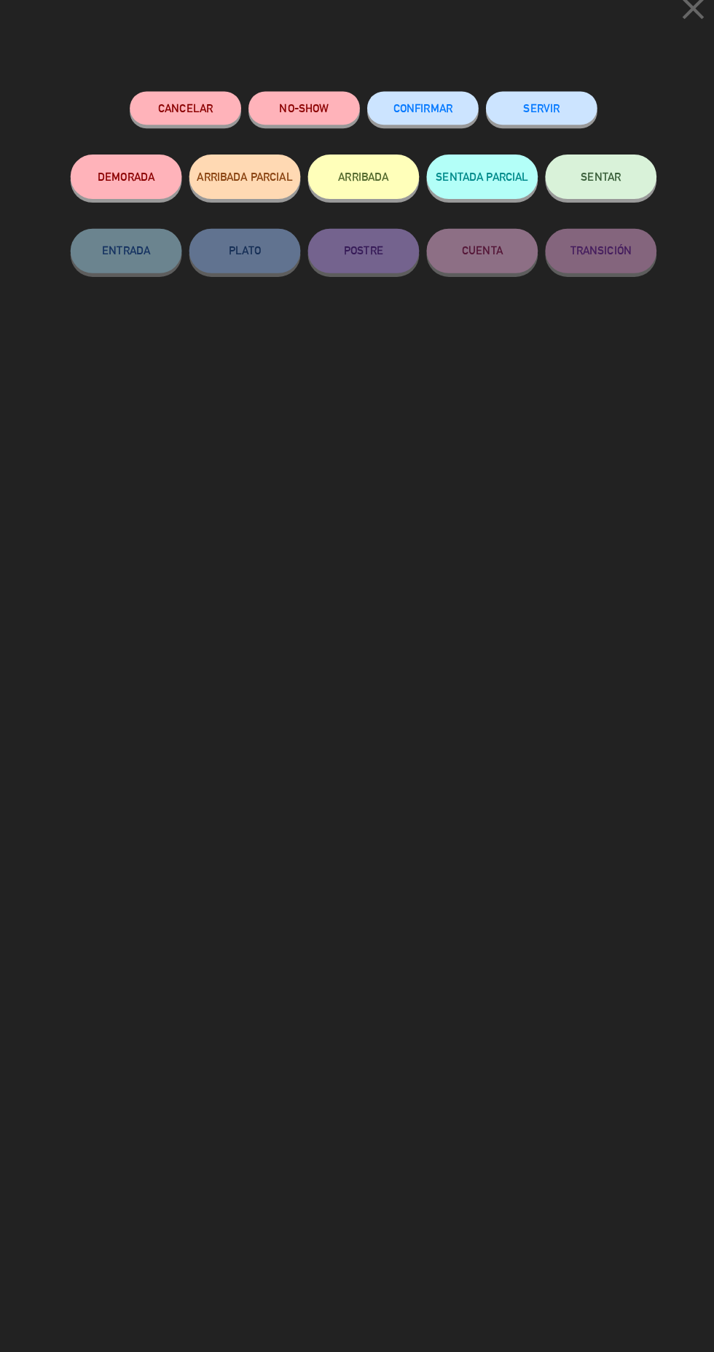
click at [364, 195] on button "ARRIBADA" at bounding box center [356, 195] width 109 height 44
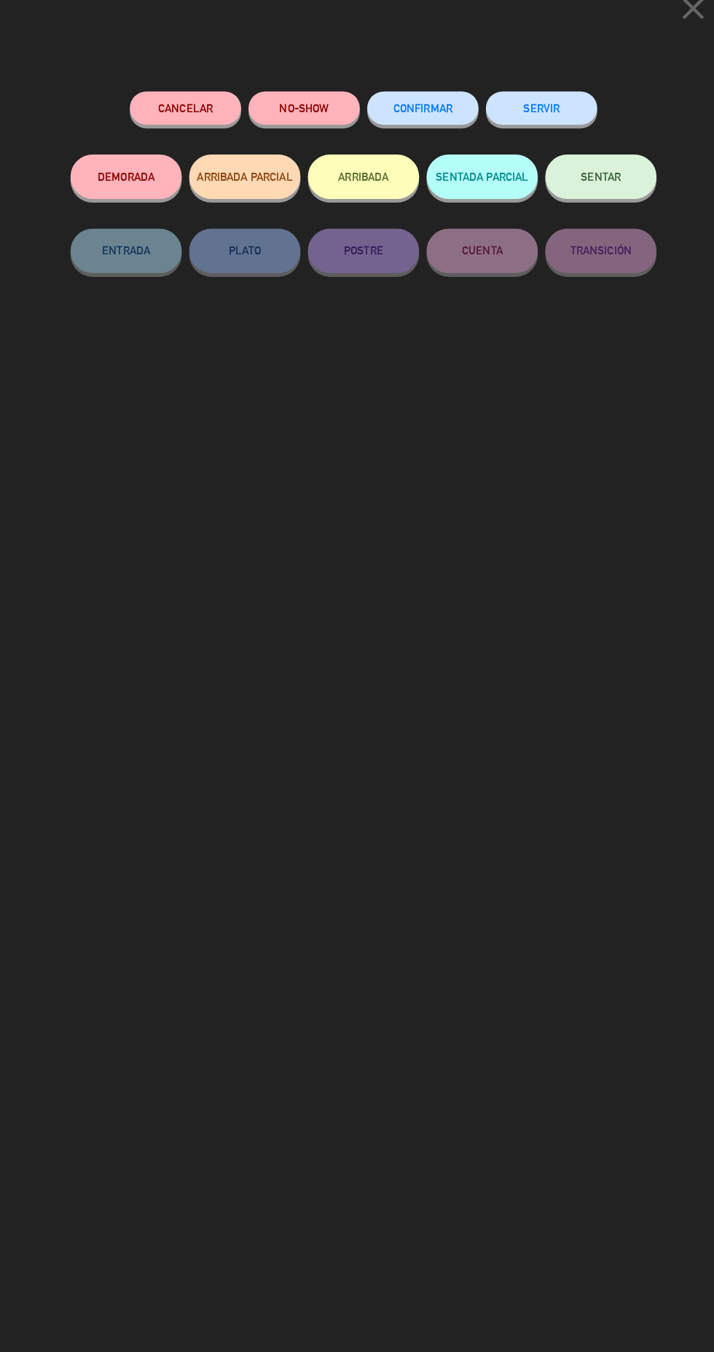
click at [361, 209] on button "ARRIBADA" at bounding box center [356, 195] width 109 height 44
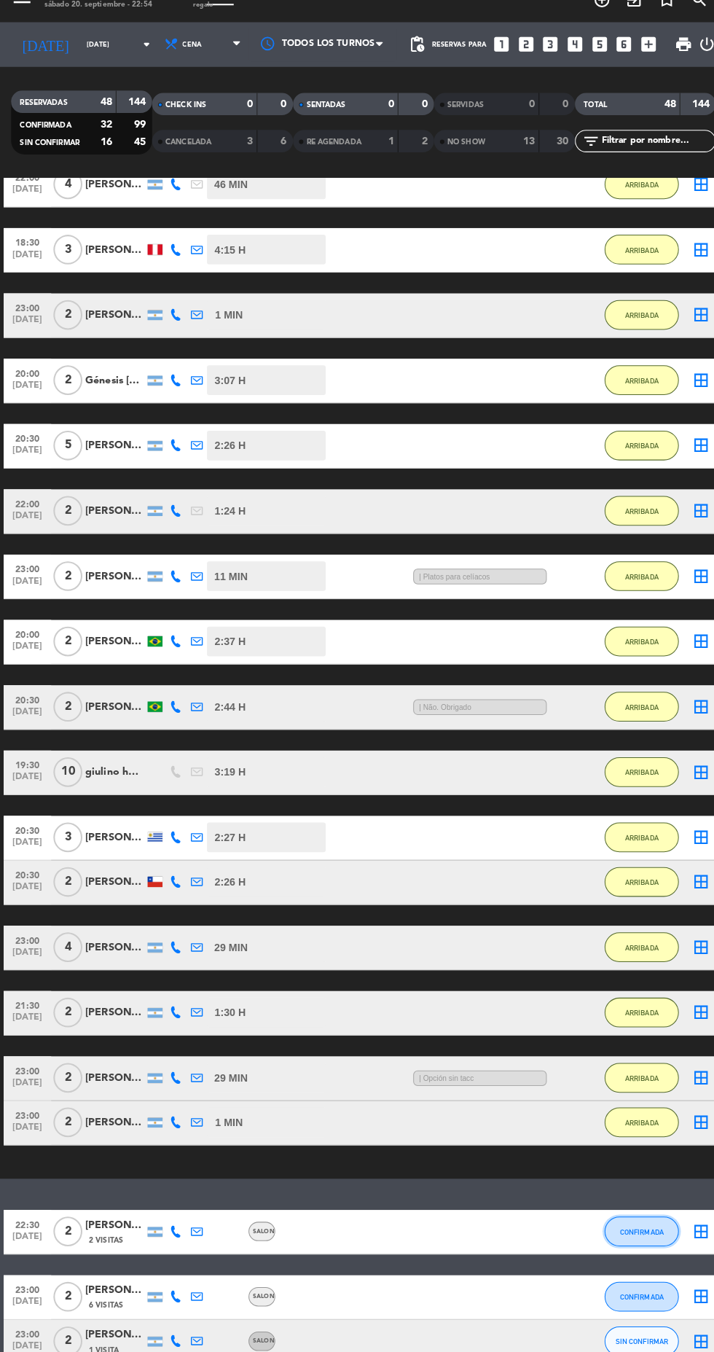
click at [626, 1227] on span "CONFIRMADA" at bounding box center [630, 1231] width 43 height 8
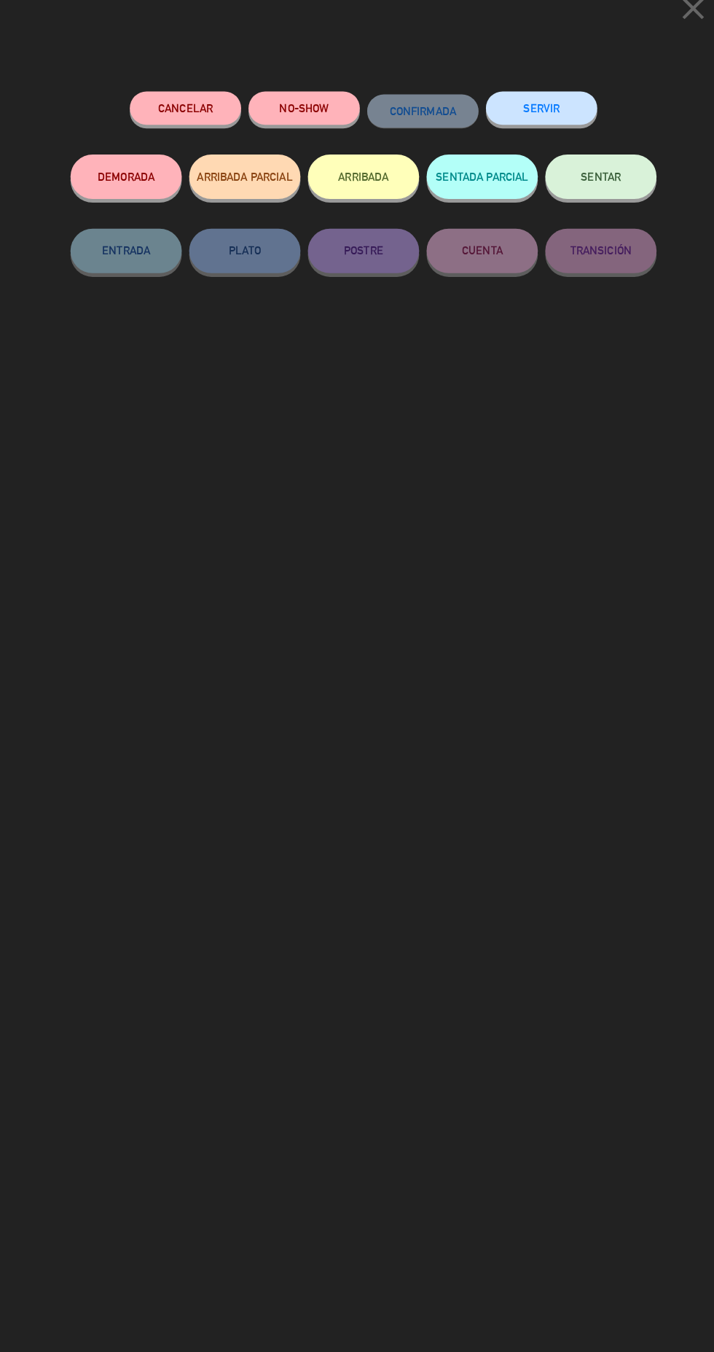
click at [379, 195] on button "ARRIBADA" at bounding box center [356, 195] width 109 height 44
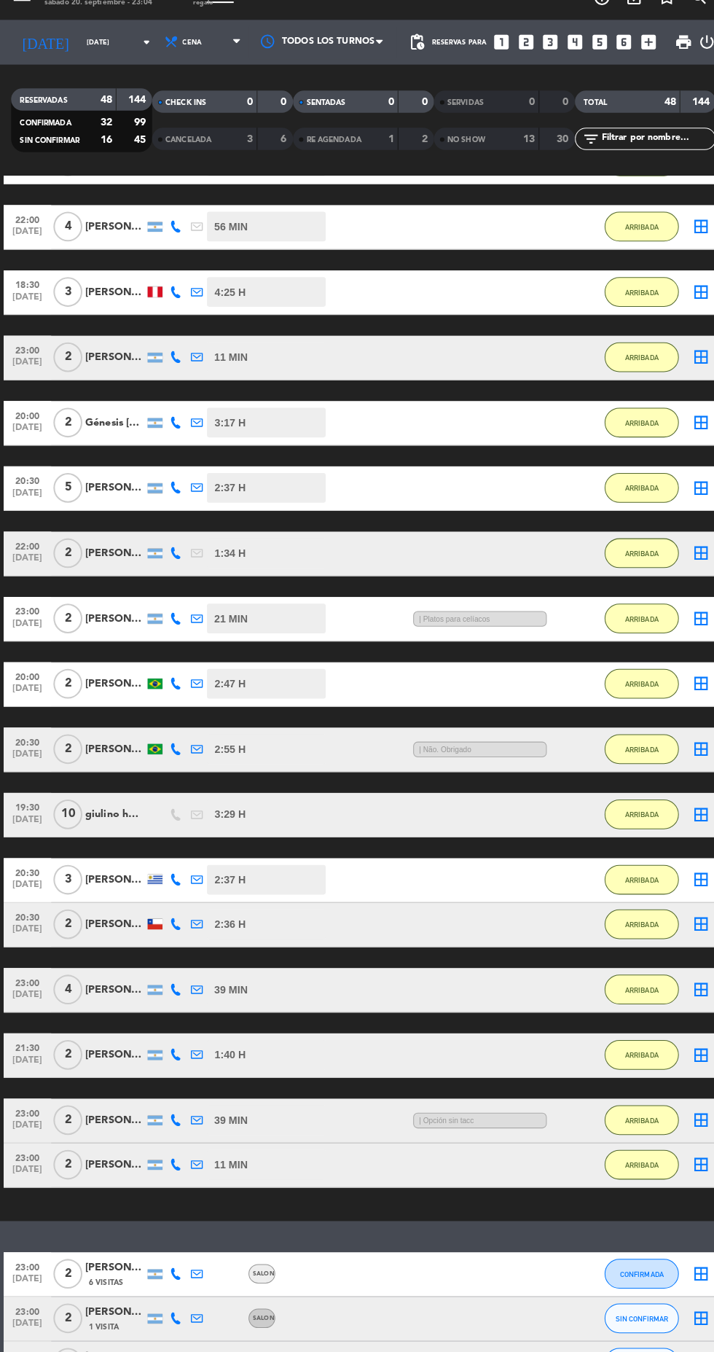
scroll to position [104, 0]
click at [644, 1315] on span "SIN CONFIRMAR" at bounding box center [631, 1319] width 52 height 8
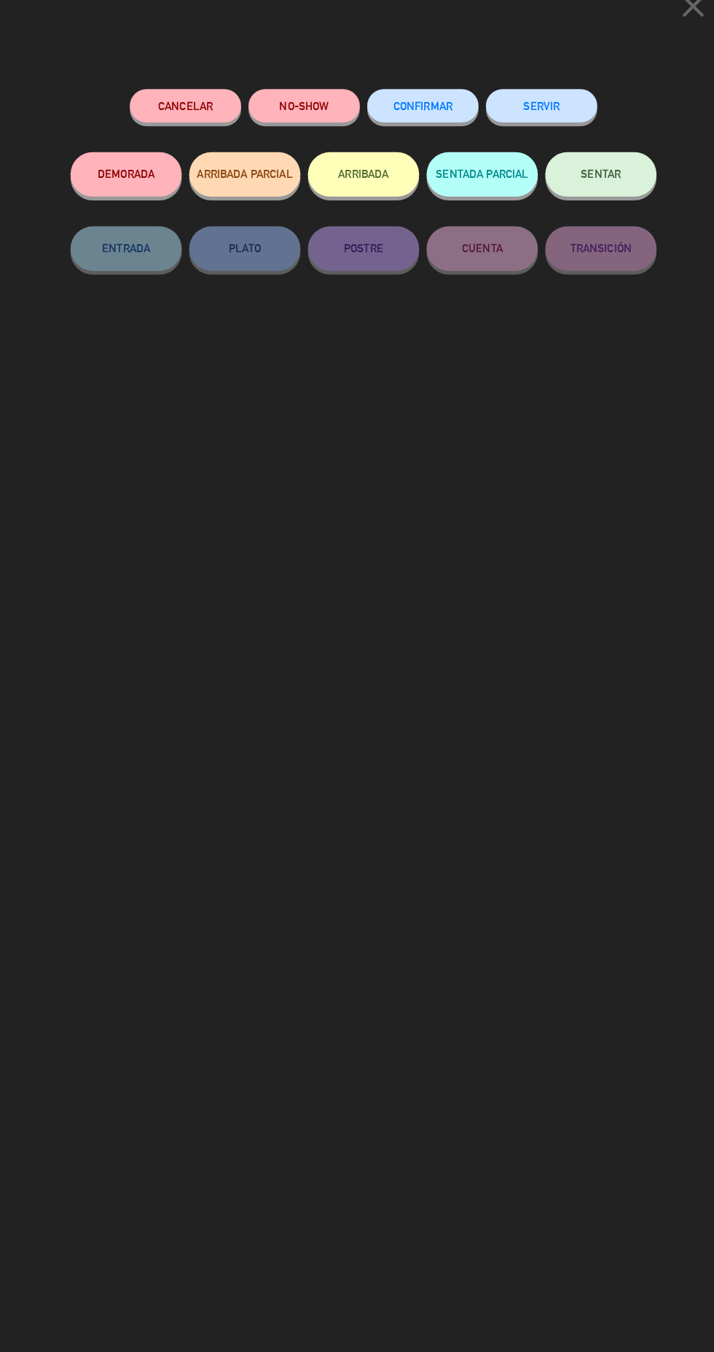
click at [317, 141] on button "NO-SHOW" at bounding box center [298, 128] width 109 height 33
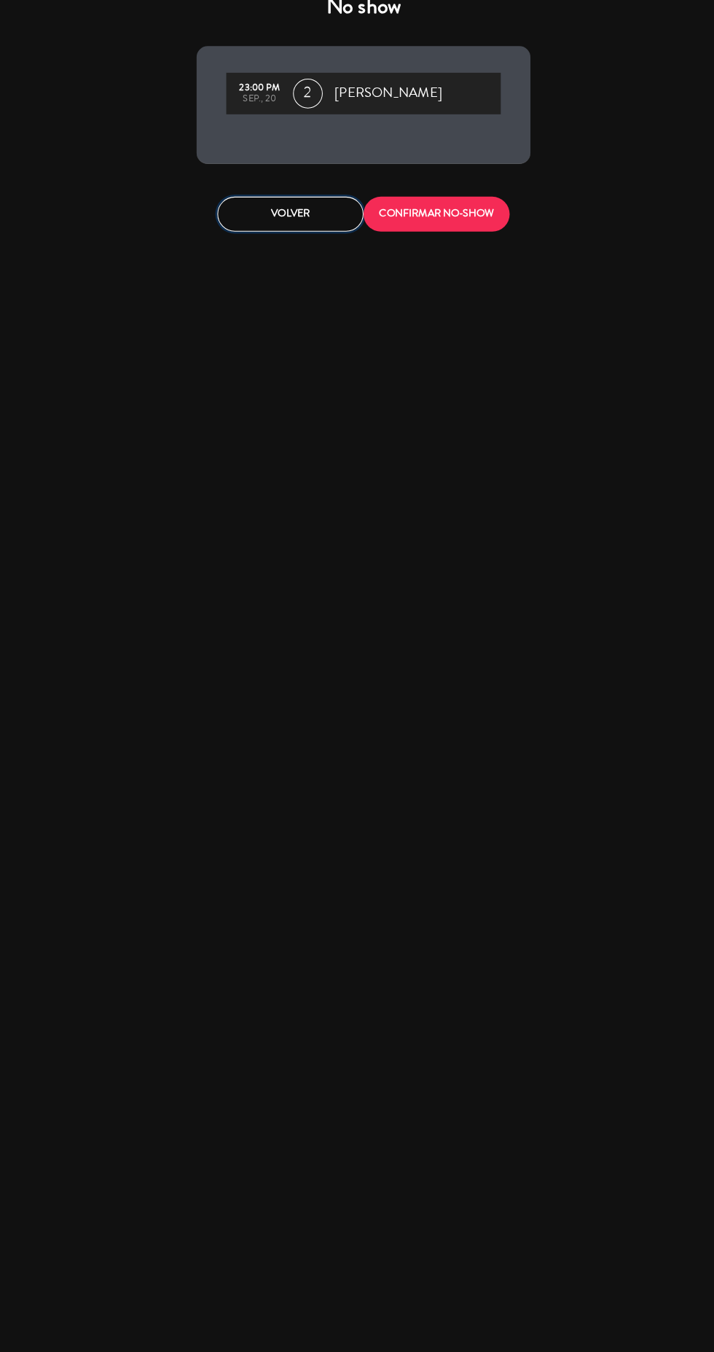
click at [320, 236] on button "Volver" at bounding box center [286, 234] width 144 height 34
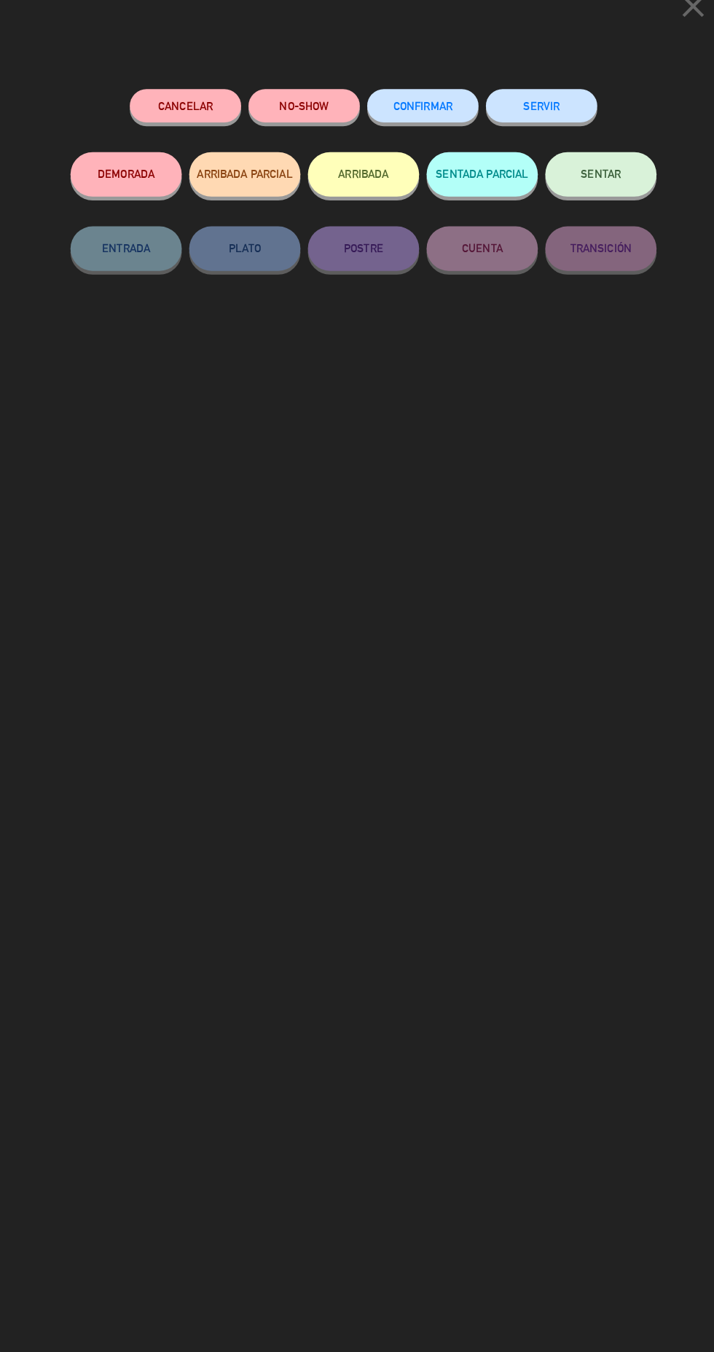
click at [687, 44] on icon "close" at bounding box center [680, 30] width 36 height 36
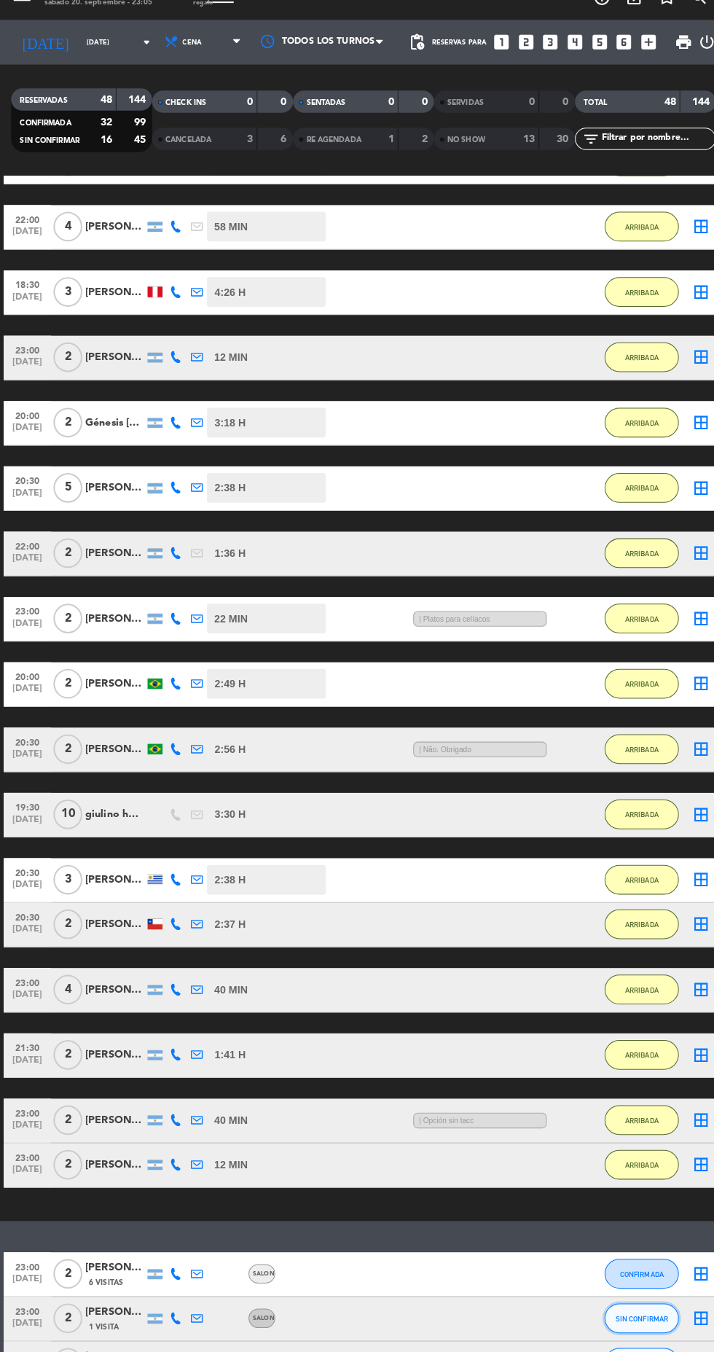
click at [649, 1304] on button "SIN CONFIRMAR" at bounding box center [630, 1318] width 73 height 29
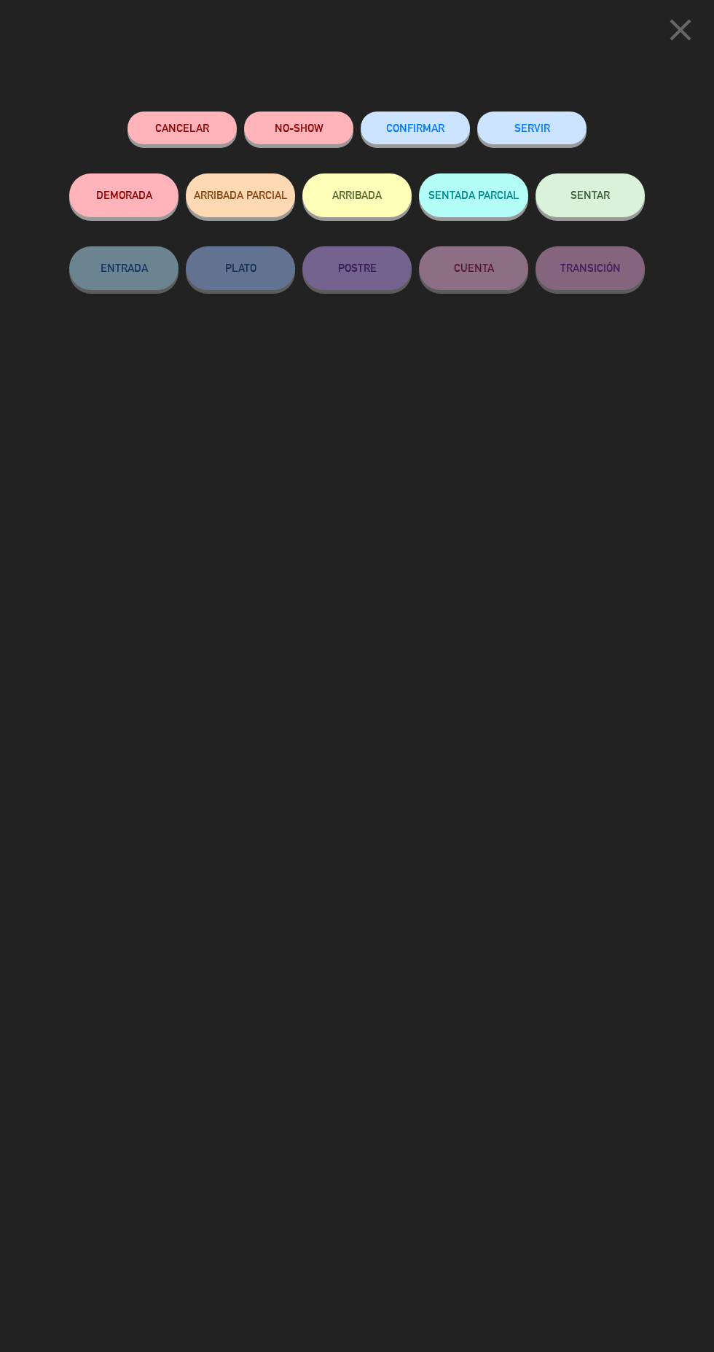
scroll to position [48, 0]
click at [690, 36] on icon "close" at bounding box center [680, 30] width 36 height 36
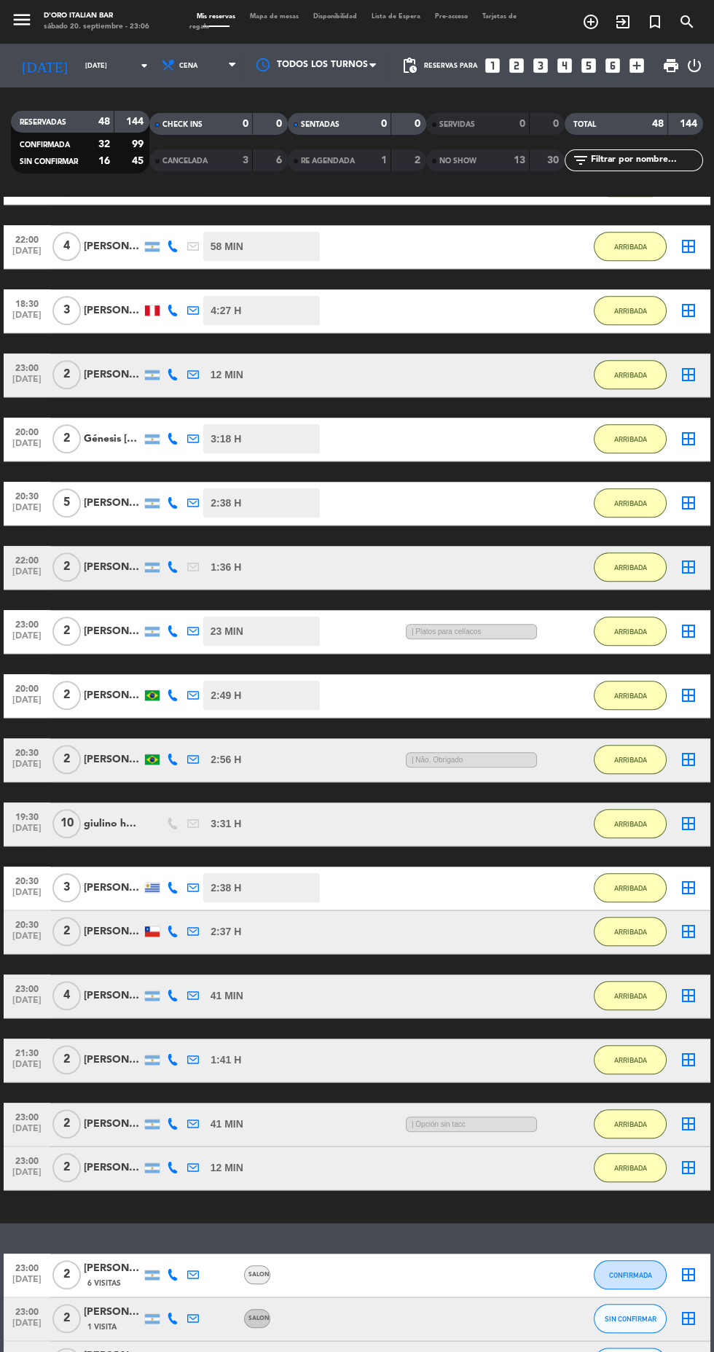
click at [172, 1351] on icon at bounding box center [173, 1362] width 12 height 12
click at [203, 1333] on span at bounding box center [209, 1339] width 12 height 12
click at [638, 1351] on span "SIN CONFIRMAR" at bounding box center [631, 1362] width 52 height 8
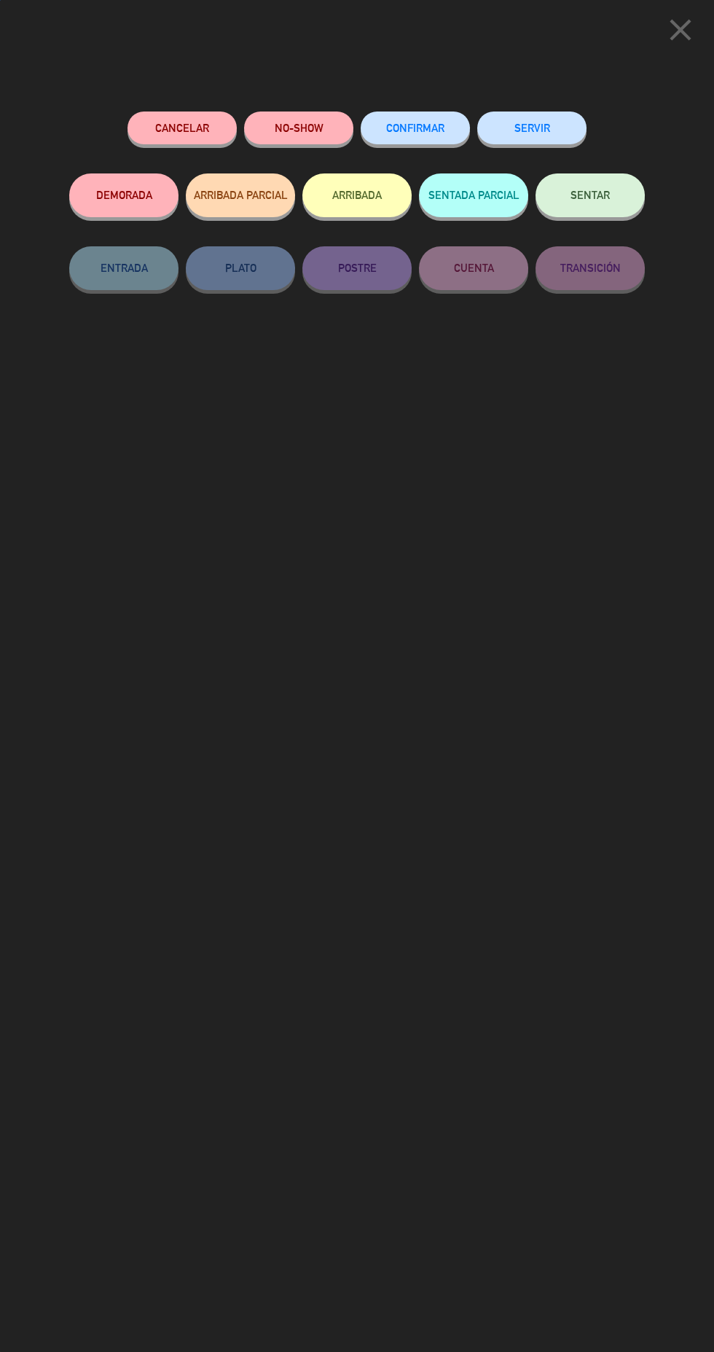
click at [294, 127] on button "NO-SHOW" at bounding box center [298, 128] width 109 height 33
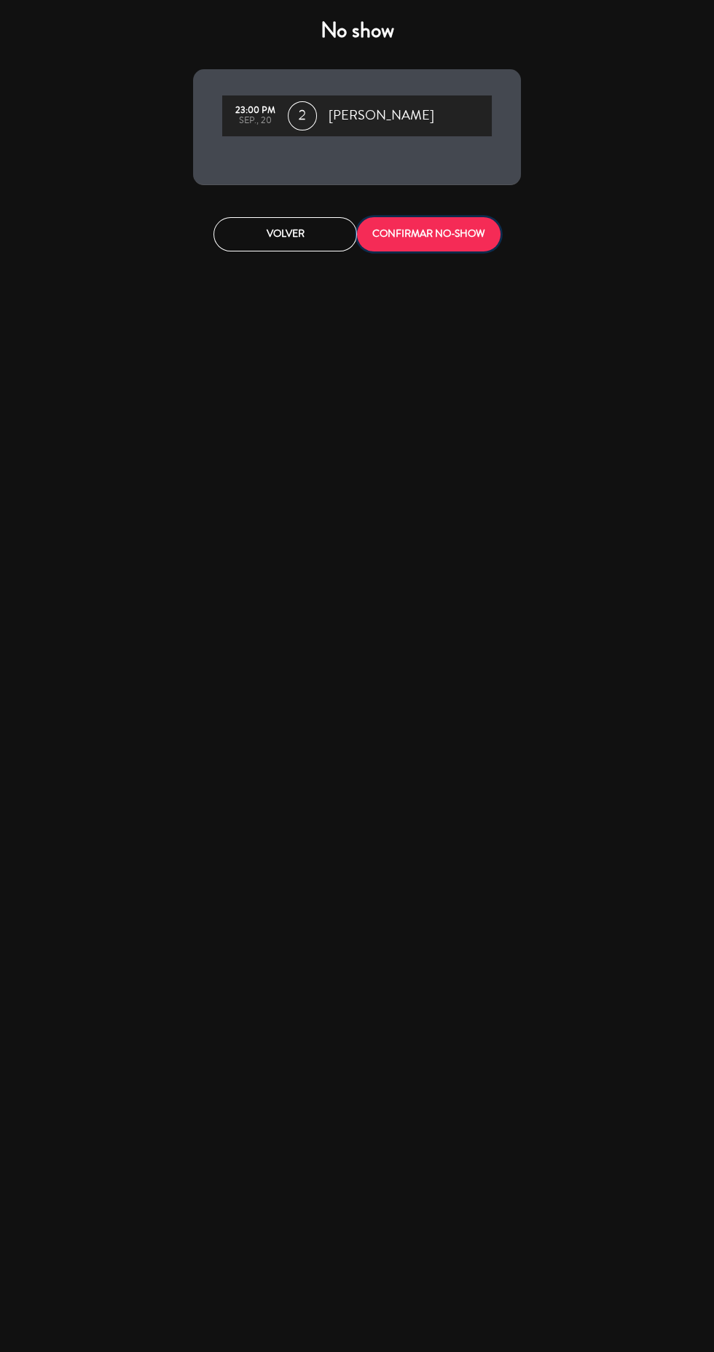
click at [421, 230] on button "CONFIRMAR NO-SHOW" at bounding box center [429, 234] width 144 height 34
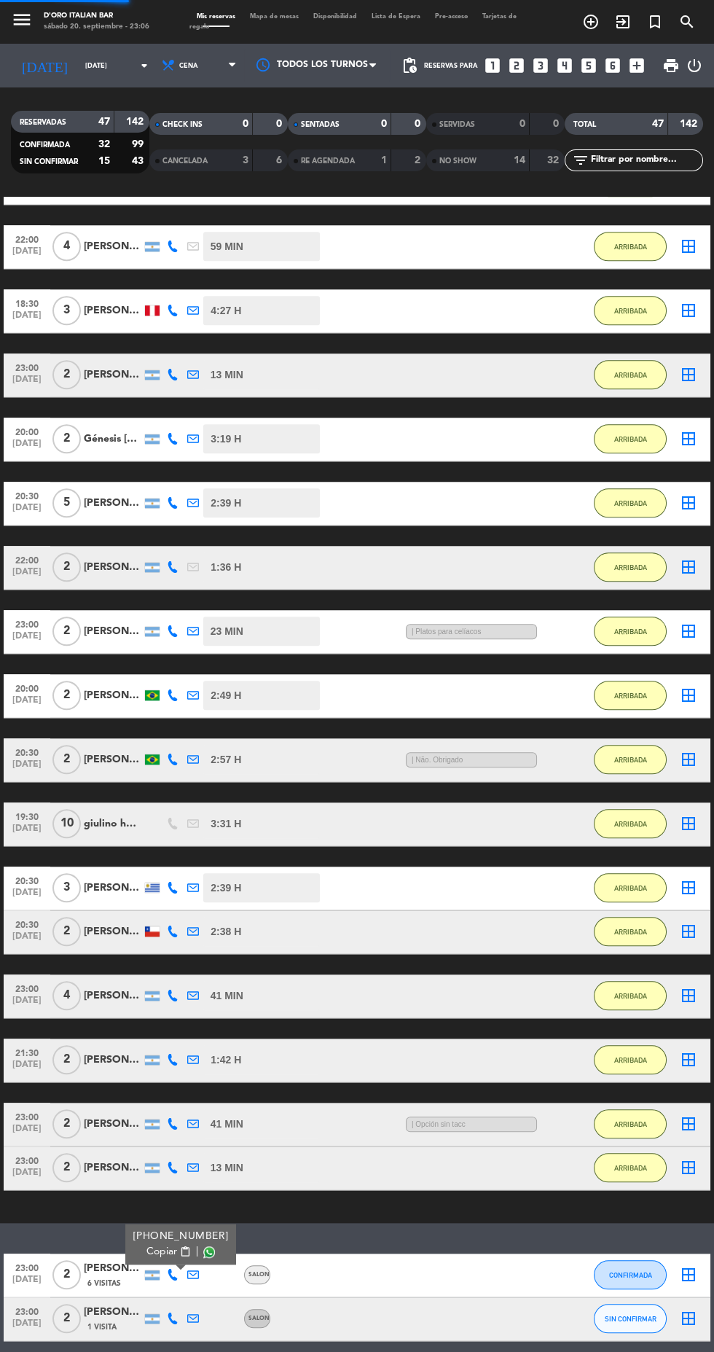
click at [176, 1313] on icon at bounding box center [173, 1319] width 12 height 12
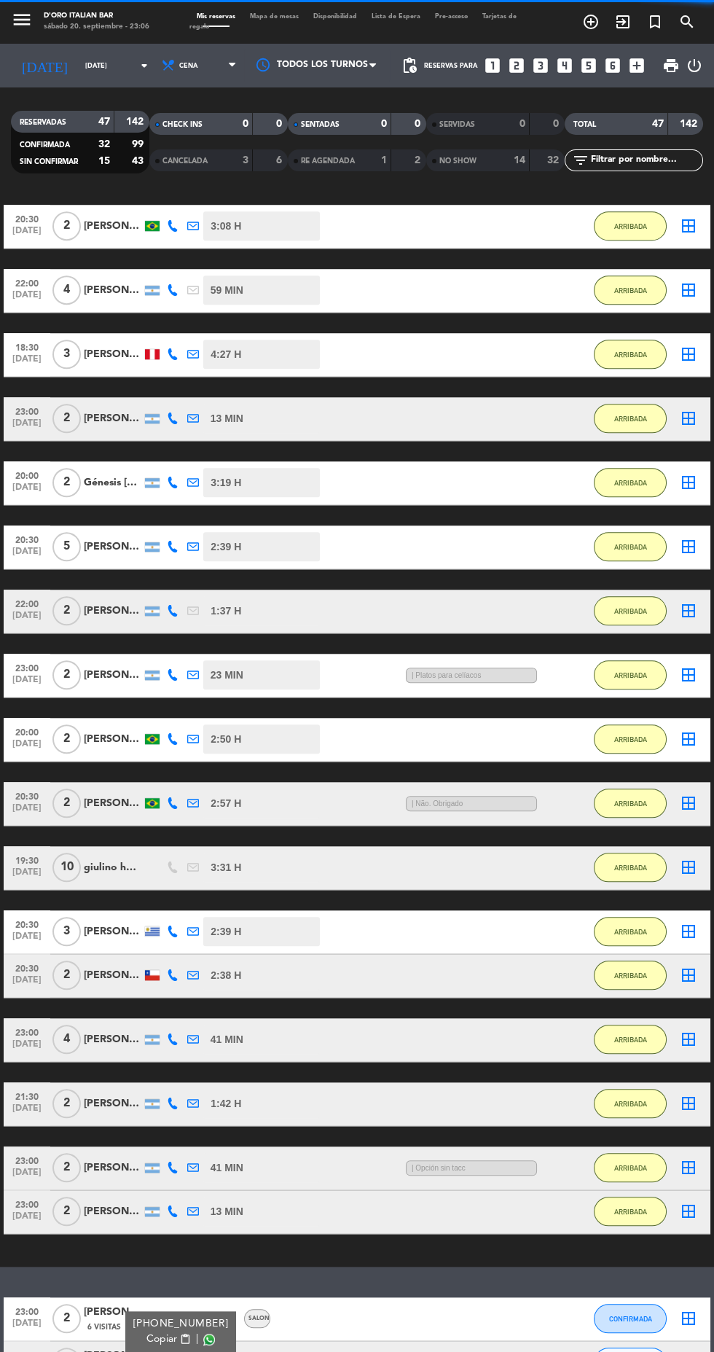
click at [204, 1333] on span at bounding box center [209, 1339] width 12 height 12
click at [645, 1348] on button "SIN CONFIRMAR" at bounding box center [630, 1362] width 73 height 29
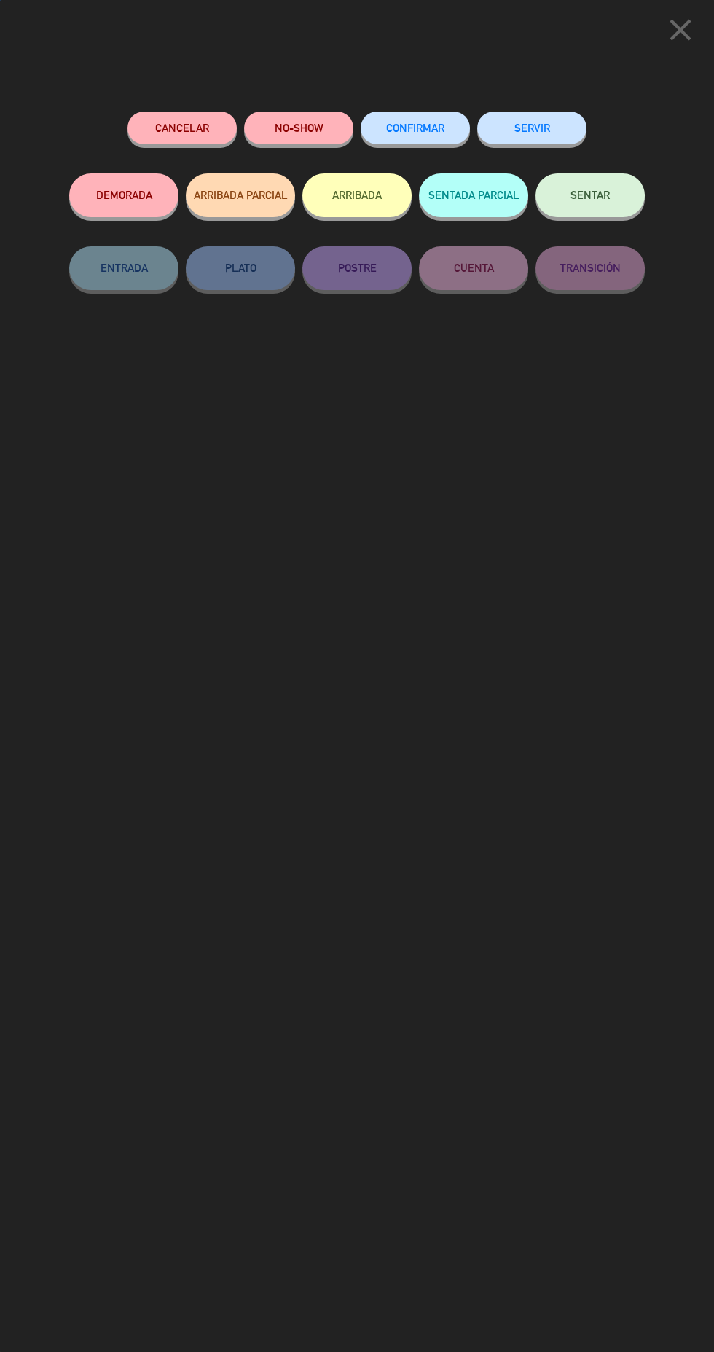
click at [301, 124] on button "NO-SHOW" at bounding box center [298, 128] width 109 height 33
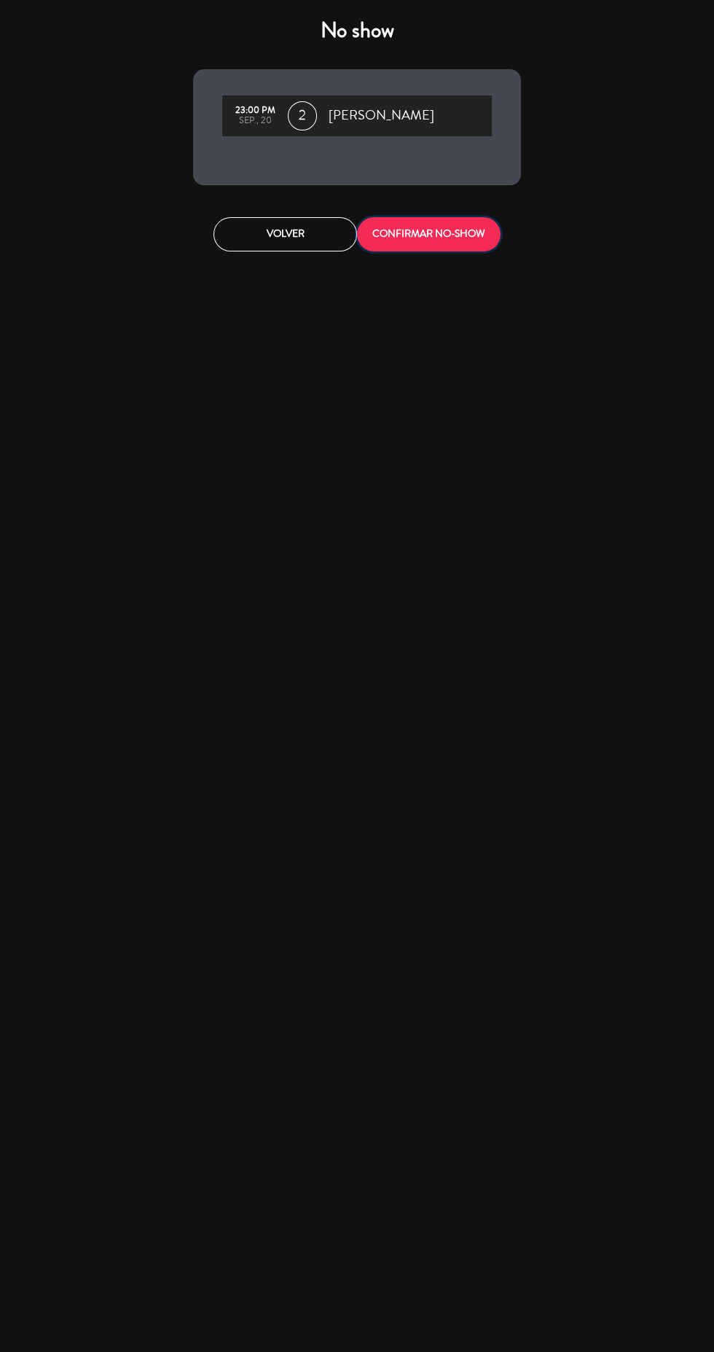
click at [477, 238] on button "CONFIRMAR NO-SHOW" at bounding box center [429, 234] width 144 height 34
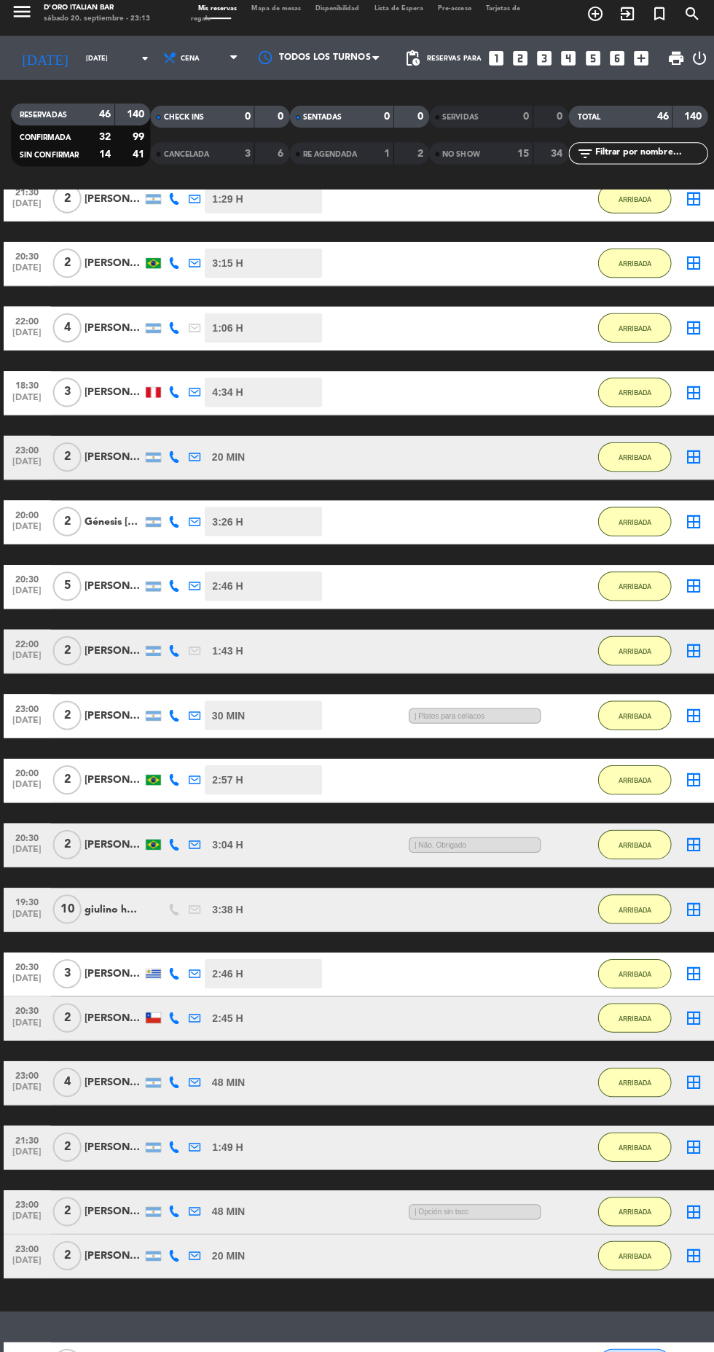
scroll to position [103, 0]
click at [646, 1240] on button "ARRIBADA" at bounding box center [630, 1254] width 73 height 29
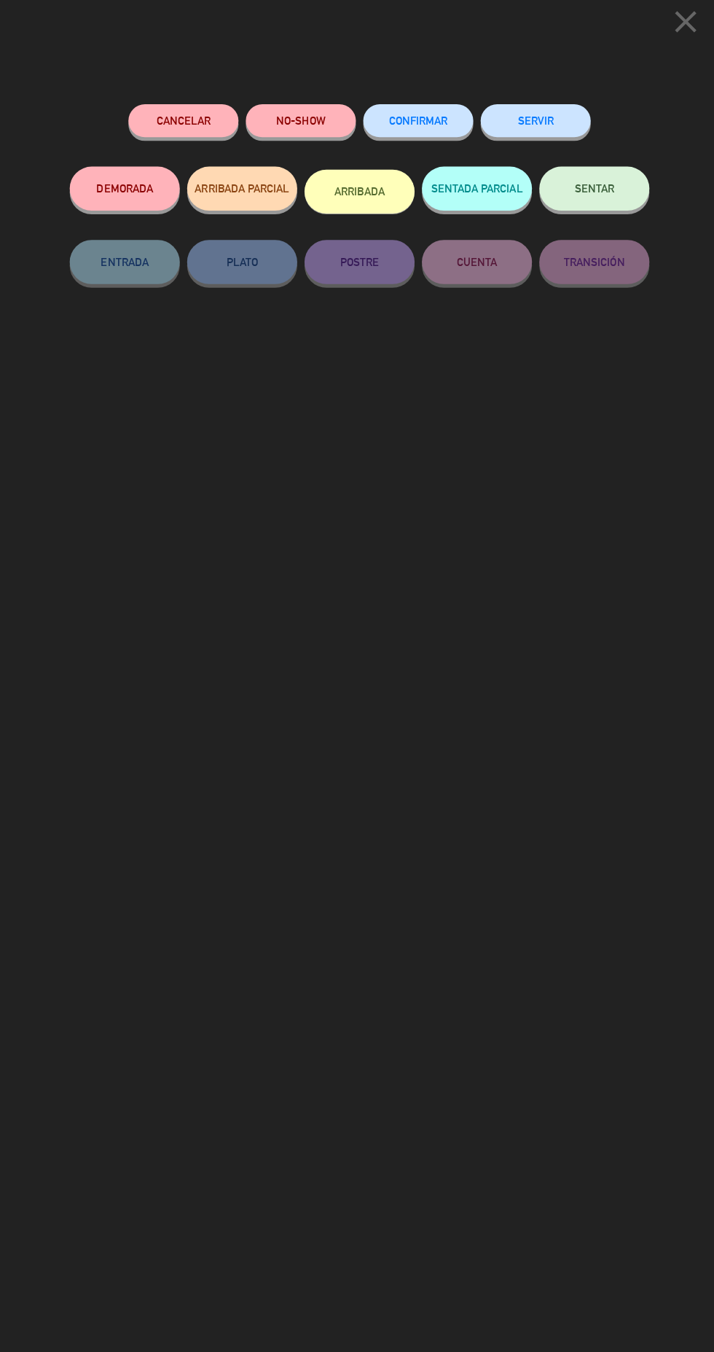
click at [138, 199] on button "DEMORADA" at bounding box center [123, 195] width 109 height 44
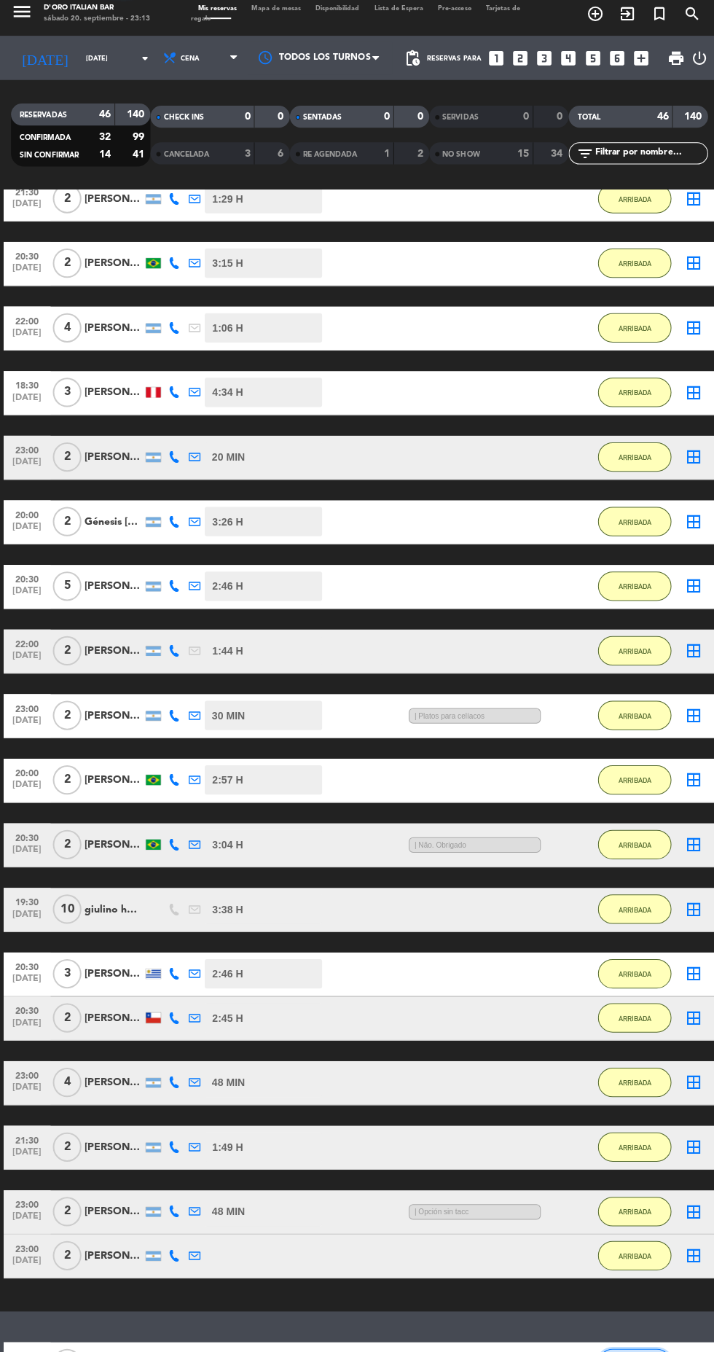
click at [627, 1351] on span "CONFIRMADA" at bounding box center [630, 1362] width 43 height 8
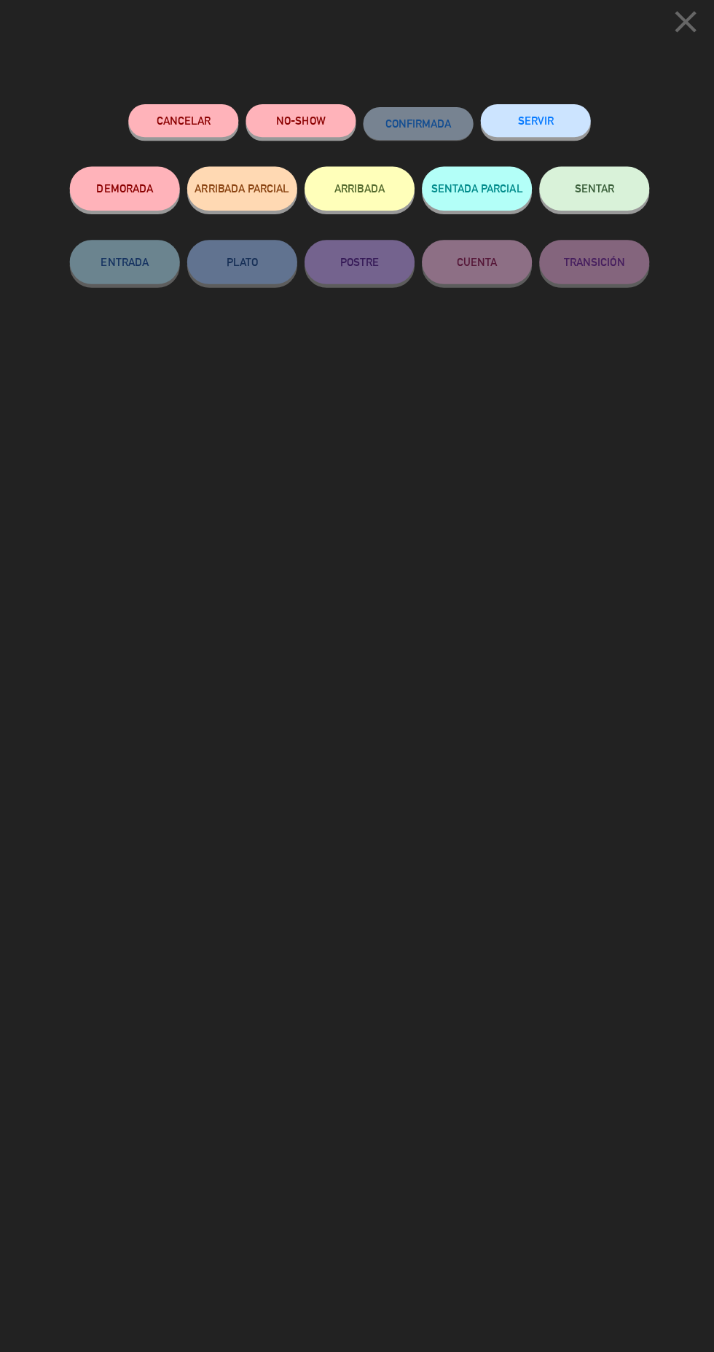
click at [652, 1275] on div "Cancelar NO-SHOW CONFIRMADA SERVIR DEMORADA ARRIBADA PARCIAL ARRIBADA SENTADA P…" at bounding box center [357, 726] width 596 height 1251
click at [144, 197] on button "DEMORADA" at bounding box center [123, 195] width 109 height 44
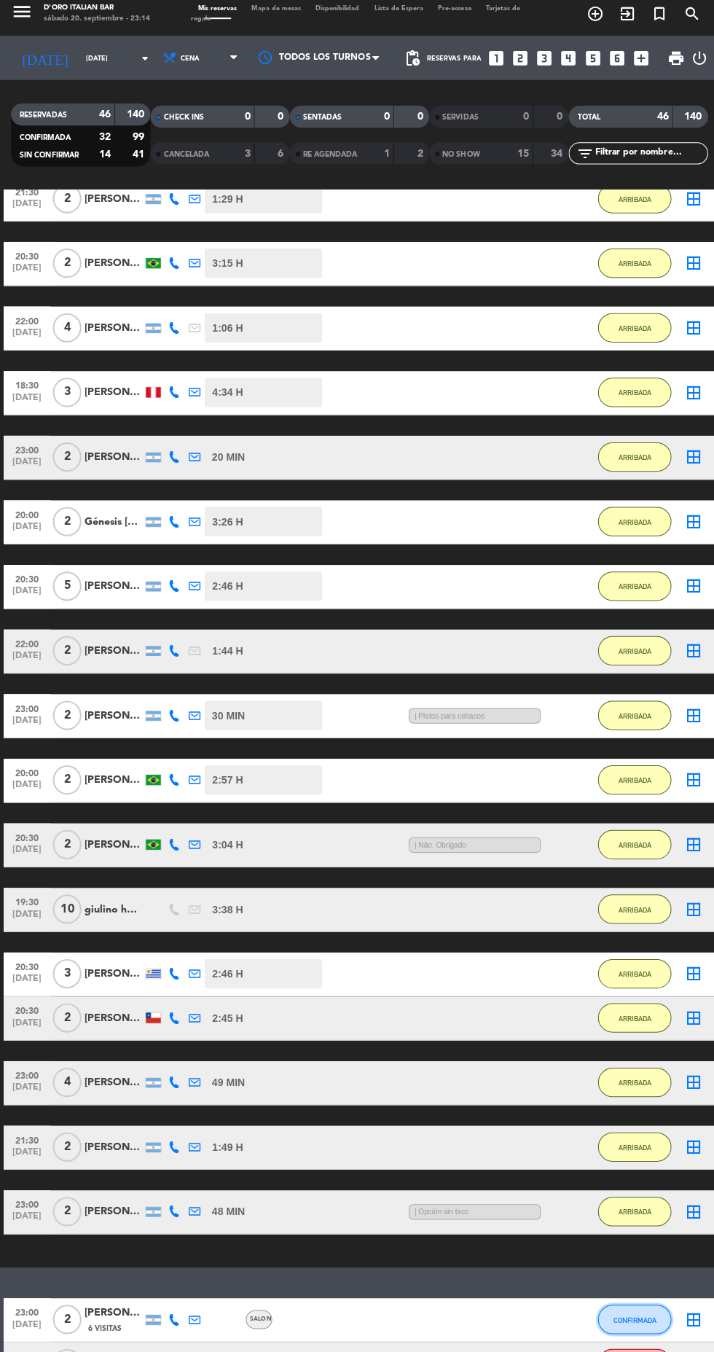
click at [644, 1315] on span "CONFIRMADA" at bounding box center [630, 1319] width 43 height 8
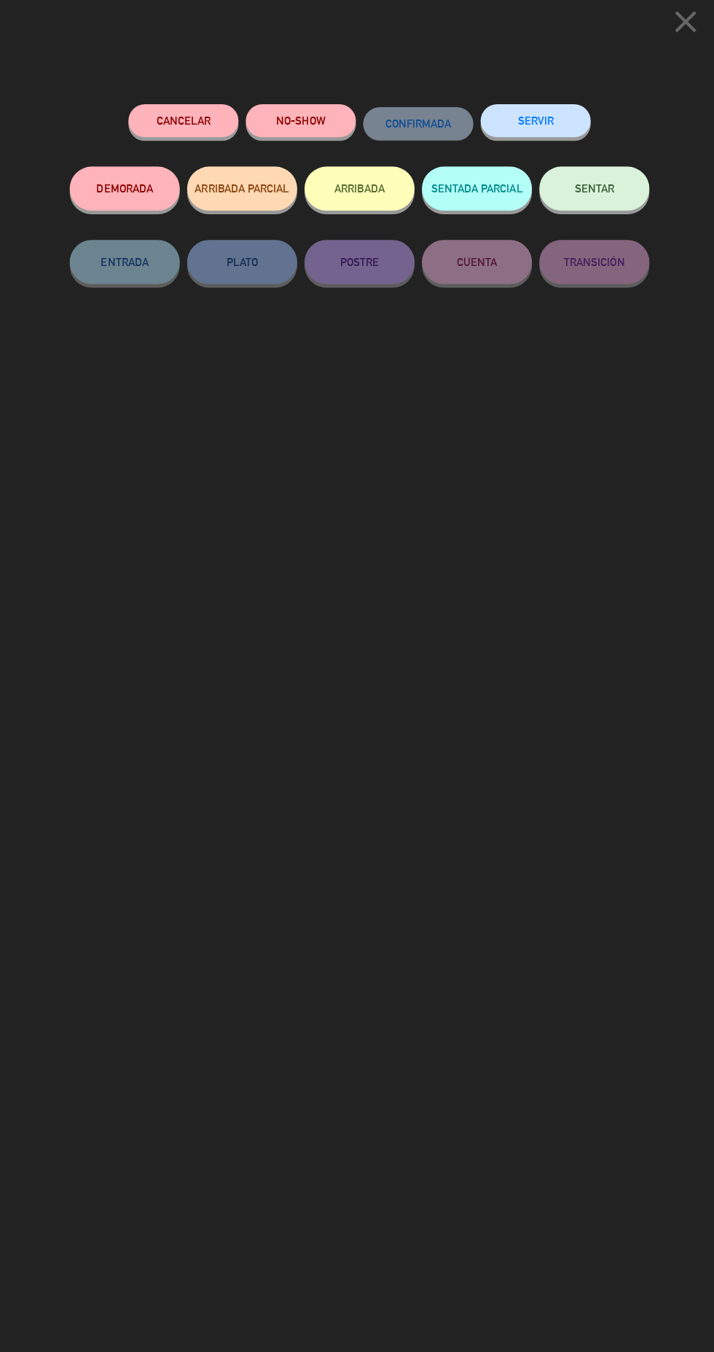
click at [372, 199] on button "ARRIBADA" at bounding box center [356, 195] width 109 height 44
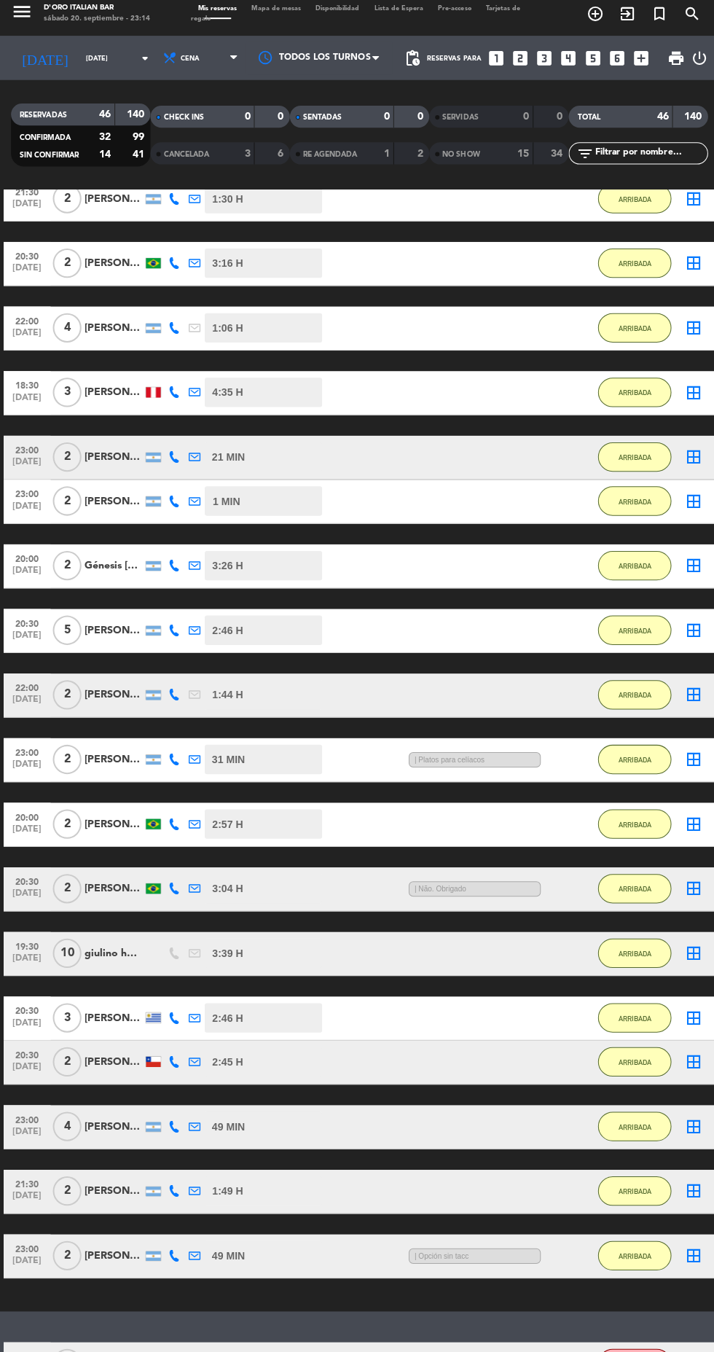
click at [16, 875] on span "20:30" at bounding box center [27, 883] width 36 height 17
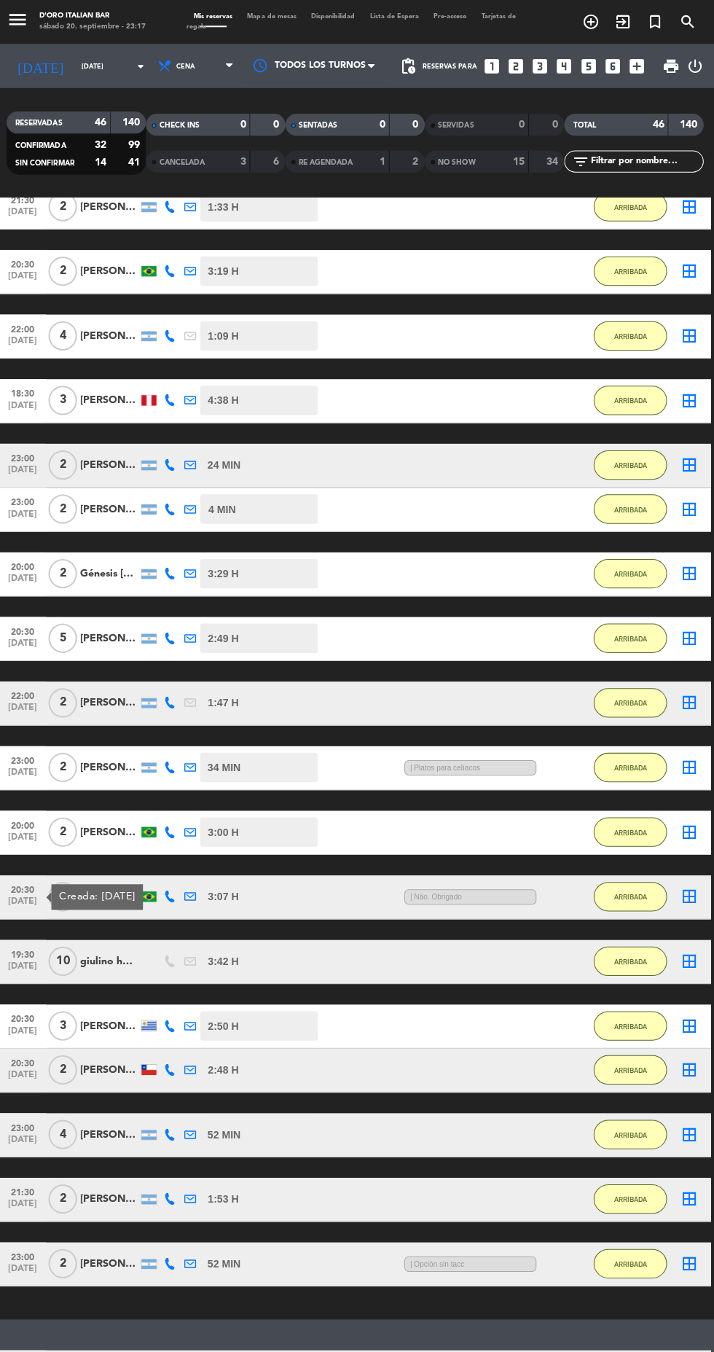
scroll to position [0, 0]
